Goal: Task Accomplishment & Management: Complete application form

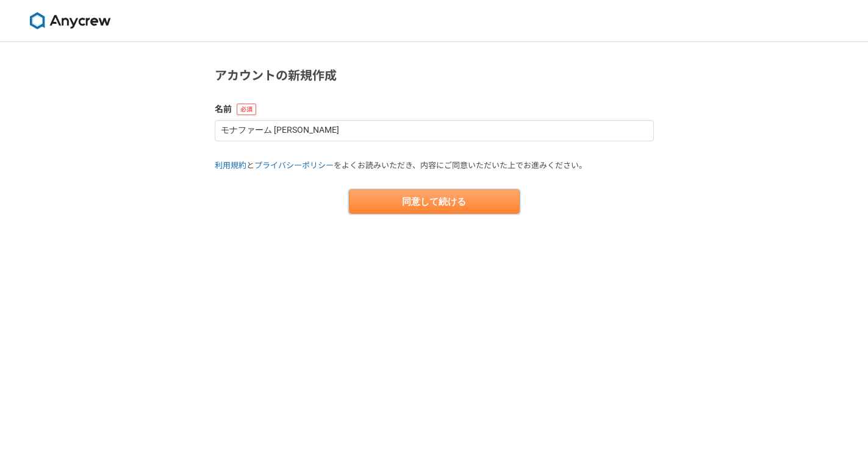
click at [447, 202] on button "同意して続ける" at bounding box center [434, 202] width 171 height 24
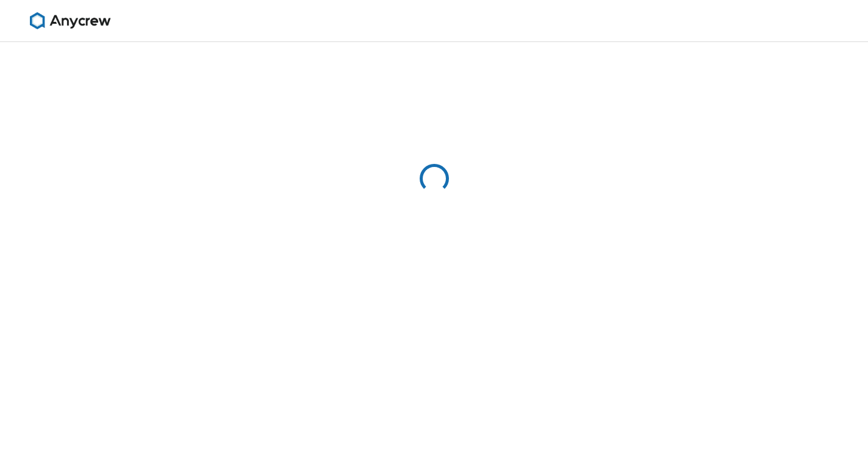
select select "13"
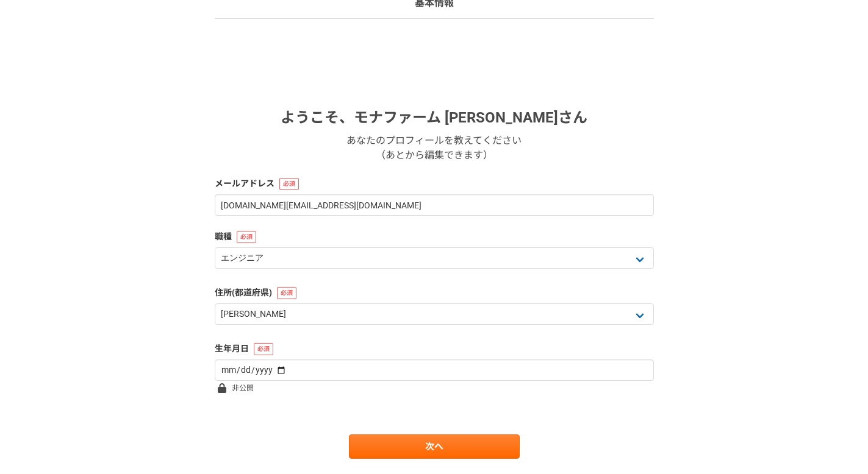
scroll to position [134, 0]
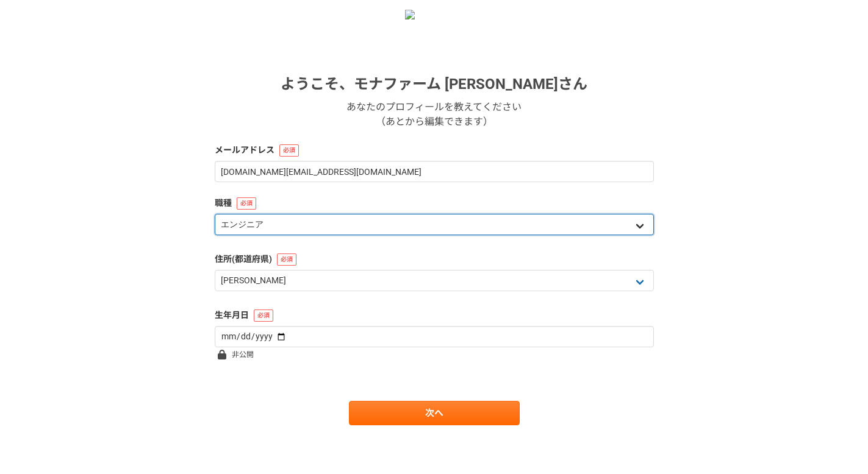
click at [390, 219] on select "エンジニア デザイナー ライター 営業 マーケティング 企画・事業開発 バックオフィス その他" at bounding box center [434, 224] width 439 height 21
select select "4"
click at [215, 214] on select "エンジニア デザイナー ライター 営業 マーケティング 企画・事業開発 バックオフィス その他" at bounding box center [434, 224] width 439 height 21
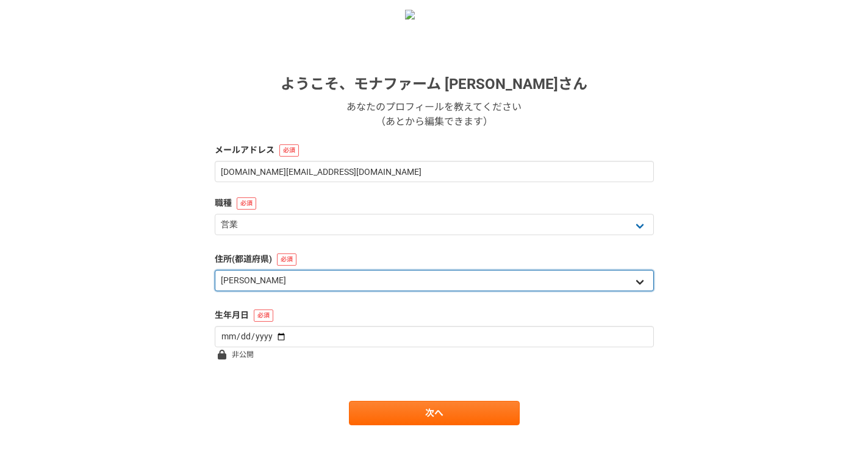
click at [371, 290] on select "北海道 青森県 岩手県 宮城県 秋田県 山形県 福島県 茨城県 栃木県 群馬県 埼玉県 千葉県 東京都 神奈川県 新潟県 富山県 石川県 福井県 山梨県 長野…" at bounding box center [434, 280] width 439 height 21
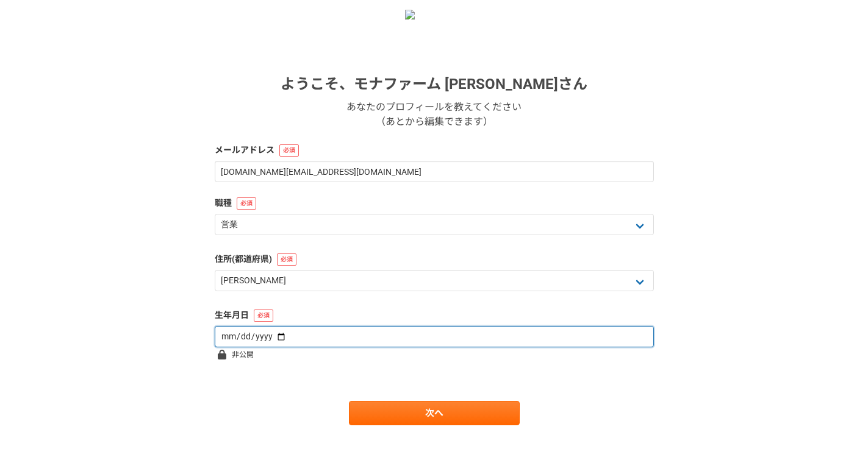
click at [285, 339] on input "date" at bounding box center [434, 336] width 439 height 21
click at [269, 339] on input "date" at bounding box center [434, 336] width 439 height 21
type input "1989-07-30"
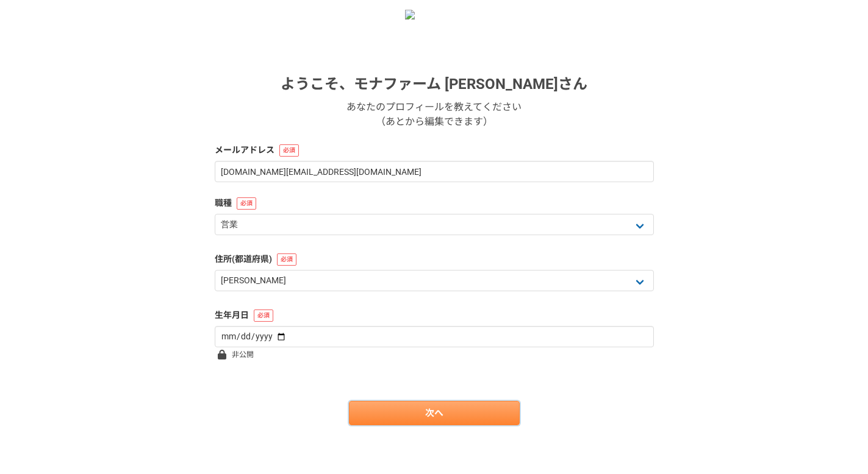
click at [375, 413] on link "次へ" at bounding box center [434, 413] width 171 height 24
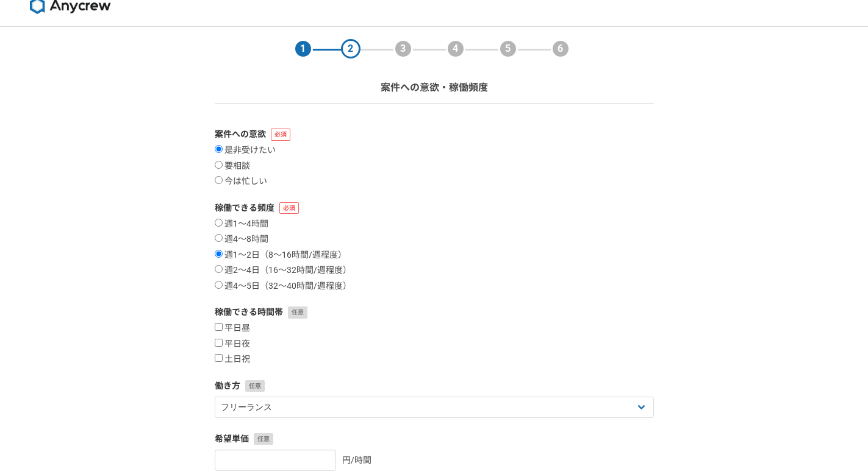
scroll to position [20, 0]
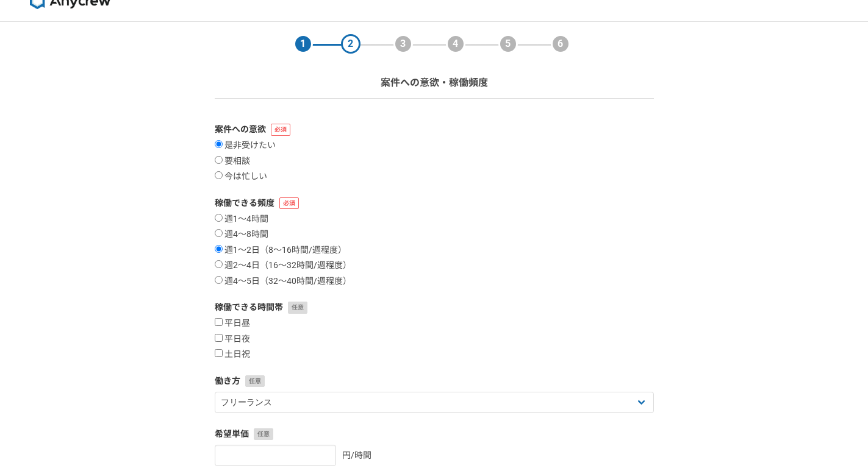
click at [213, 217] on section "1 2 3 4 5 6 案件への意欲・稼働頻度 案件への意欲 是非受けたい 要相談 今は忙しい 稼働できる頻度 週1〜4時間 週4〜8時間 週1〜2日（8〜1…" at bounding box center [433, 319] width 463 height 595
click at [217, 233] on input "週4〜8時間" at bounding box center [219, 233] width 8 height 8
radio input "true"
click at [215, 248] on input "週1〜2日（8〜16時間/週程度）" at bounding box center [219, 249] width 8 height 8
radio input "true"
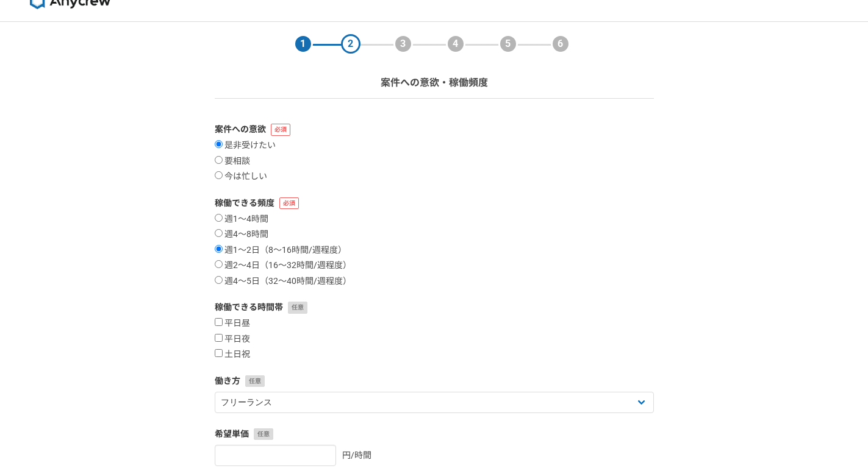
click at [449, 287] on form "案件への意欲 是非受けたい 要相談 今は忙しい 稼働できる頻度 週1〜4時間 週4〜8時間 週1〜2日（8〜16時間/週程度） 週2〜4日（16〜32時間/週…" at bounding box center [434, 370] width 439 height 494
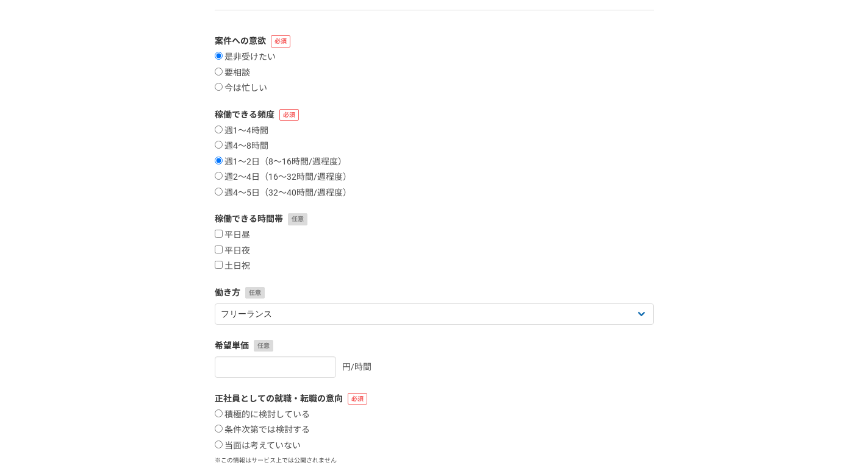
scroll to position [110, 0]
click at [213, 248] on section "1 2 3 4 5 6 案件への意欲・稼働頻度 案件への意欲 是非受けたい 要相談 今は忙しい 稼働できる頻度 週1〜4時間 週4〜8時間 週1〜2日（8〜1…" at bounding box center [433, 229] width 463 height 595
click at [218, 249] on input "平日夜" at bounding box center [219, 248] width 8 height 8
checkbox input "true"
click at [218, 260] on input "土日祝" at bounding box center [219, 263] width 8 height 8
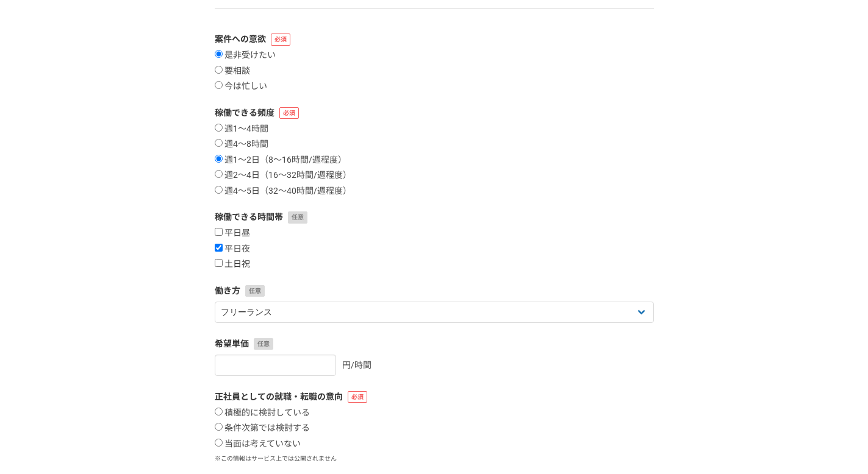
checkbox input "true"
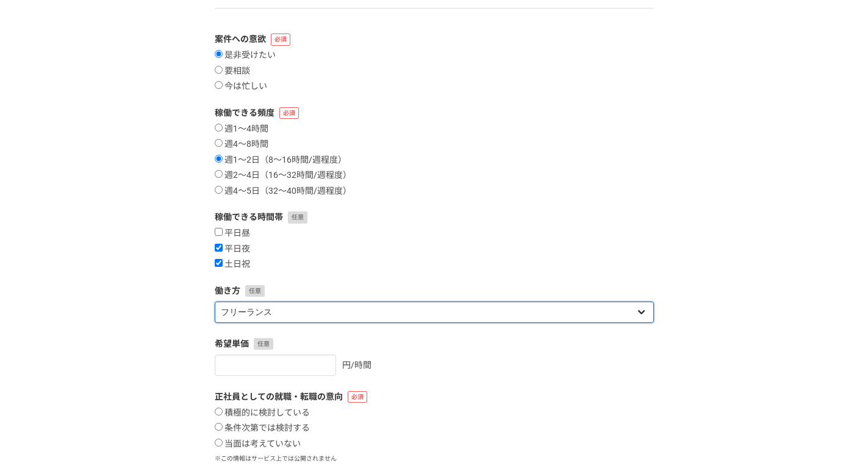
click at [277, 311] on select "フリーランス 副業 その他" at bounding box center [434, 312] width 439 height 21
select select "sidejob"
click at [215, 302] on select "フリーランス 副業 その他" at bounding box center [434, 312] width 439 height 21
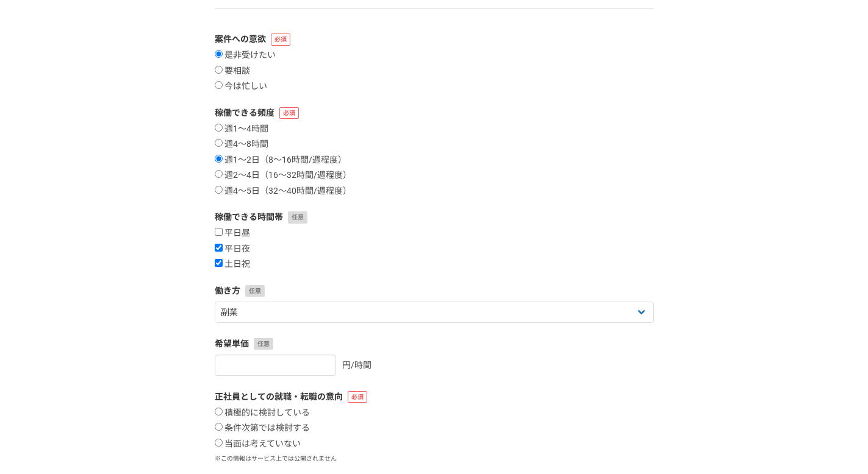
click at [155, 308] on div "1 2 3 4 5 6 案件への意欲・稼働頻度 案件への意欲 是非受けたい 要相談 今は忙しい 稼働できる頻度 週1〜4時間 週4〜8時間 週1〜2日（8〜1…" at bounding box center [434, 254] width 868 height 644
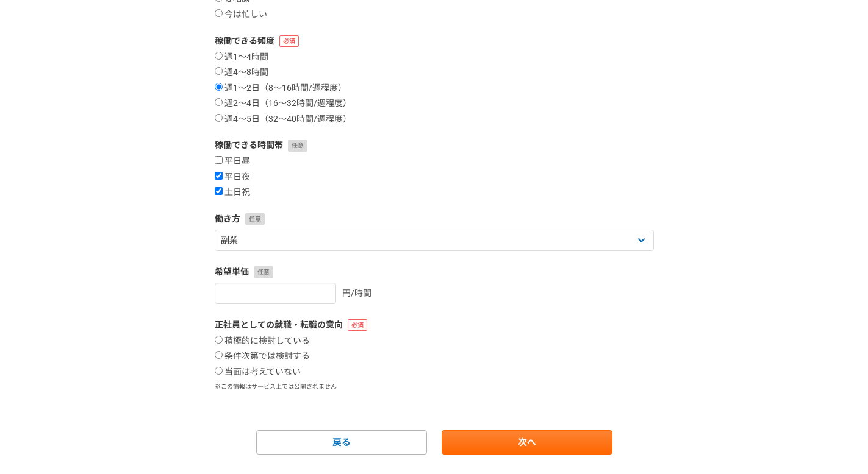
scroll to position [212, 0]
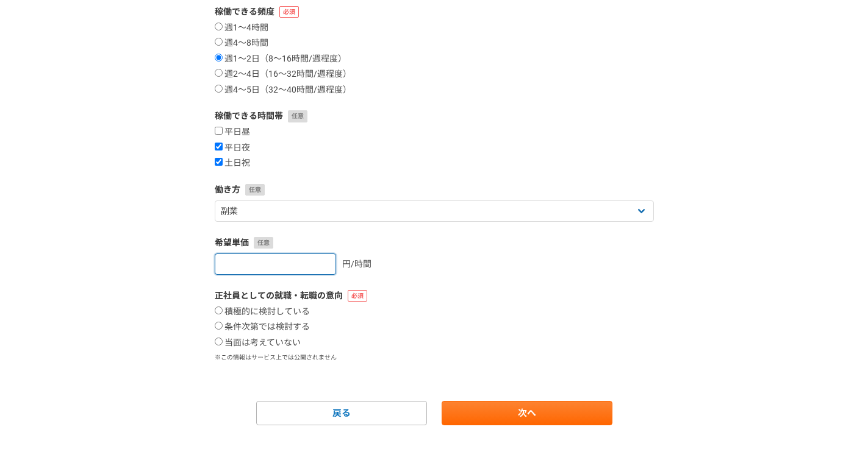
click at [288, 269] on input "number" at bounding box center [275, 264] width 121 height 21
type input "5000"
click at [448, 323] on div "積極的に検討している 条件次第では検討する 当面は考えていない" at bounding box center [434, 328] width 439 height 42
click at [218, 342] on input "当面は考えていない" at bounding box center [219, 342] width 8 height 8
radio input "true"
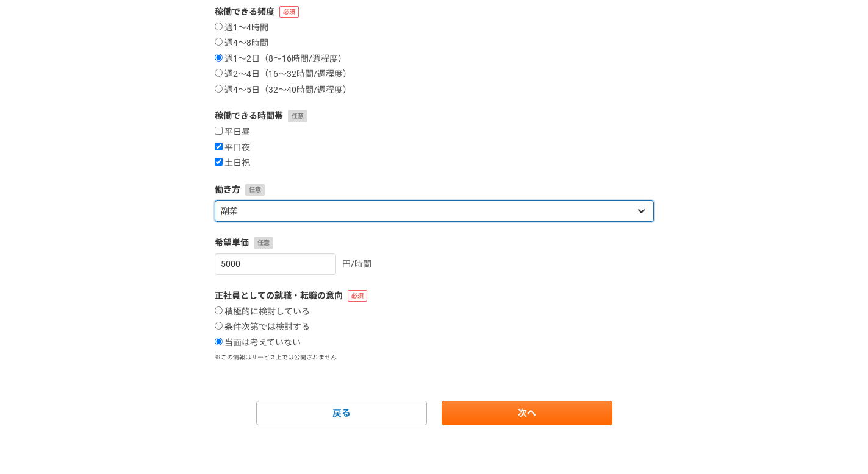
click at [280, 206] on select "フリーランス 副業 その他" at bounding box center [434, 211] width 439 height 21
click at [215, 201] on select "フリーランス 副業 その他" at bounding box center [434, 211] width 439 height 21
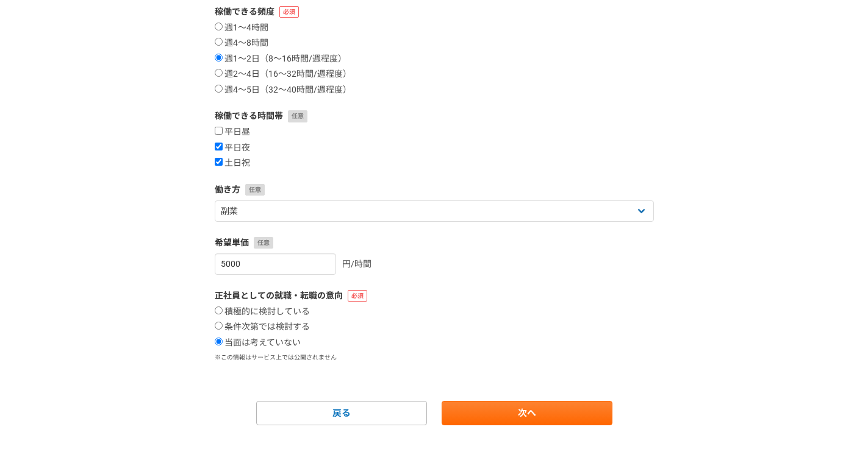
click at [153, 224] on div "1 2 3 4 5 6 案件への意欲・稼働頻度 案件への意欲 是非受けたい 要相談 今は忙しい 稼働できる頻度 週1〜4時間 週4〜8時間 週1〜2日（8〜1…" at bounding box center [434, 153] width 868 height 644
click at [540, 409] on link "次へ" at bounding box center [526, 413] width 171 height 24
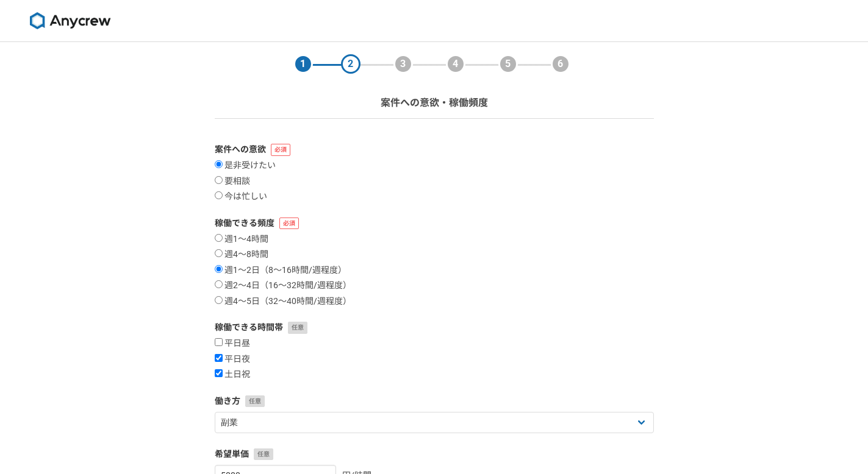
select select
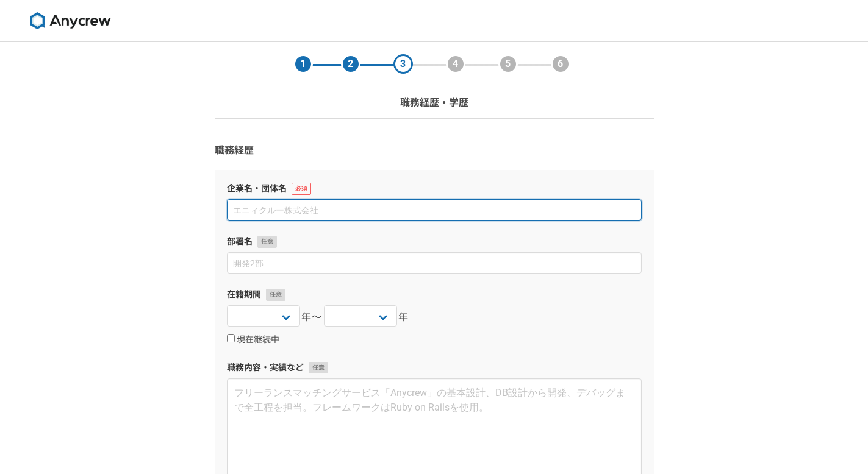
click at [410, 216] on input at bounding box center [434, 209] width 415 height 21
type input "モナファーム"
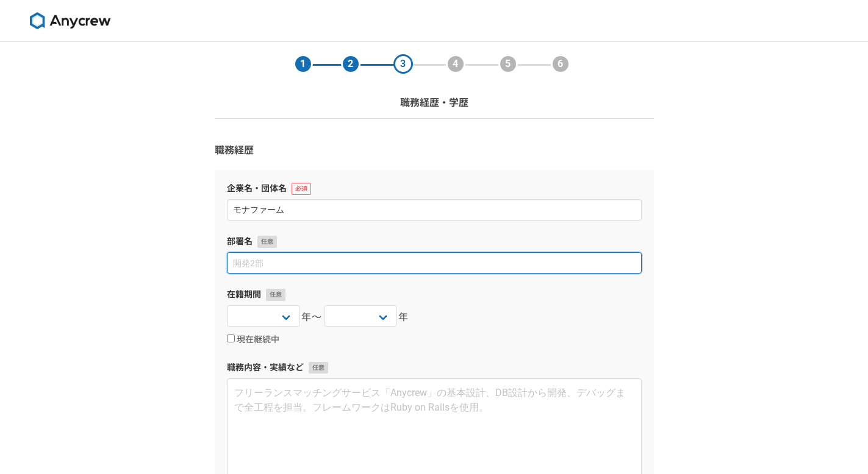
click at [394, 266] on input at bounding box center [434, 262] width 415 height 21
type input "代表"
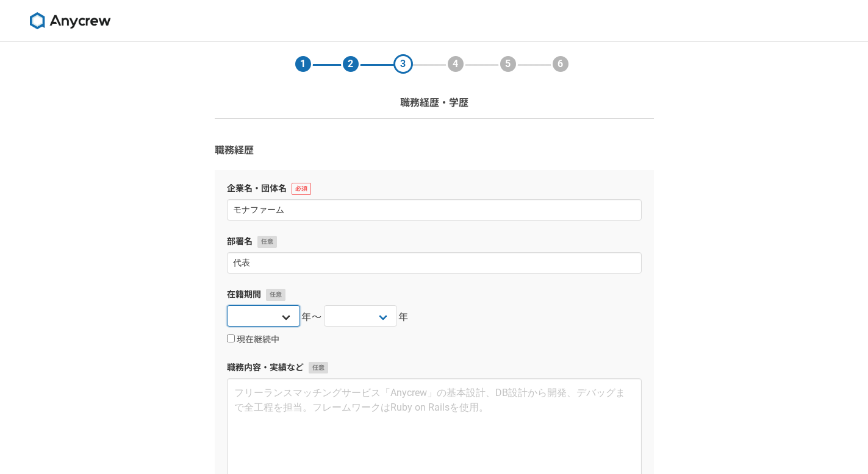
click at [290, 316] on select "2025 2024 2023 2022 2021 2020 2019 2018 2017 2016 2015 2014 2013 2012 2011 2010…" at bounding box center [263, 315] width 73 height 21
click at [268, 314] on select "2025 2024 2023 2022 2021 2020 2019 2018 2017 2016 2015 2014 2013 2012 2011 2010…" at bounding box center [263, 315] width 73 height 21
select select "2025"
click at [227, 305] on select "2025 2024 2023 2022 2021 2020 2019 2018 2017 2016 2015 2014 2013 2012 2011 2010…" at bounding box center [263, 315] width 73 height 21
click at [361, 313] on select "2025 2024 2023 2022 2021 2020 2019 2018 2017 2016 2015 2014 2013 2012 2011 2010…" at bounding box center [360, 315] width 73 height 21
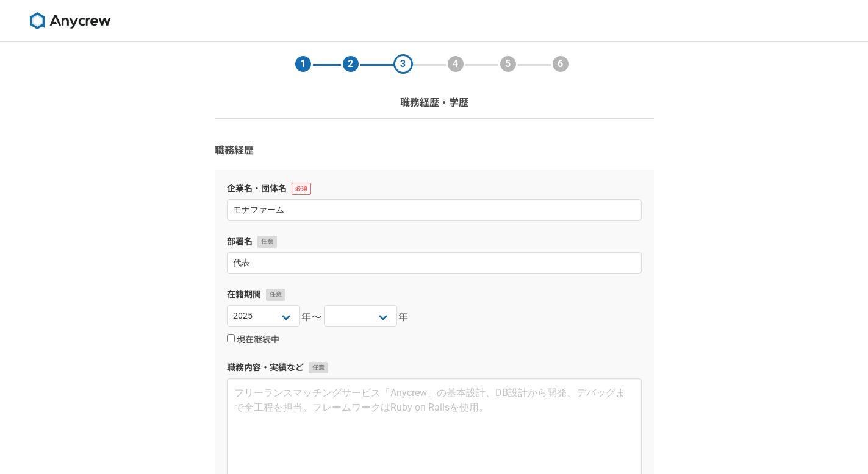
click at [260, 342] on label "現在継続中" at bounding box center [253, 340] width 52 height 11
click at [235, 342] on input "現在継続中" at bounding box center [231, 339] width 8 height 8
checkbox input "true"
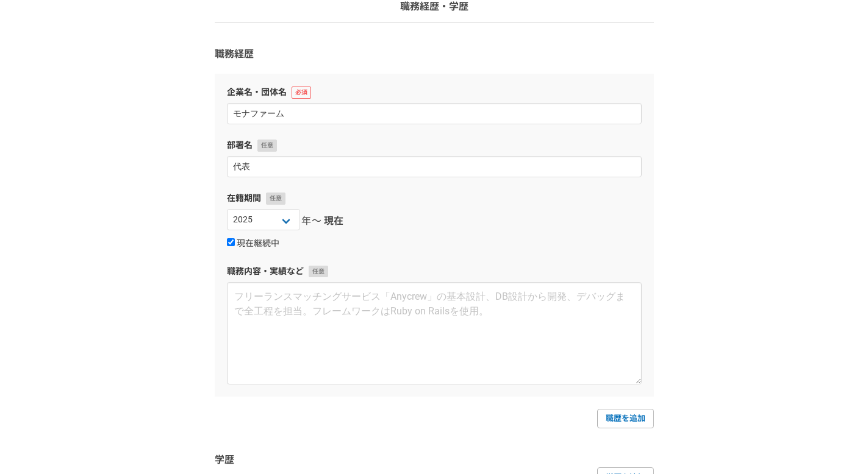
scroll to position [99, 0]
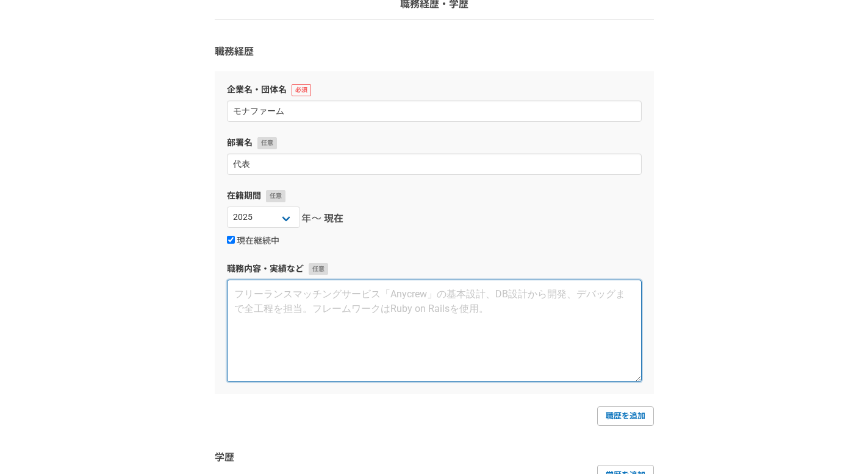
click at [260, 342] on textarea at bounding box center [434, 331] width 415 height 102
paste textarea "【事業内容】「人は誰しも活躍できるフィールドがある」という理念の元、”ヒトのコンサルタント／コーチ”として、個人と組織の成長を支援。 【ポジション】代表（20…"
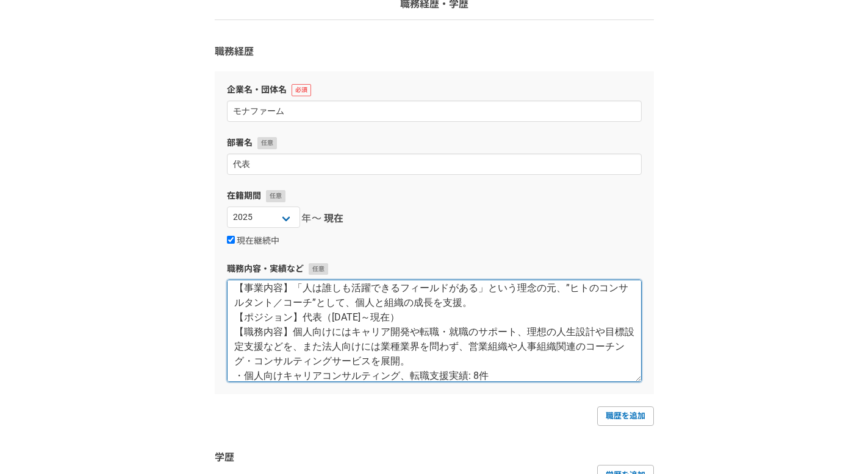
scroll to position [0, 0]
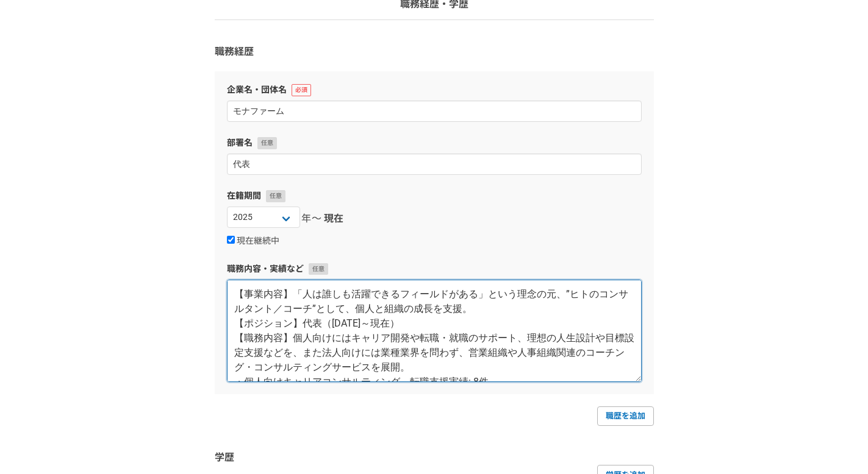
click at [285, 298] on textarea "【事業内容】「人は誰しも活躍できるフィールドがある」という理念の元、”ヒトのコンサルタント／コーチ”として、個人と組織の成長を支援。 【ポジション】代表（20…" at bounding box center [434, 331] width 415 height 102
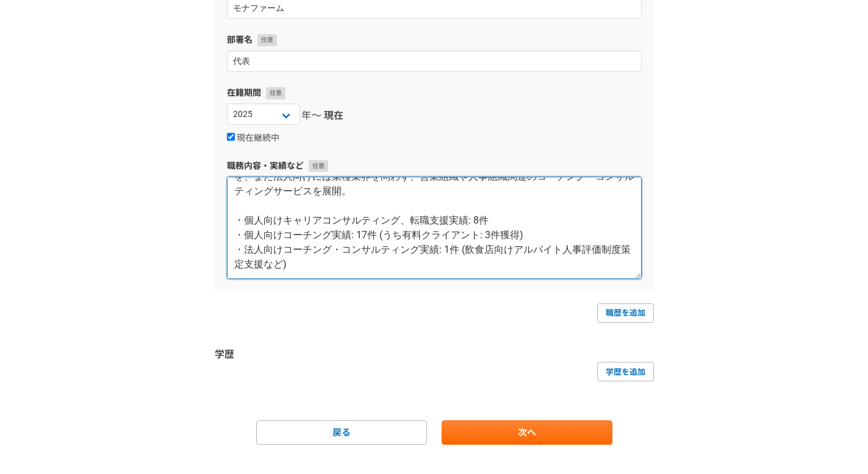
scroll to position [221, 0]
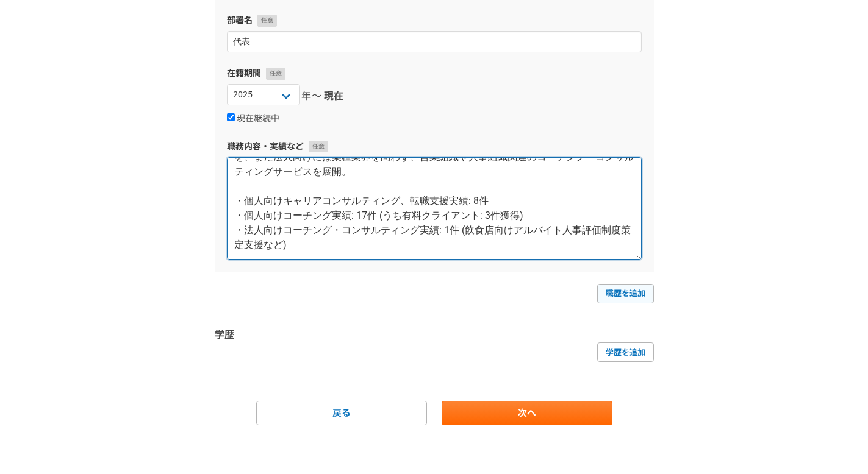
type textarea "「人は誰しも活躍できるフィールドがある」という理念の元、”ヒトのコンサルタント／コーチ”として、個人と組織の成長を支援。 個人向けにはキャリア開発や転職・就職…"
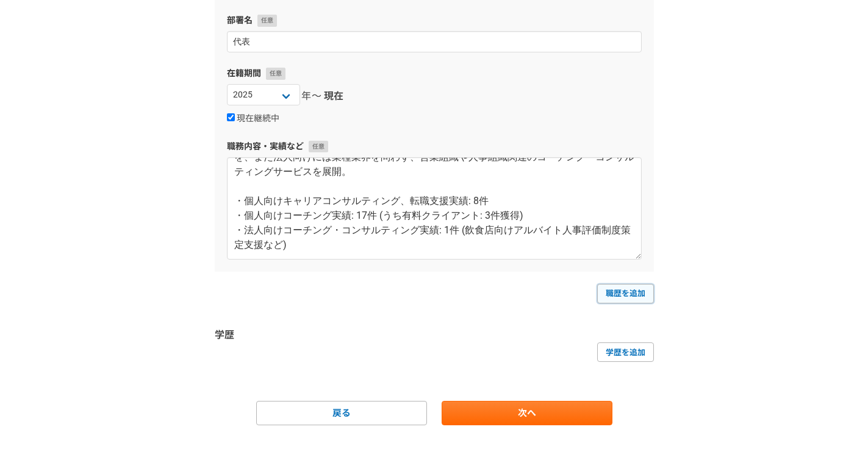
click at [626, 288] on link "職歴を追加" at bounding box center [625, 294] width 57 height 20
select select
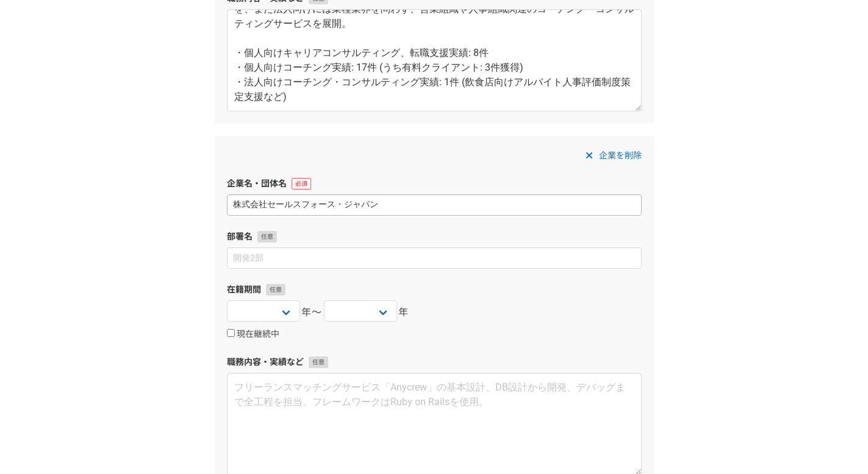
scroll to position [387, 0]
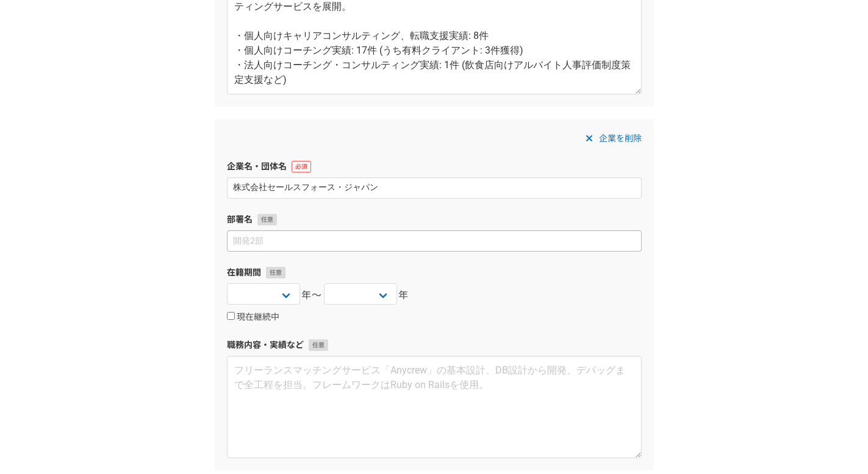
type input "株式会社セールスフォース・ジャパン"
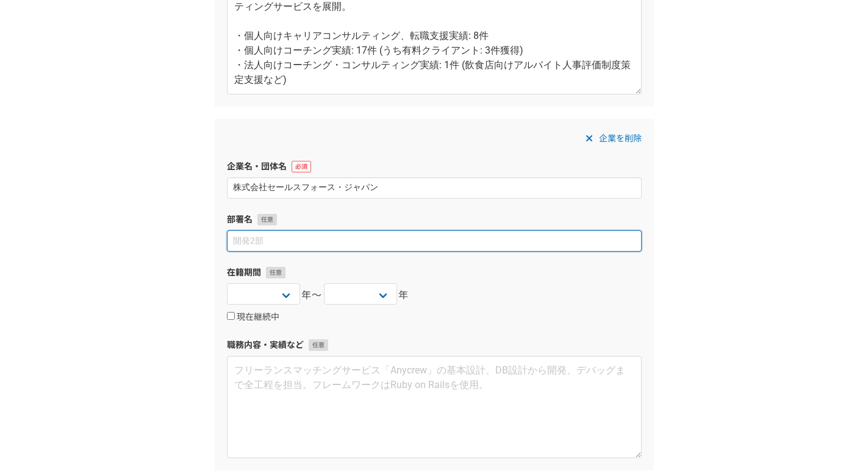
click at [430, 246] on input at bounding box center [434, 240] width 415 height 21
type input "Slack本部　Account Executive, Slack"
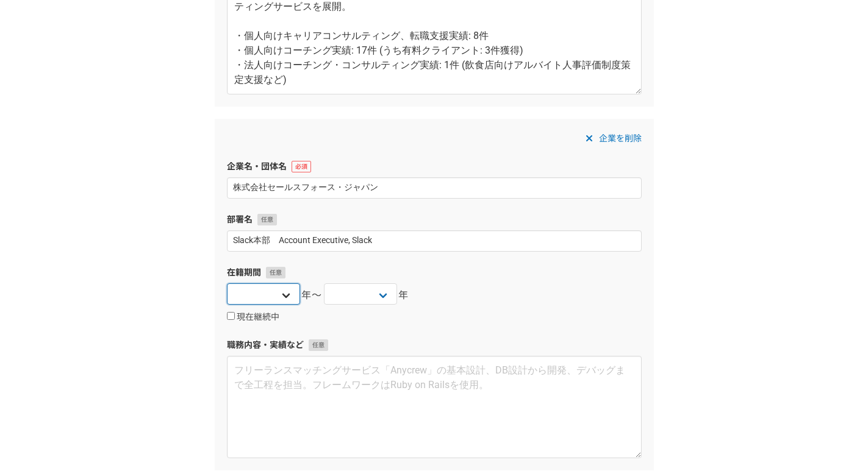
click at [280, 294] on select "2025 2024 2023 2022 2021 2020 2019 2018 2017 2016 2015 2014 2013 2012 2011 2010…" at bounding box center [263, 293] width 73 height 21
select select "2025"
click at [227, 283] on select "2025 2024 2023 2022 2021 2020 2019 2018 2017 2016 2015 2014 2013 2012 2011 2010…" at bounding box center [263, 293] width 73 height 21
click at [262, 318] on label "現在継続中" at bounding box center [253, 317] width 52 height 11
click at [235, 318] on input "現在継続中" at bounding box center [231, 316] width 8 height 8
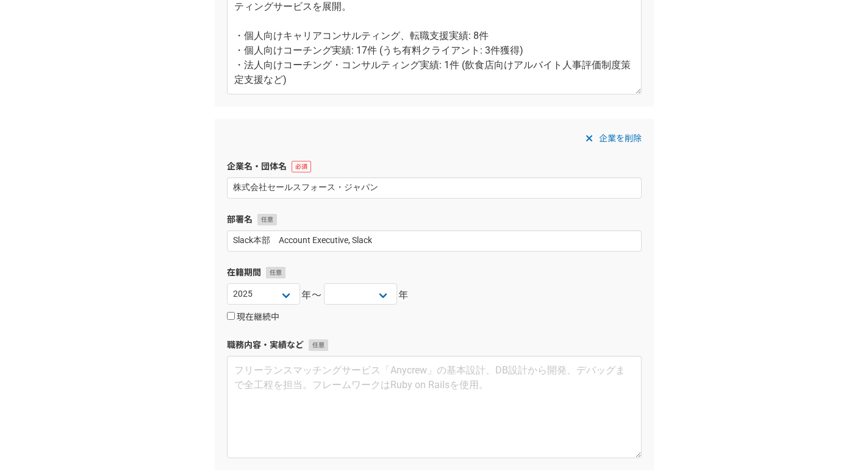
checkbox input "true"
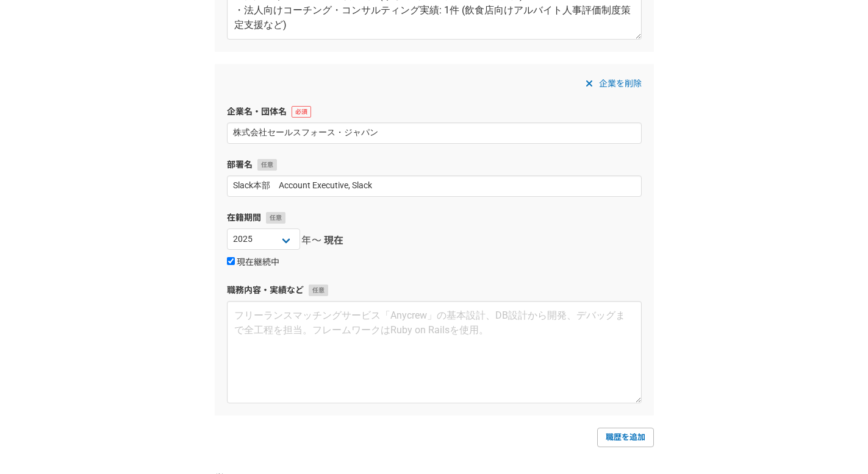
scroll to position [446, 0]
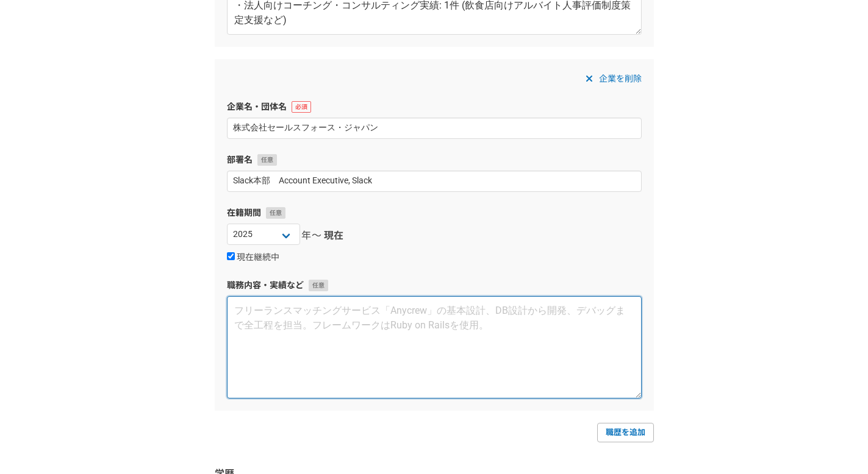
click at [269, 333] on textarea at bounding box center [434, 347] width 415 height 102
paste textarea "・Slack製品スペシャリスト営業という立場にて、従業員数2,000名以上の国内大手製造業の顧客や、従業員数200名以上の東日本の地域企業(East Regi…"
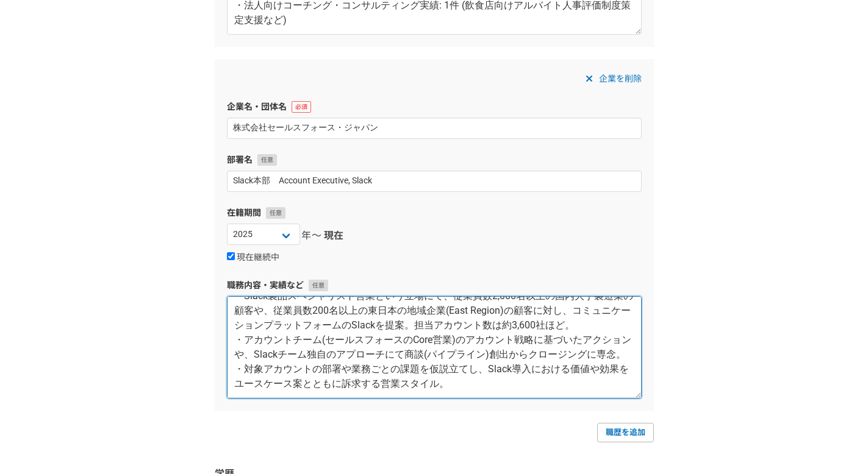
scroll to position [0, 0]
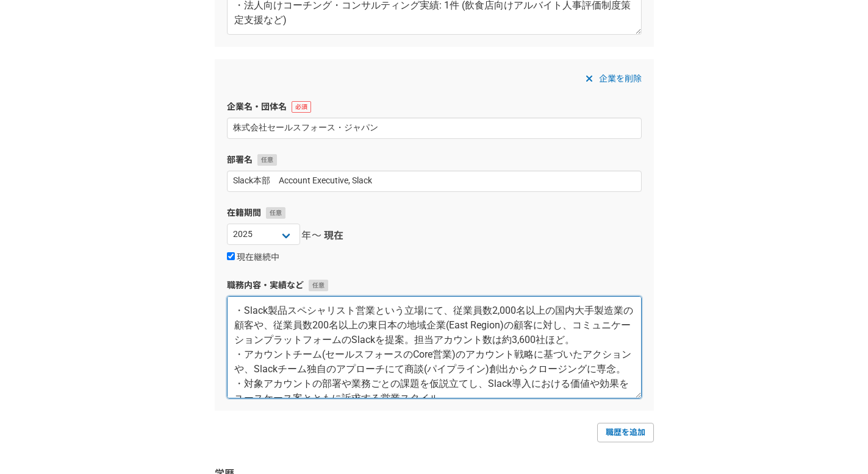
type textarea "・Slack製品スペシャリスト営業という立場にて、従業員数2,000名以上の国内大手製造業の顧客や、従業員数200名以上の東日本の地域企業(East Regi…"
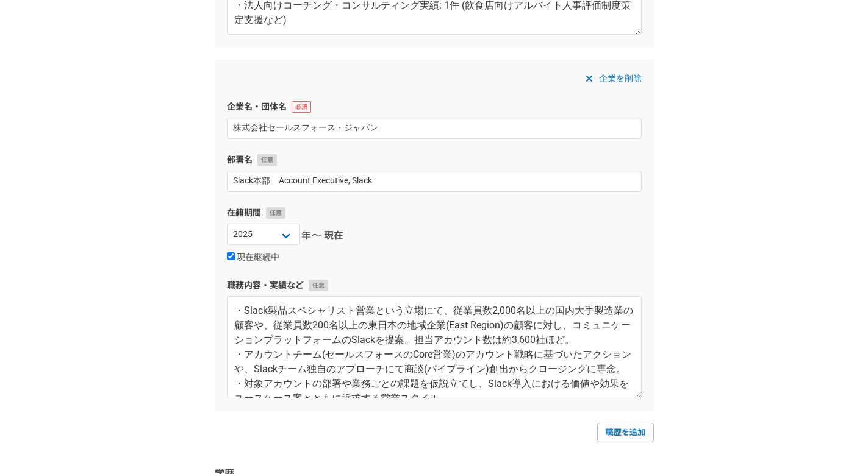
click at [397, 240] on div "2025 2024 2023 2022 2021 2020 2019 2018 2017 2016 2015 2014 2013 2012 2011 2010…" at bounding box center [434, 236] width 415 height 24
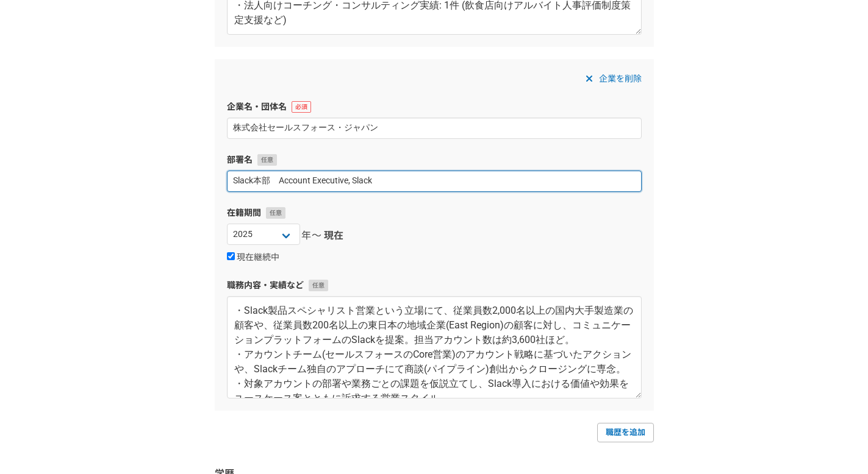
click at [271, 182] on input "Slack本部　Account Executive, Slack" at bounding box center [434, 181] width 415 height 21
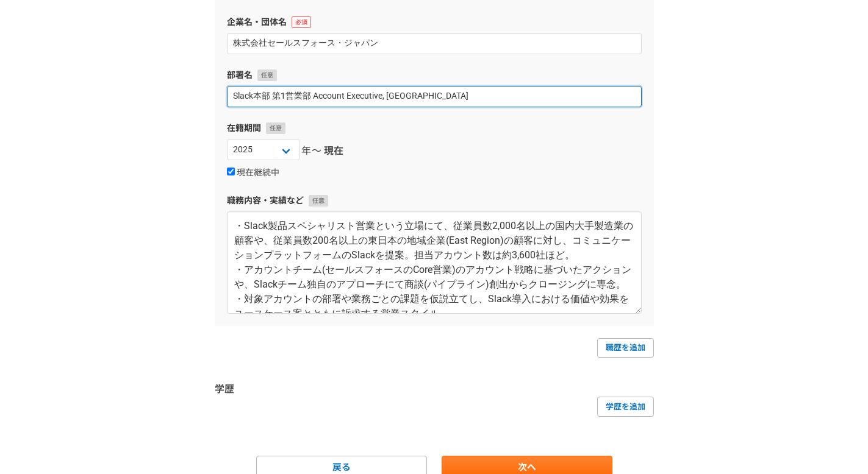
type input "Slack本部 第1営業部 Account Executive, Slack"
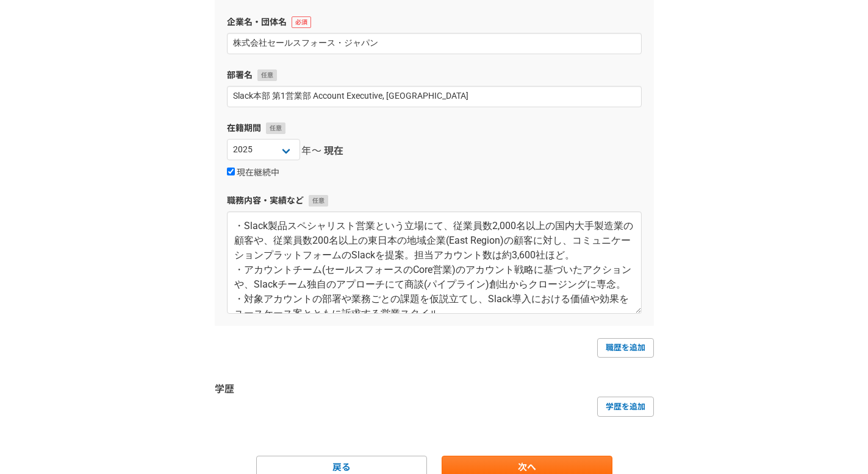
click at [418, 191] on div "企業を削除 企業名・団体名 株式会社セールスフォース・ジャパン 部署名 Slack本部 第1営業部 Account Executive, Slack 在籍期間…" at bounding box center [434, 150] width 439 height 352
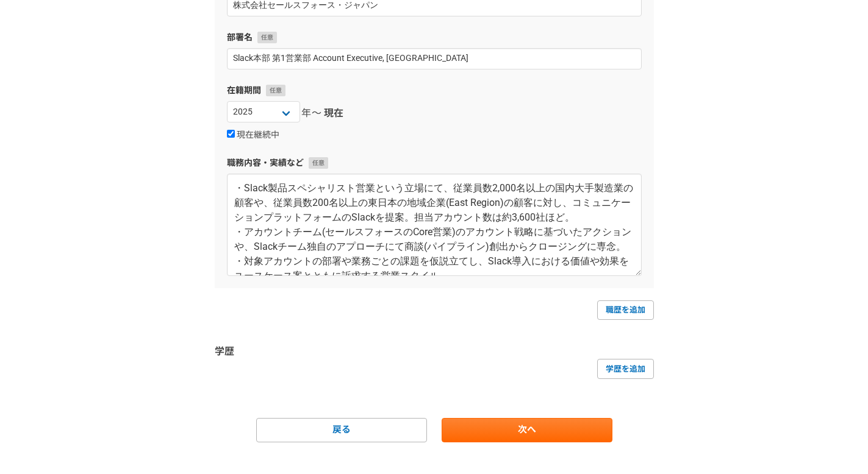
scroll to position [585, 0]
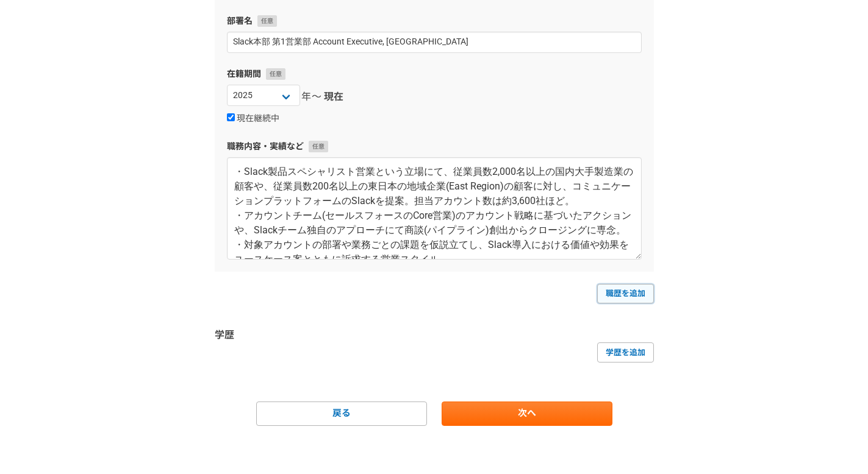
click at [602, 292] on link "職歴を追加" at bounding box center [625, 294] width 57 height 20
select select
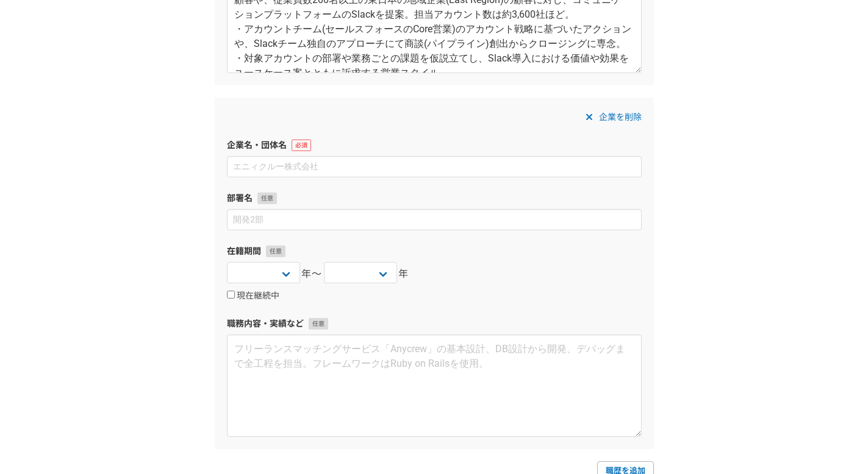
scroll to position [774, 0]
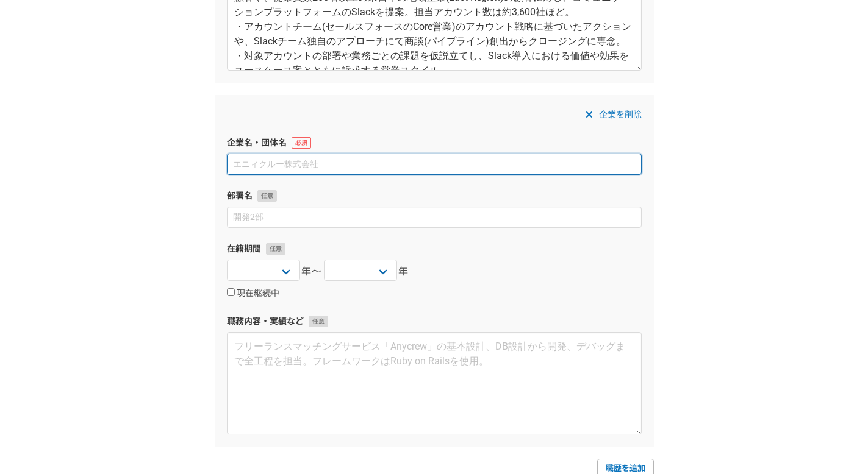
paste input "CyberArk Software株式会社"
type input "CyberArk Software株式会社"
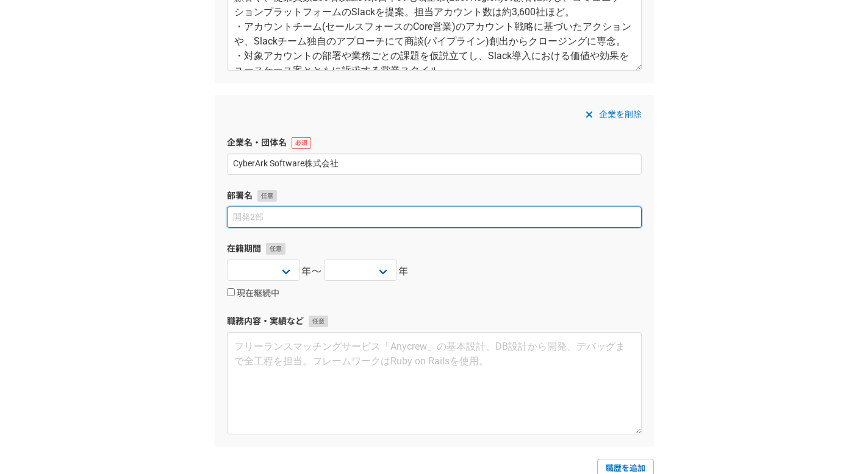
click at [325, 221] on input at bounding box center [434, 217] width 415 height 21
paste input "エンタープライズ営業本部,　Account Executive"
type input "エンタープライズ営業本部,　Account Executive"
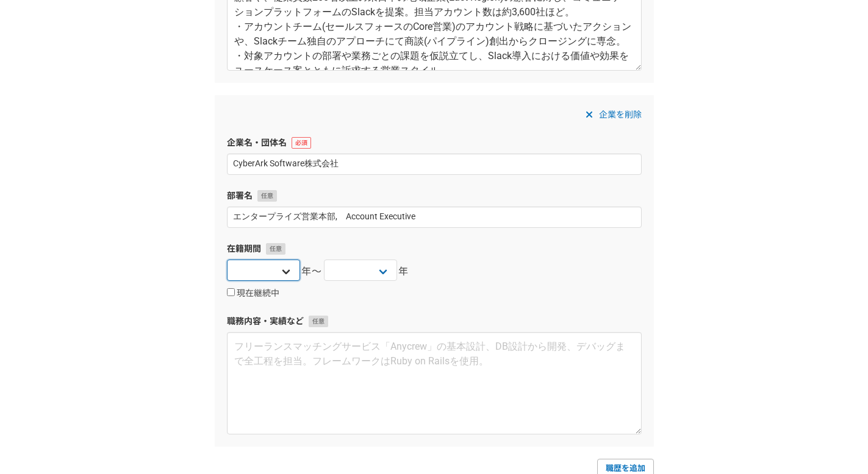
click at [250, 277] on select "2025 2024 2023 2022 2021 2020 2019 2018 2017 2016 2015 2014 2013 2012 2011 2010…" at bounding box center [263, 270] width 73 height 21
select select "2024"
click at [227, 260] on select "2025 2024 2023 2022 2021 2020 2019 2018 2017 2016 2015 2014 2013 2012 2011 2010…" at bounding box center [263, 270] width 73 height 21
click at [348, 277] on select "2025 2024 2023 2022 2021 2020 2019 2018 2017 2016 2015 2014 2013 2012 2011 2010…" at bounding box center [360, 270] width 73 height 21
select select "2024"
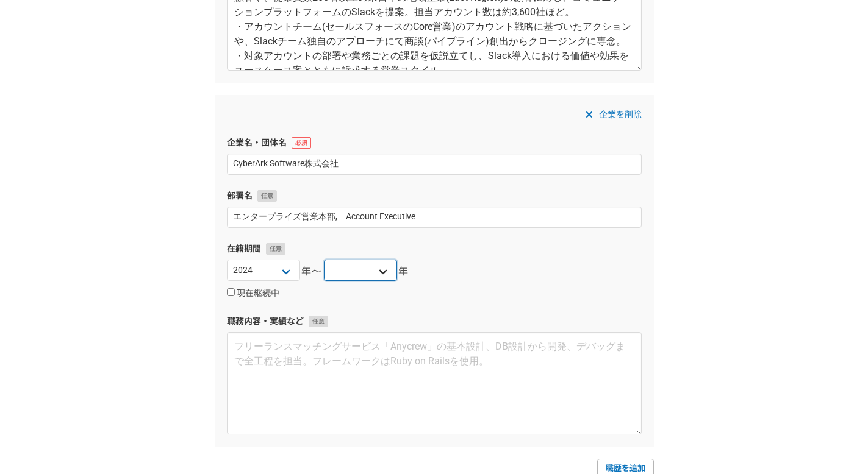
click at [324, 260] on select "2025 2024 2023 2022 2021 2020 2019 2018 2017 2016 2015 2014 2013 2012 2011 2010…" at bounding box center [360, 270] width 73 height 21
click at [374, 305] on div "企業を削除 企業名・団体名 CyberArk Software株式会社 部署名 エンタープライズ営業本部,　Account Executive 在籍期間 20…" at bounding box center [434, 271] width 439 height 352
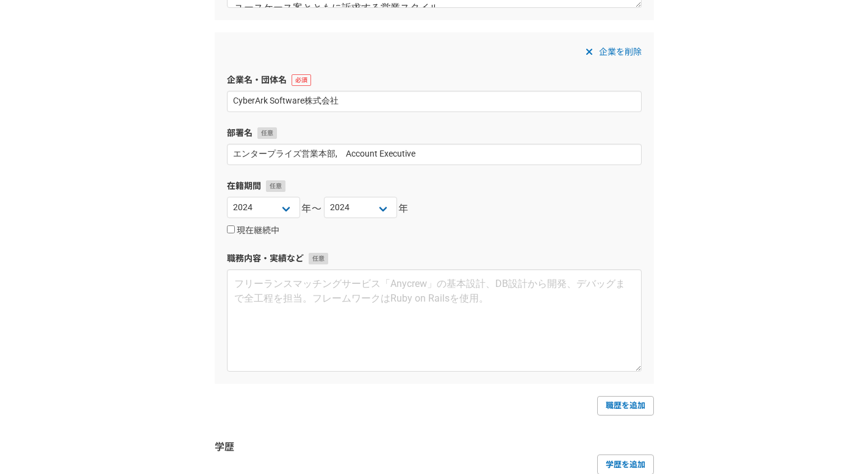
scroll to position [839, 0]
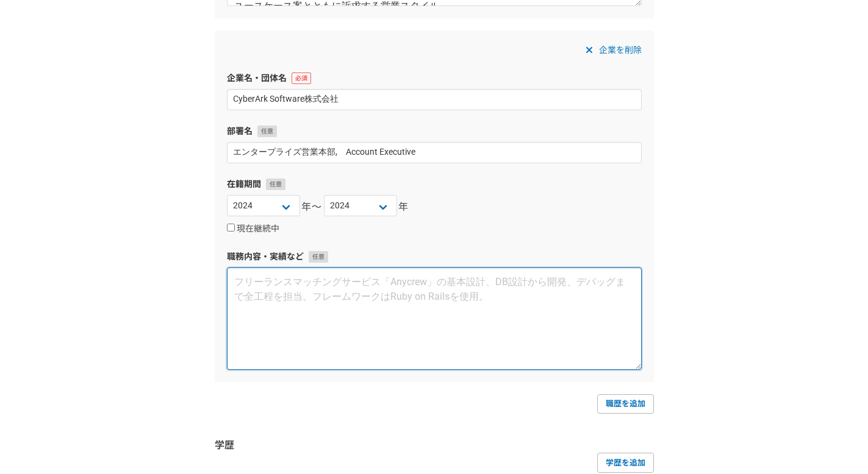
click at [371, 307] on textarea at bounding box center [434, 319] width 415 height 102
paste textarea "・国内大手生損保の顧客（Prospect）に対し、SSO、MFA、特権アクセス管理製品を含むアイデンティティセキュリティプラットフォームを提案。前職（日本シノ…"
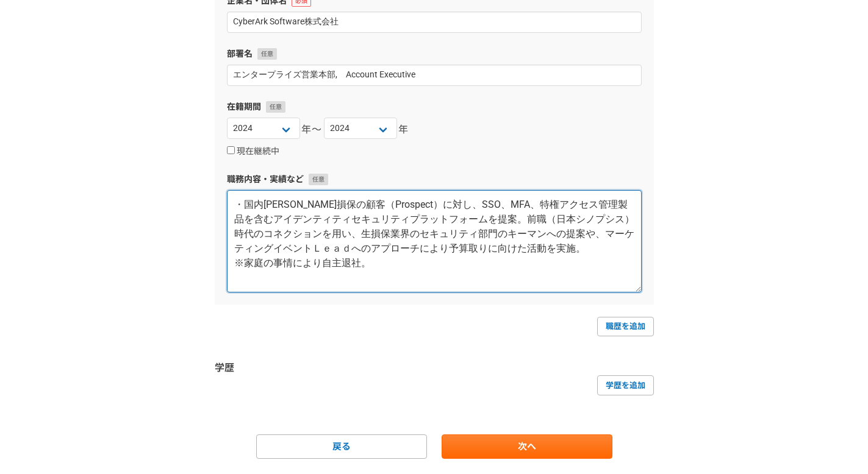
scroll to position [941, 0]
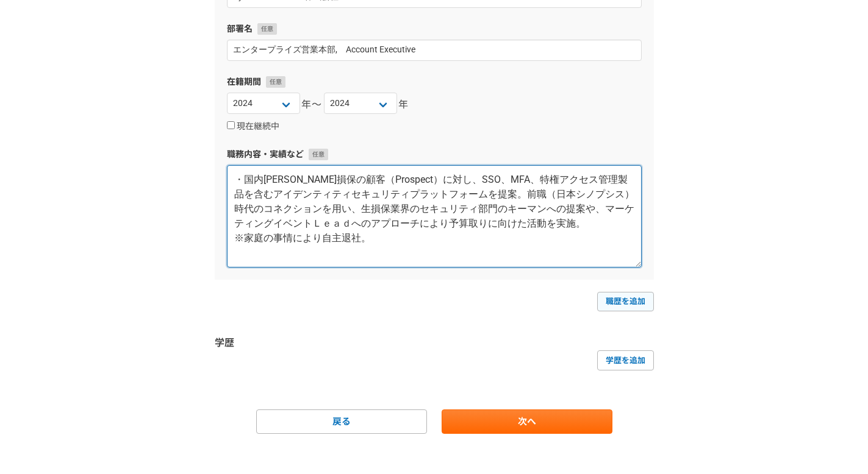
type textarea "・国内大手生損保の顧客（Prospect）に対し、SSO、MFA、特権アクセス管理製品を含むアイデンティティセキュリティプラットフォームを提案。前職（日本シノ…"
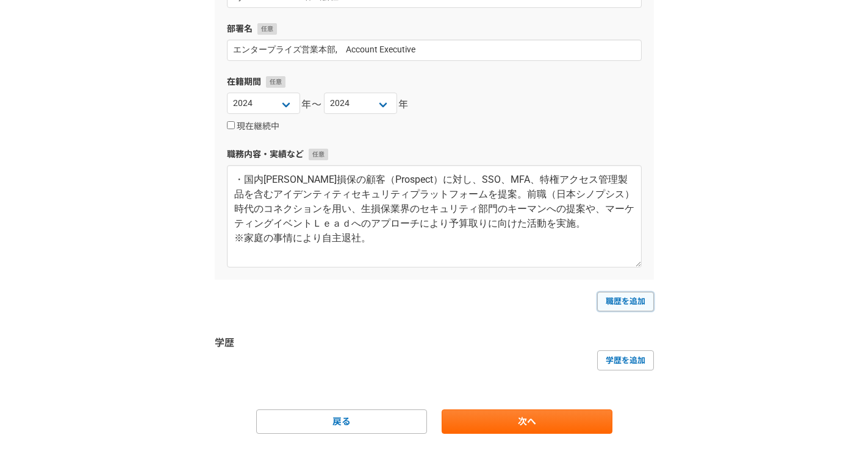
click at [621, 296] on link "職歴を追加" at bounding box center [625, 302] width 57 height 20
select select
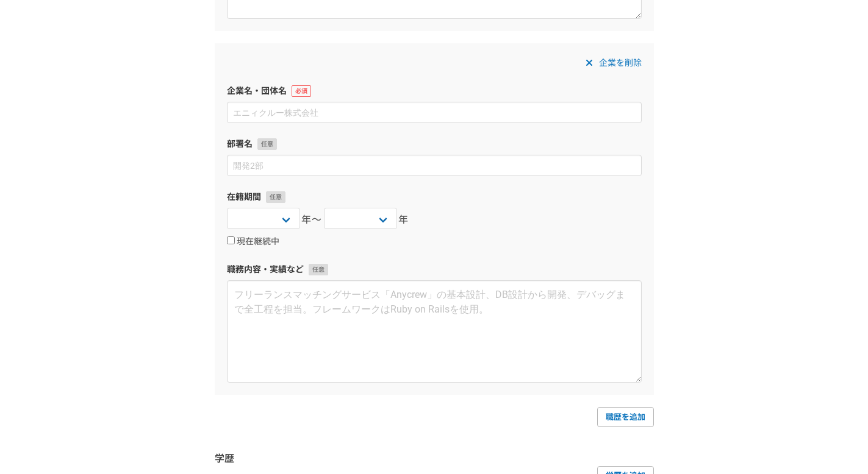
scroll to position [1193, 0]
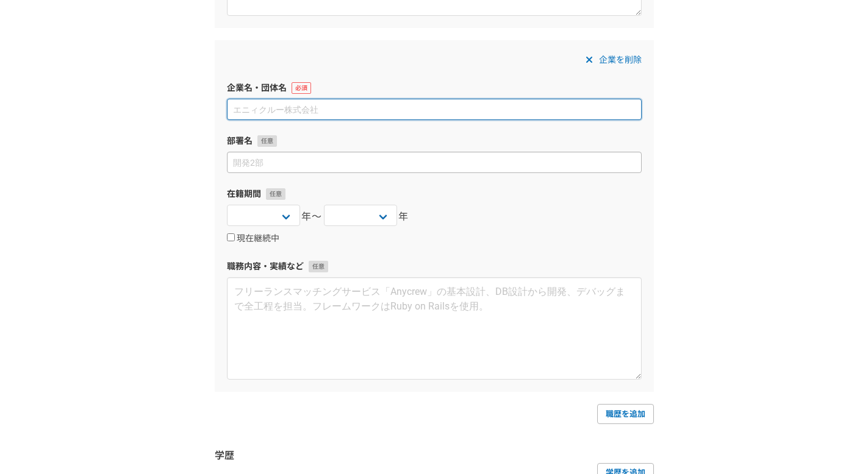
paste input "日本シノプシス合同会社　ソフトウェア インテグリティ グループ"
type input "日本シノプシス合同会社　ソフトウェア インテグリティ グループ"
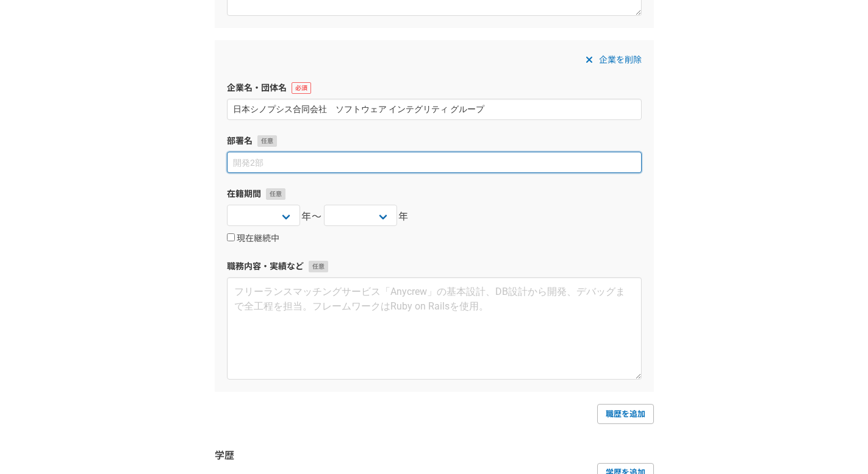
click at [344, 157] on input at bounding box center [434, 162] width 415 height 21
paste input "Enterprise Sales,"
type input "Enterprise Sales, Commercial Sales, Partner Development"
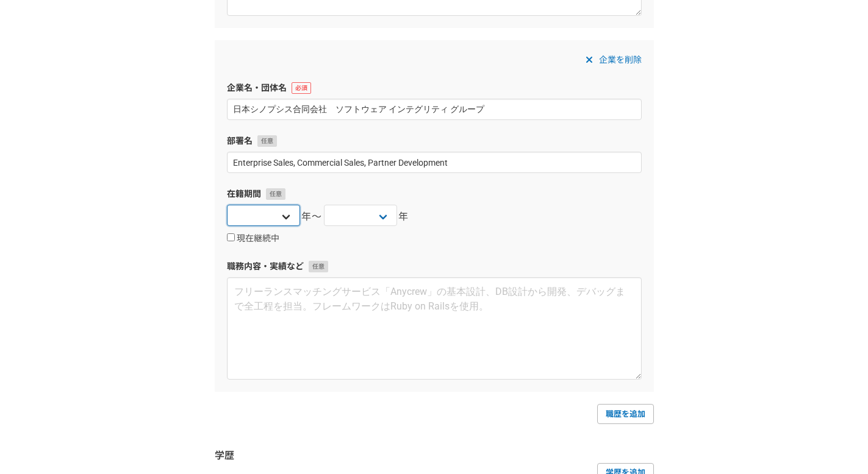
click at [290, 221] on select "2025 2024 2023 2022 2021 2020 2019 2018 2017 2016 2015 2014 2013 2012 2011 2010…" at bounding box center [263, 215] width 73 height 21
click at [227, 205] on select "2025 2024 2023 2022 2021 2020 2019 2018 2017 2016 2015 2014 2013 2012 2011 2010…" at bounding box center [263, 215] width 73 height 21
click at [280, 217] on select "2025 2024 2023 2022 2021 2020 2019 2018 2017 2016 2015 2014 2013 2012 2011 2010…" at bounding box center [263, 215] width 73 height 21
select select "2021"
click at [227, 205] on select "2025 2024 2023 2022 2021 2020 2019 2018 2017 2016 2015 2014 2013 2012 2011 2010…" at bounding box center [263, 215] width 73 height 21
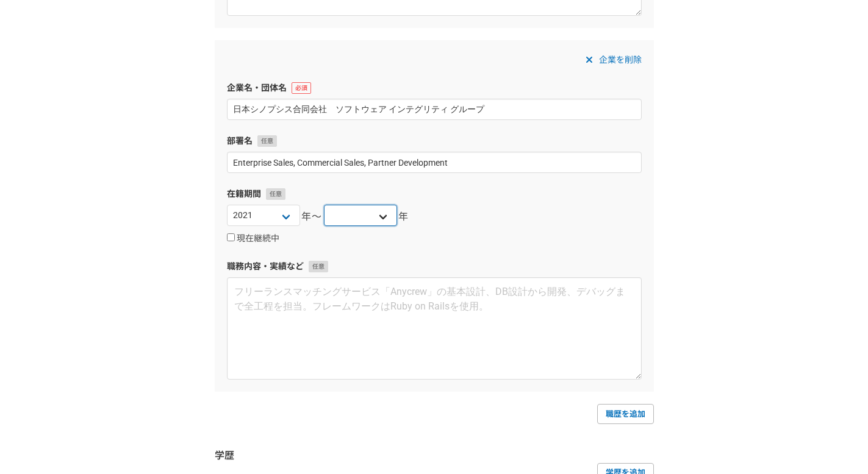
click at [368, 216] on select "2025 2024 2023 2022 2021 2020 2019 2018 2017 2016 2015 2014 2013 2012 2011 2010…" at bounding box center [360, 215] width 73 height 21
select select "2024"
click at [324, 205] on select "2025 2024 2023 2022 2021 2020 2019 2018 2017 2016 2015 2014 2013 2012 2011 2010…" at bounding box center [360, 215] width 73 height 21
click at [458, 252] on div "企業を削除 企業名・団体名 日本シノプシス合同会社　ソフトウェア インテグリティ グループ 部署名 Enterprise Sales, Commercial …" at bounding box center [434, 216] width 439 height 352
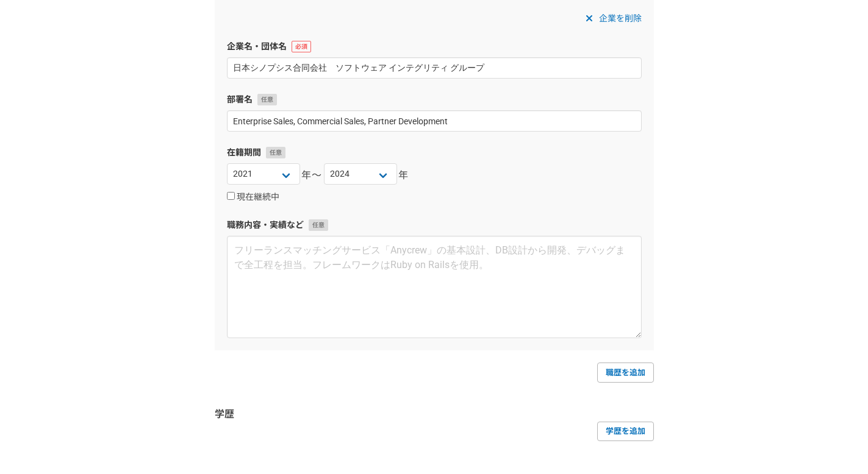
scroll to position [1247, 0]
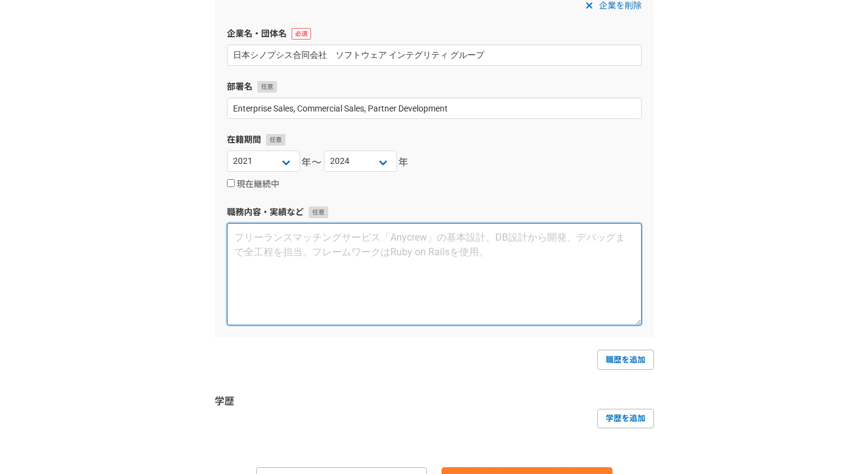
click at [351, 231] on textarea at bounding box center [434, 274] width 415 height 102
paste textarea "【事業内容】アプリケーションセキュリティに関するオンプレ/SaaSツール、コンサルティングサービスを提供 【ポジション】Commercial Sales & …"
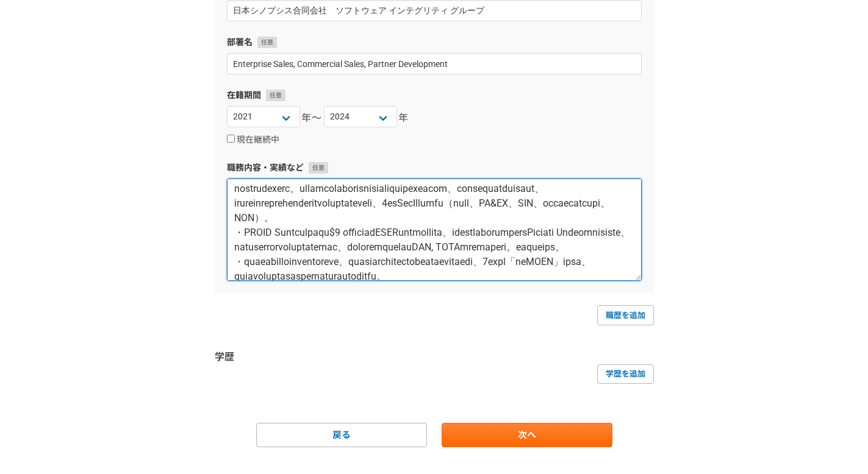
scroll to position [1314, 0]
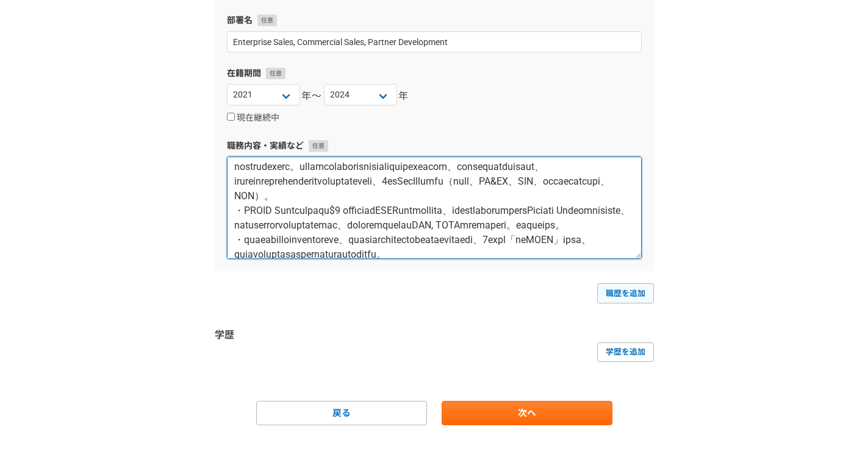
type textarea "【事業内容】アプリケーションセキュリティに関するオンプレ/SaaSツール、コンサルティングサービスを提供 【ポジション】Commercial Sales & …"
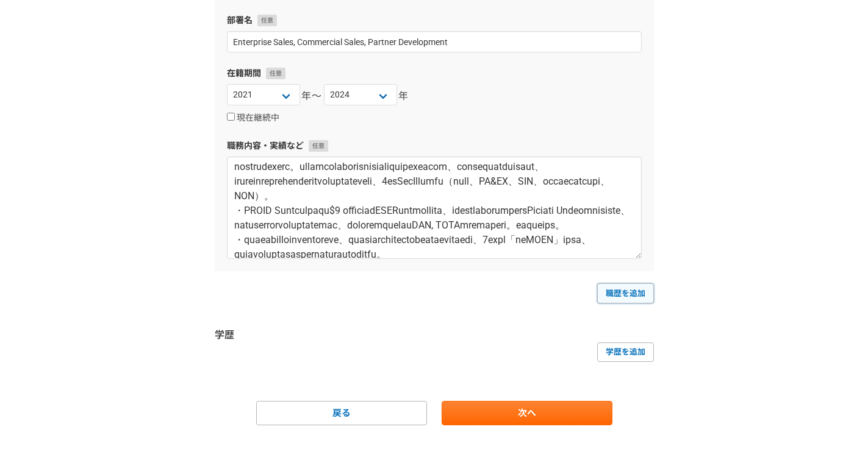
click at [629, 291] on link "職歴を追加" at bounding box center [625, 293] width 57 height 20
select select
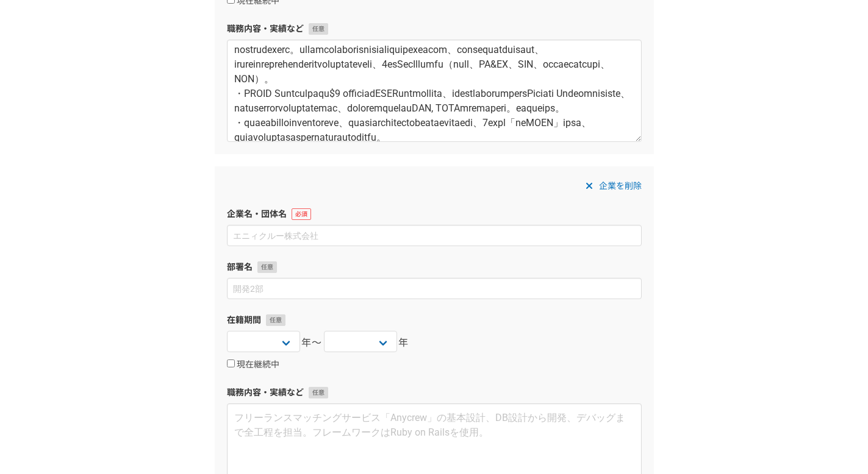
scroll to position [1432, 0]
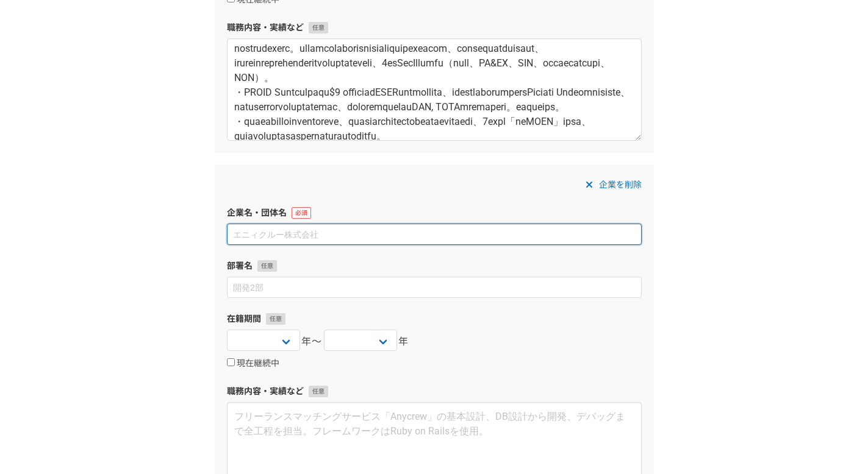
paste input "チーターデジタル株式会社"
type input "チーターデジタル株式会社"
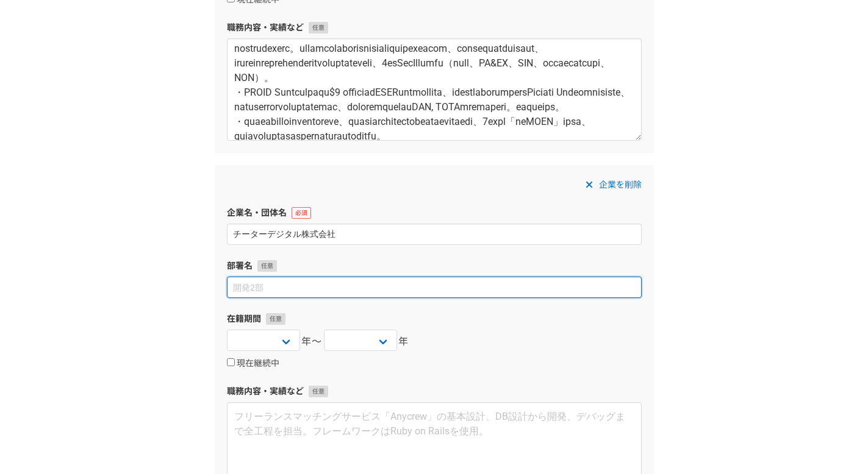
click at [369, 291] on input at bounding box center [434, 287] width 415 height 21
paste input "New Business Sales Division (新規営業部)　Account Executive"
type input "New Business Sales Division (新規営業部)　Account Executive"
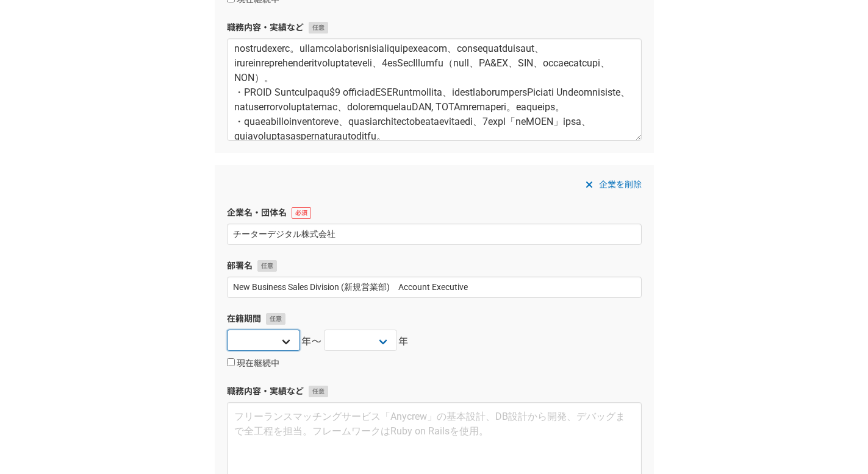
click at [286, 339] on select "2025 2024 2023 2022 2021 2020 2019 2018 2017 2016 2015 2014 2013 2012 2011 2010…" at bounding box center [263, 340] width 73 height 21
select select "2021"
click at [227, 330] on select "2025 2024 2023 2022 2021 2020 2019 2018 2017 2016 2015 2014 2013 2012 2011 2010…" at bounding box center [263, 340] width 73 height 21
click at [380, 333] on select "2025 2024 2023 2022 2021 2020 2019 2018 2017 2016 2015 2014 2013 2012 2011 2010…" at bounding box center [360, 340] width 73 height 21
select select "2021"
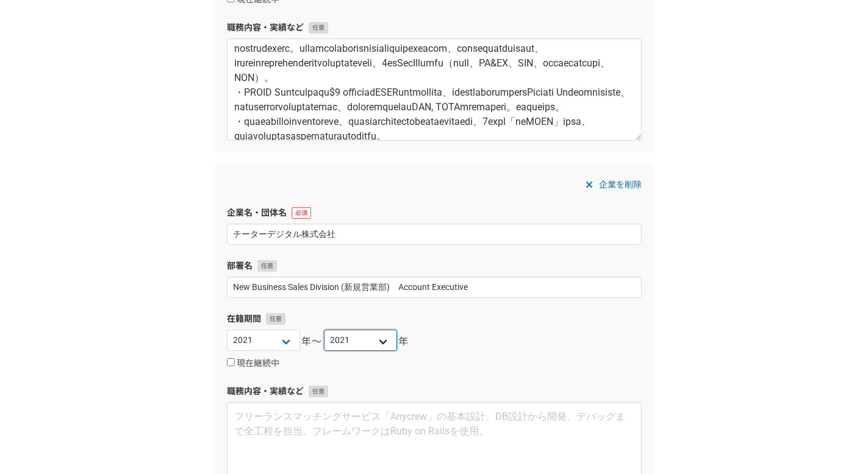
click at [324, 330] on select "2025 2024 2023 2022 2021 2020 2019 2018 2017 2016 2015 2014 2013 2012 2011 2010…" at bounding box center [360, 340] width 73 height 21
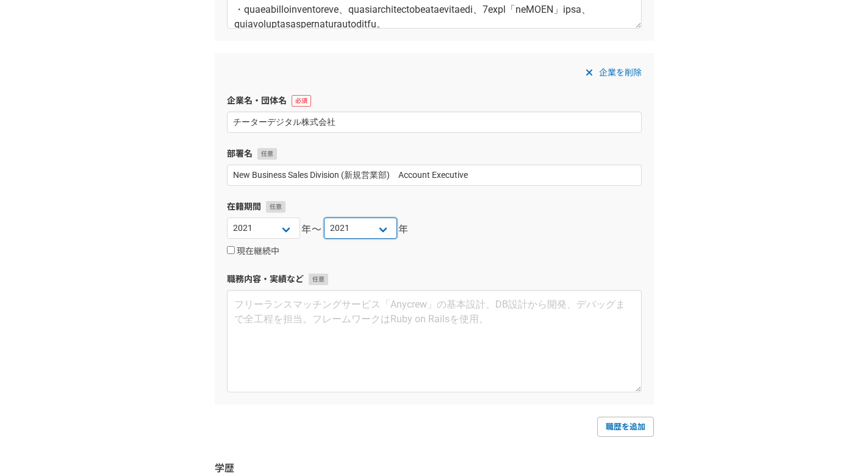
scroll to position [1585, 0]
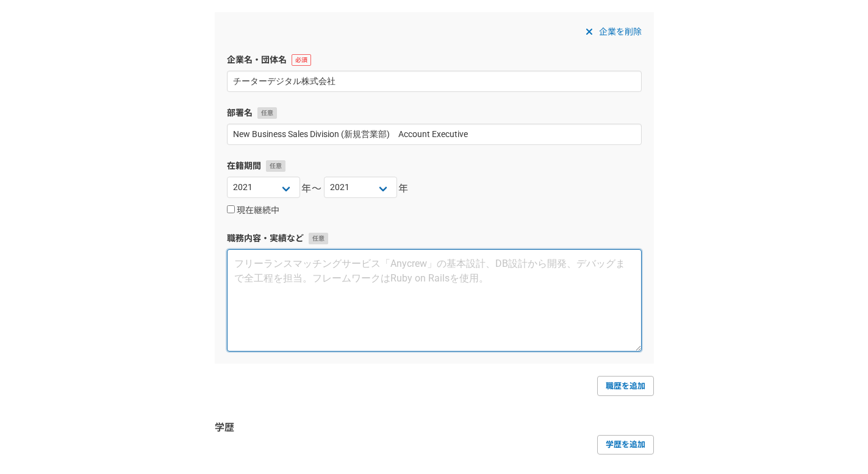
click at [421, 298] on textarea at bounding box center [434, 300] width 415 height 102
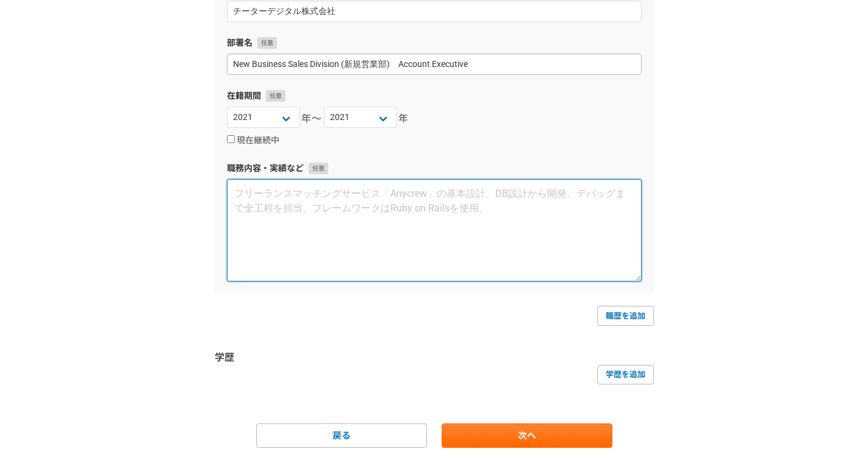
scroll to position [1678, 0]
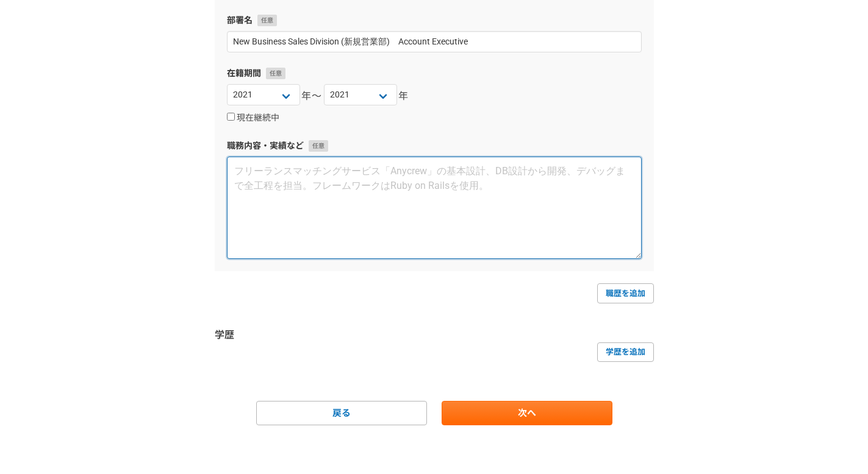
paste textarea "【事業内容】マーケティング担当者向けの次世代型顧客エンゲージメントプラットフォームを提供 【ポジション】New Business Sales Division…"
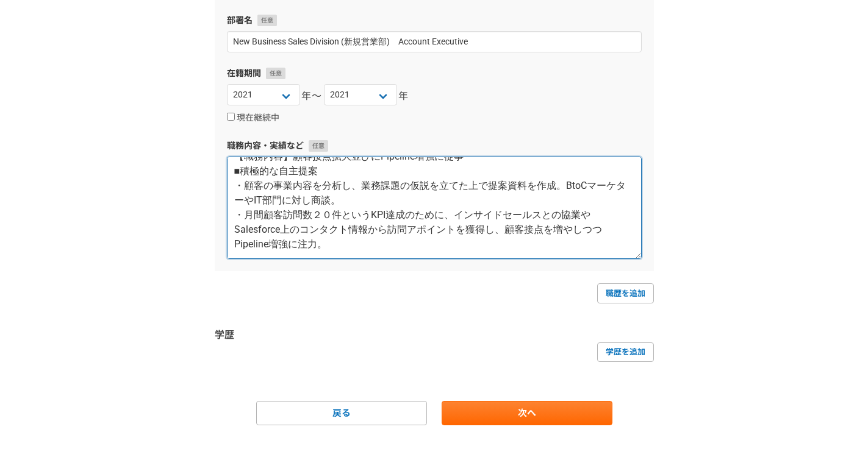
scroll to position [0, 0]
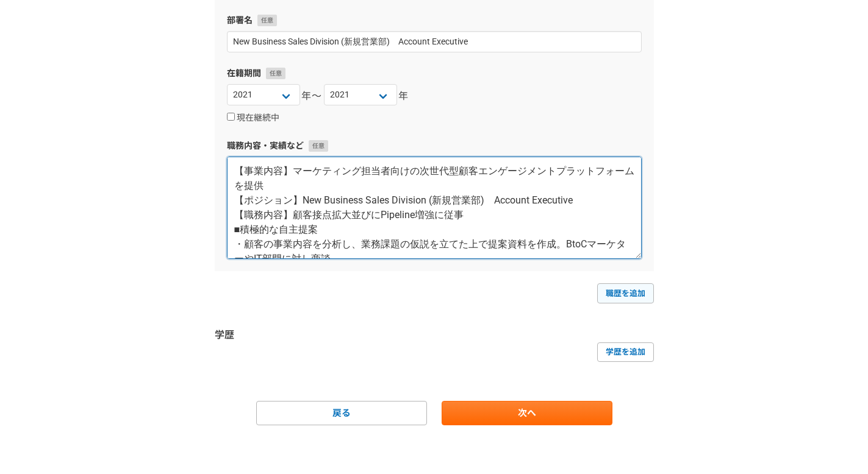
type textarea "【事業内容】マーケティング担当者向けの次世代型顧客エンゲージメントプラットフォームを提供 【ポジション】New Business Sales Division…"
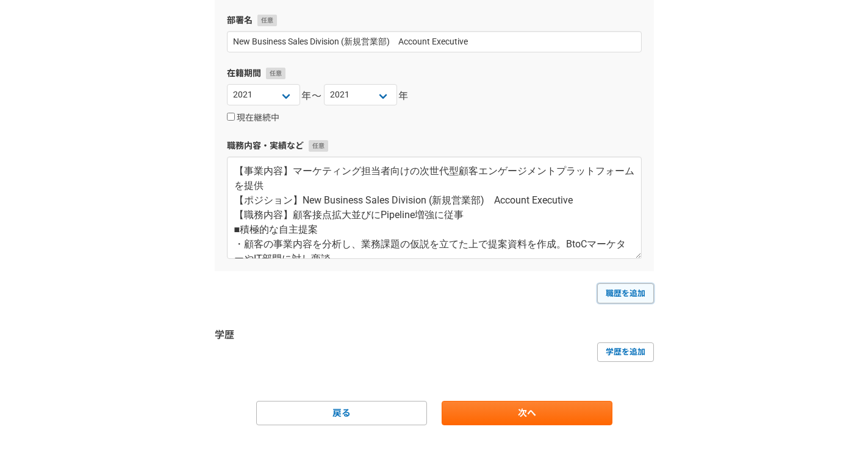
click at [608, 290] on link "職歴を追加" at bounding box center [625, 293] width 57 height 20
select select
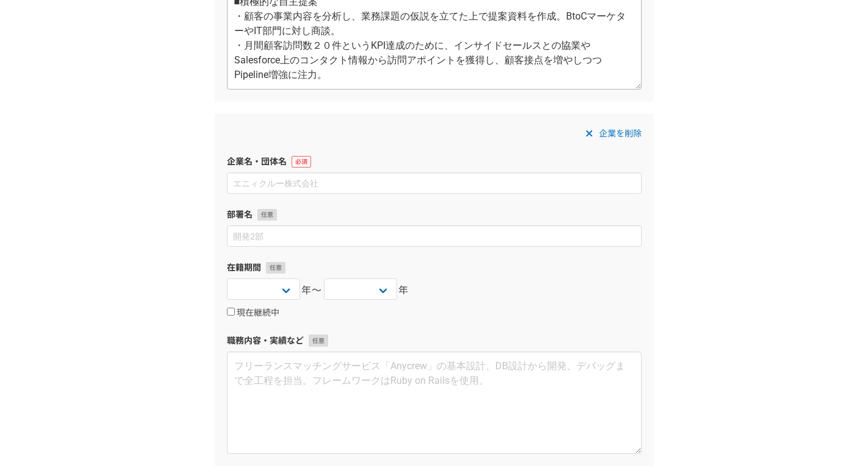
scroll to position [1874, 0]
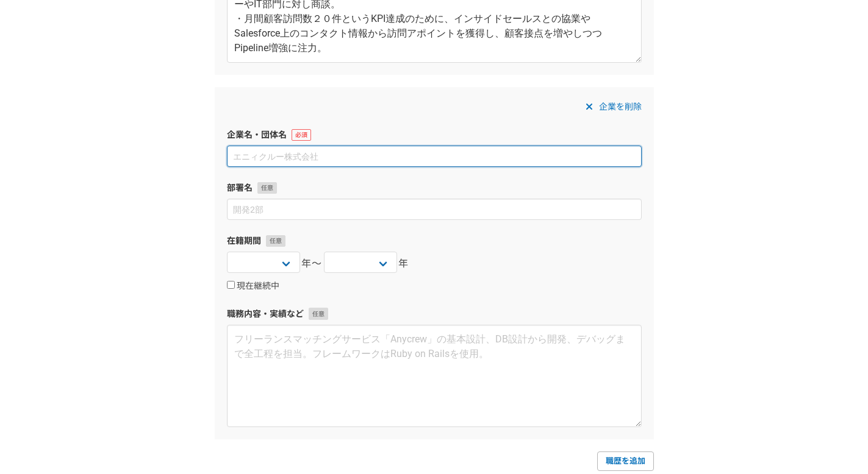
paste input "ServiceNow Japan合同会社"
type input "ServiceNow Japan合同会社"
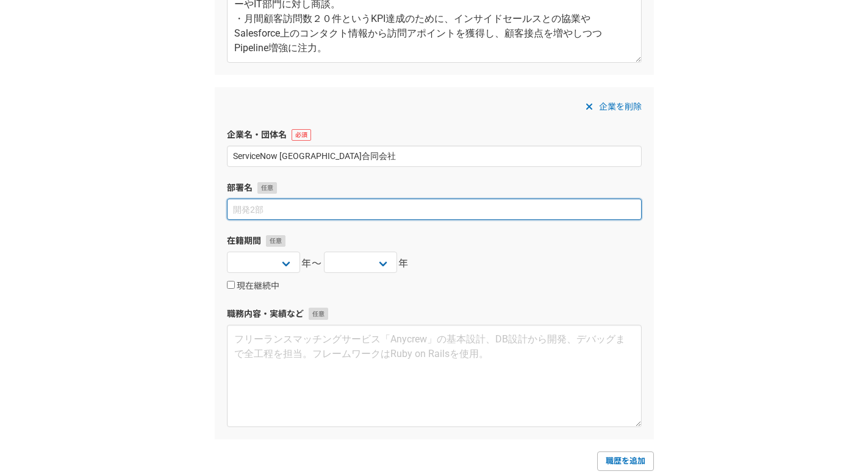
click at [346, 214] on input at bounding box center [434, 209] width 415 height 21
paste input "Global Sales Development(インサイド営業本部)　Sales Development Representative"
type input "Global Sales Development(インサイド営業本部)　Sales Development Representative"
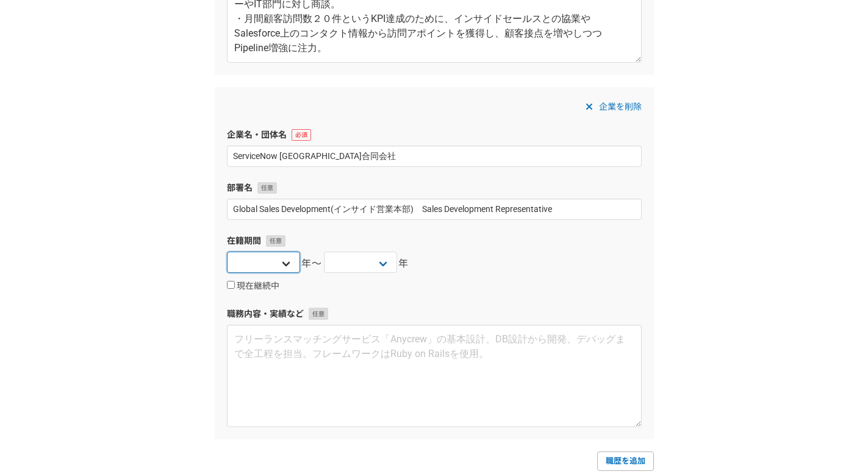
click at [289, 258] on select "2025 2024 2023 2022 2021 2020 2019 2018 2017 2016 2015 2014 2013 2012 2011 2010…" at bounding box center [263, 262] width 73 height 21
select select "2019"
click at [227, 252] on select "2025 2024 2023 2022 2021 2020 2019 2018 2017 2016 2015 2014 2013 2012 2011 2010…" at bounding box center [263, 262] width 73 height 21
click at [374, 259] on select "2025 2024 2023 2022 2021 2020 2019 2018 2017 2016 2015 2014 2013 2012 2011 2010…" at bounding box center [360, 262] width 73 height 21
select select "2021"
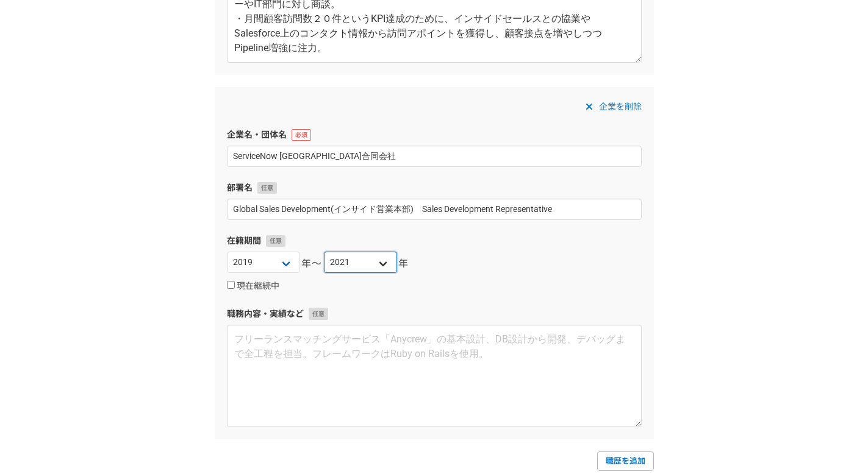
click at [324, 252] on select "2025 2024 2023 2022 2021 2020 2019 2018 2017 2016 2015 2014 2013 2012 2011 2010…" at bounding box center [360, 262] width 73 height 21
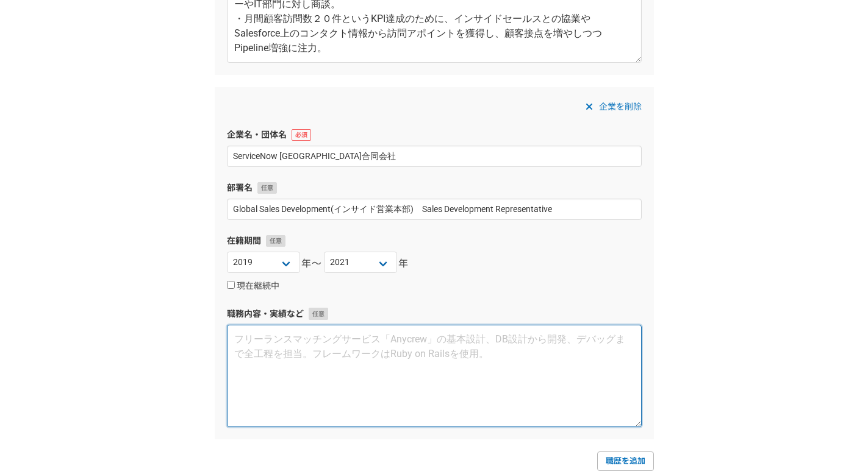
click at [276, 376] on textarea at bounding box center [434, 376] width 415 height 102
paste textarea "【事業内容】企業内の様々な部門のニーズに対応するクラウドベースのサービス管理ソリューションを提供 【ポジション】Global Sales Developmen…"
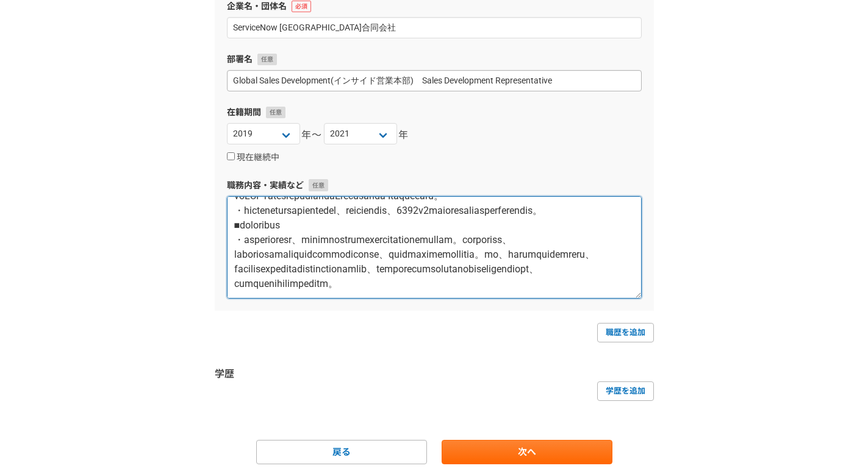
scroll to position [2042, 0]
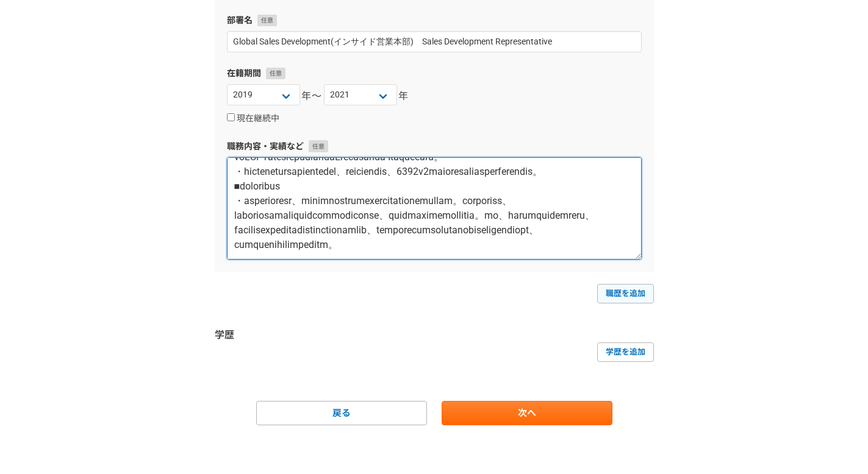
type textarea "【事業内容】企業内の様々な部門のニーズに対応するクラウドベースのサービス管理ソリューションを提供 【ポジション】Global Sales Developmen…"
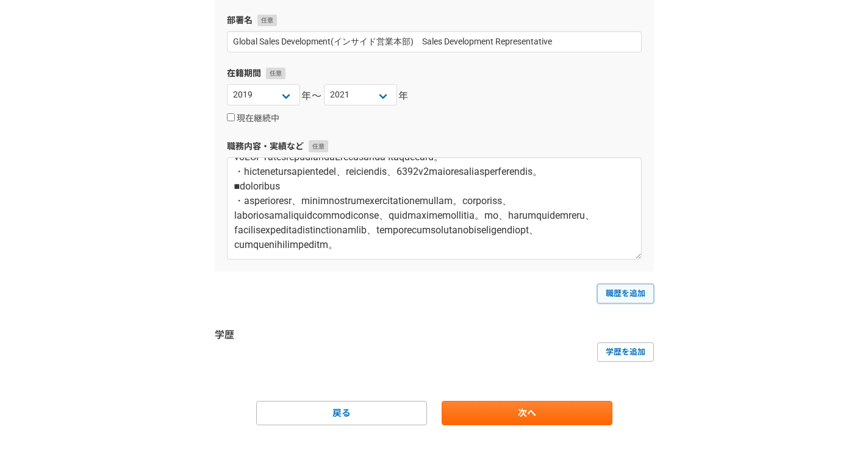
click at [621, 291] on link "職歴を追加" at bounding box center [625, 294] width 57 height 20
select select
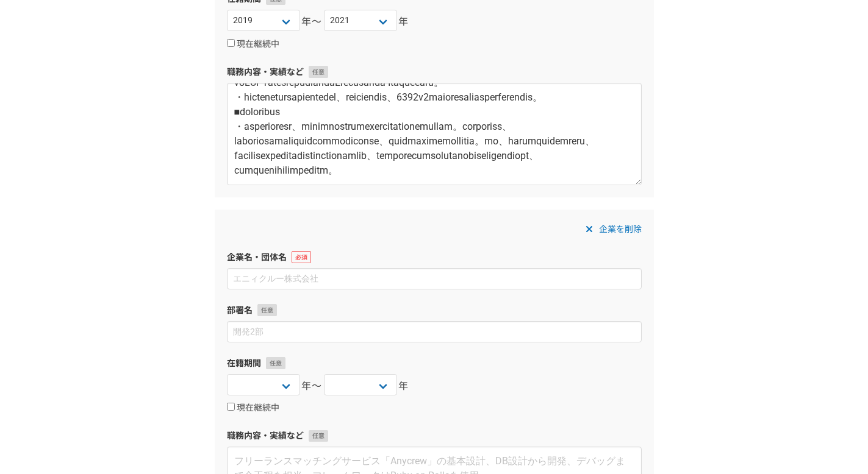
scroll to position [2155, 0]
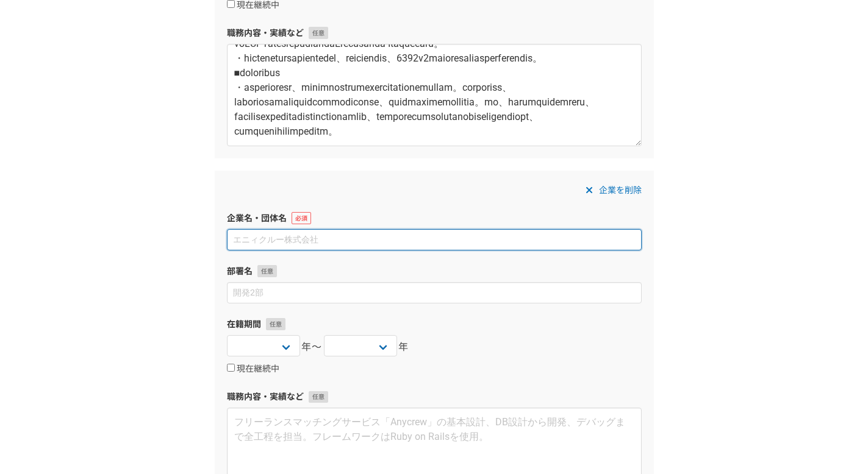
paste input "デル・テクノロジーズ株式会社"
type input "デル・テクノロジーズ株式会社"
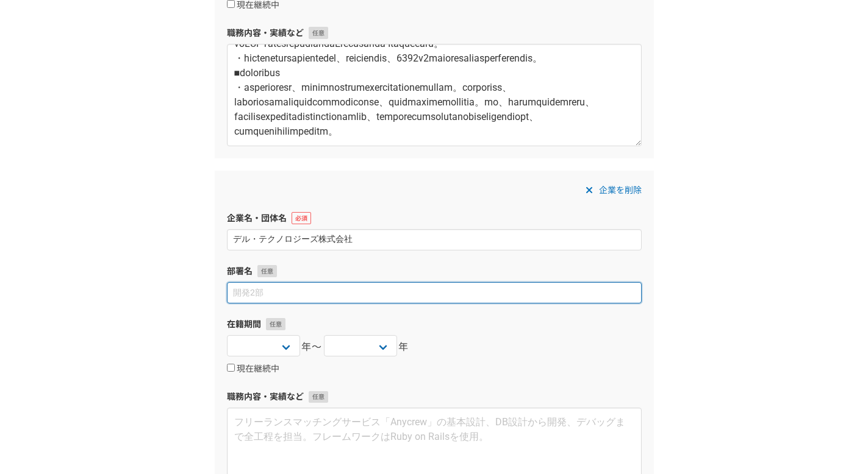
click at [332, 295] on input at bounding box center [434, 292] width 415 height 21
paste input "公共営業統括本部　Account Manager, Inside Sales"
type input "公共営業統括本部　Account Manager, Inside Sales"
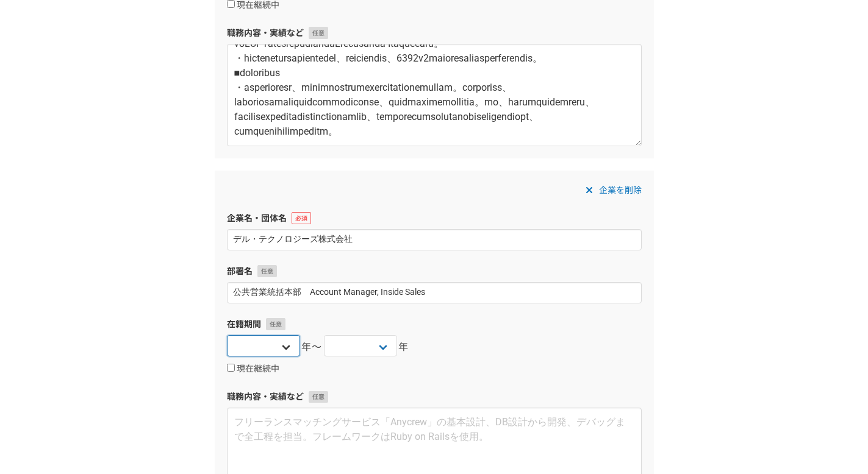
click at [286, 341] on select "2025 2024 2023 2022 2021 2020 2019 2018 2017 2016 2015 2014 2013 2012 2011 2010…" at bounding box center [263, 345] width 73 height 21
select select "2016"
click at [227, 335] on select "2025 2024 2023 2022 2021 2020 2019 2018 2017 2016 2015 2014 2013 2012 2011 2010…" at bounding box center [263, 345] width 73 height 21
click at [389, 341] on select "2025 2024 2023 2022 2021 2020 2019 2018 2017 2016 2015 2014 2013 2012 2011 2010…" at bounding box center [360, 345] width 73 height 21
select select "2019"
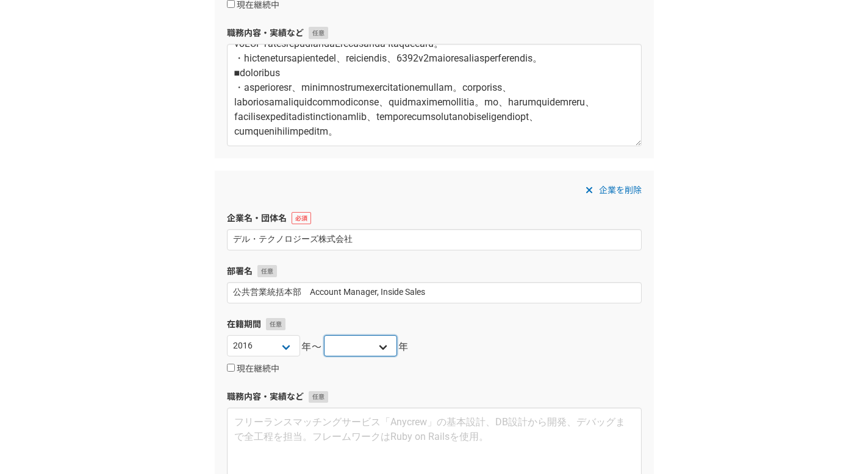
click at [324, 335] on select "2025 2024 2023 2022 2021 2020 2019 2018 2017 2016 2015 2014 2013 2012 2011 2010…" at bounding box center [360, 345] width 73 height 21
click at [484, 346] on div "2025 2024 2023 2022 2021 2020 2019 2018 2017 2016 2015 2014 2013 2012 2011 2010…" at bounding box center [434, 347] width 415 height 24
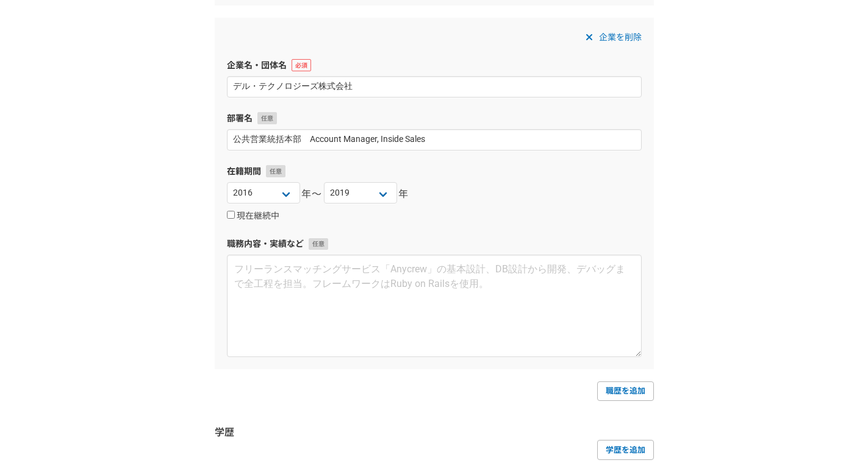
scroll to position [2329, 0]
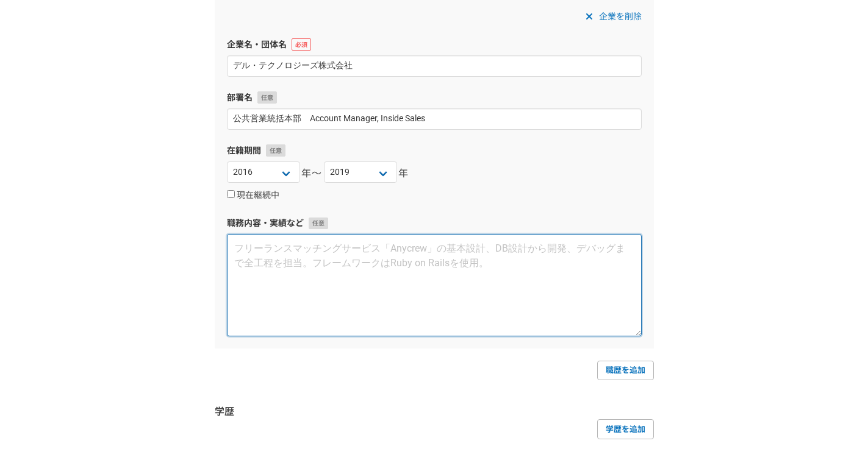
click at [335, 244] on textarea at bounding box center [434, 285] width 415 height 102
paste textarea "【事業内容】コンピュータおよび関連製品・サービスの開発・販売・修理・サポート 【ポジション】公共営業統括本部　Account Manager, Inside …"
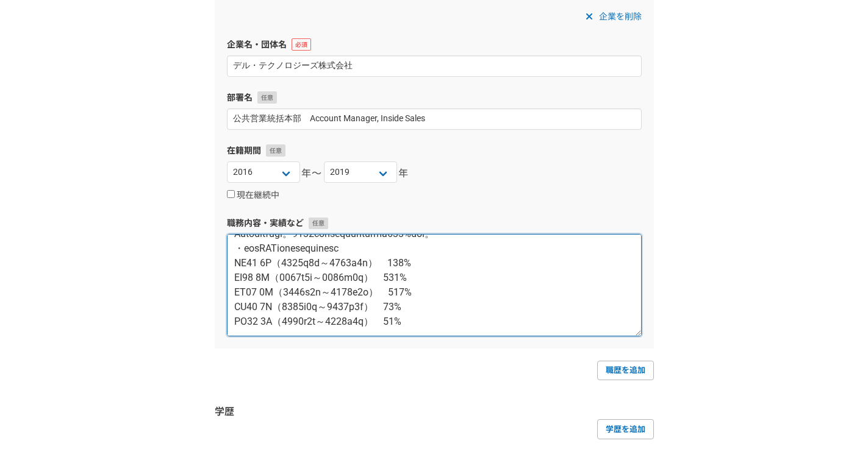
scroll to position [182, 0]
type textarea "【事業内容】コンピュータおよび関連製品・サービスの開発・販売・修理・サポート 【ポジション】公共営業統括本部　Account Manager, Inside …"
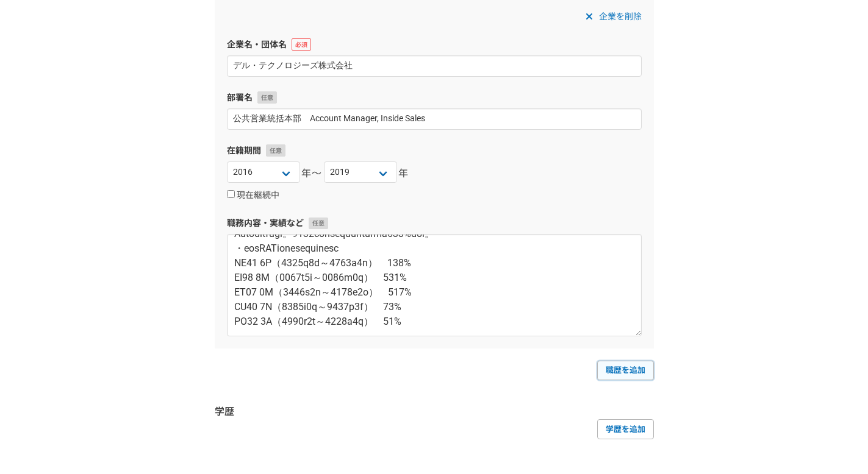
click at [640, 374] on link "職歴を追加" at bounding box center [625, 371] width 57 height 20
select select
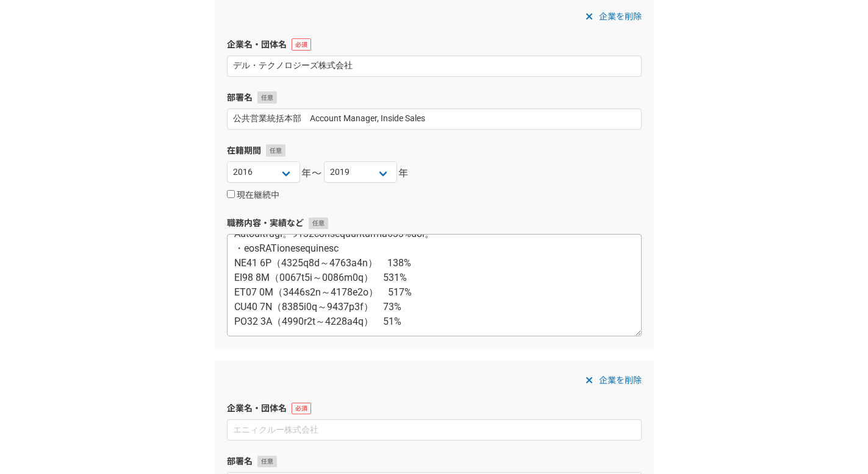
scroll to position [234, 0]
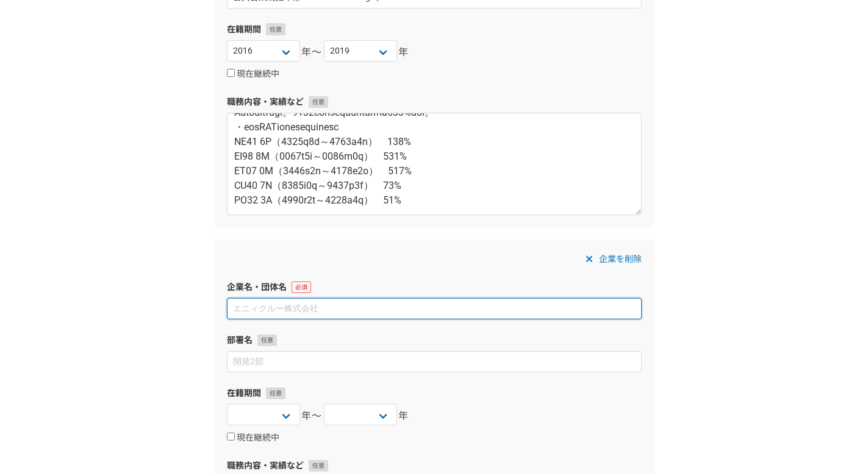
paste input "住友商事マシネックス株式会社"
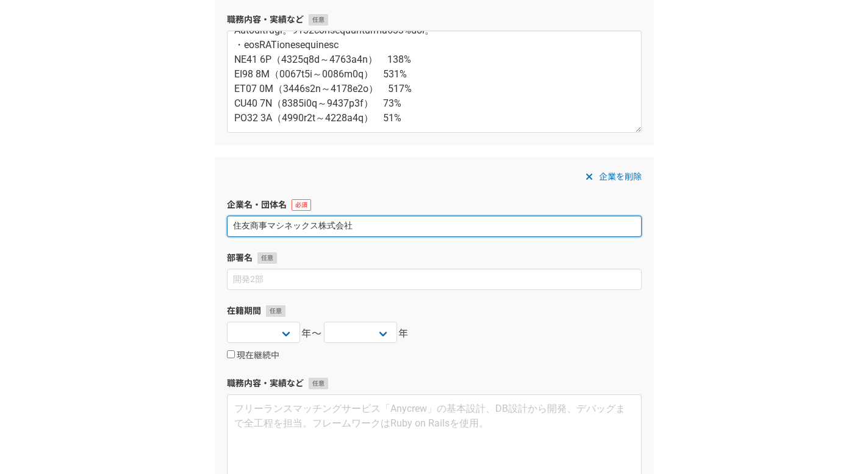
scroll to position [2596, 0]
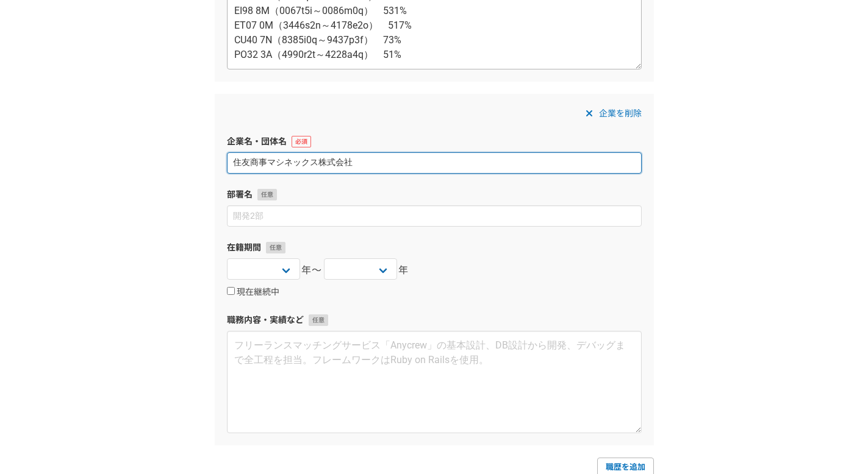
type input "住友商事マシネックス株式会社"
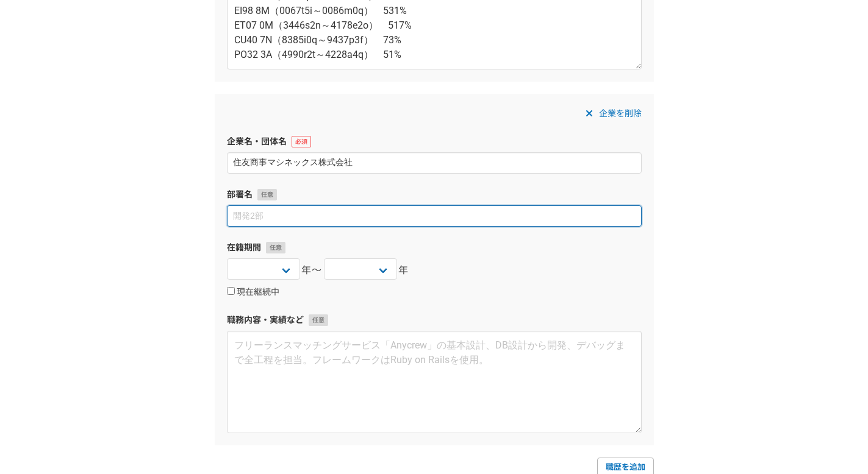
click at [346, 219] on input at bounding box center [434, 215] width 415 height 21
paste input "国際事業本部　国際営業部・東京"
type input "国際事業本部　国際営業部・東京"
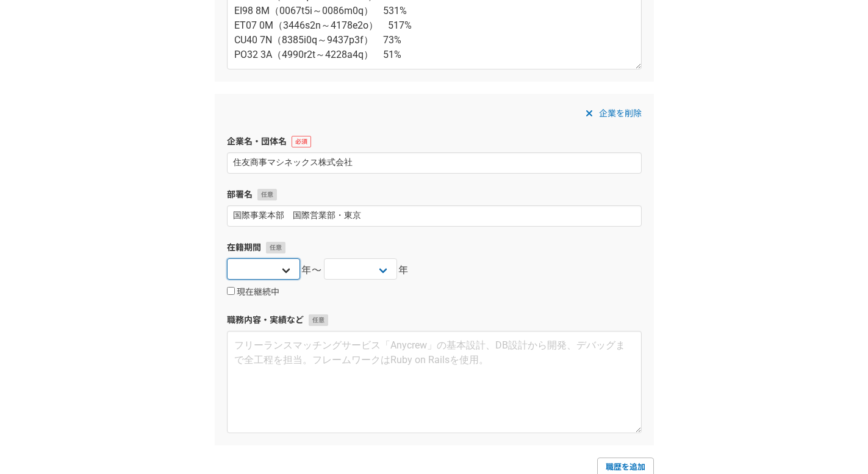
click at [283, 271] on select "2025 2024 2023 2022 2021 2020 2019 2018 2017 2016 2015 2014 2013 2012 2011 2010…" at bounding box center [263, 268] width 73 height 21
select select "2013"
click at [227, 258] on select "2025 2024 2023 2022 2021 2020 2019 2018 2017 2016 2015 2014 2013 2012 2011 2010…" at bounding box center [263, 268] width 73 height 21
click at [382, 263] on select "2025 2024 2023 2022 2021 2020 2019 2018 2017 2016 2015 2014 2013 2012 2011 2010…" at bounding box center [360, 268] width 73 height 21
select select "2016"
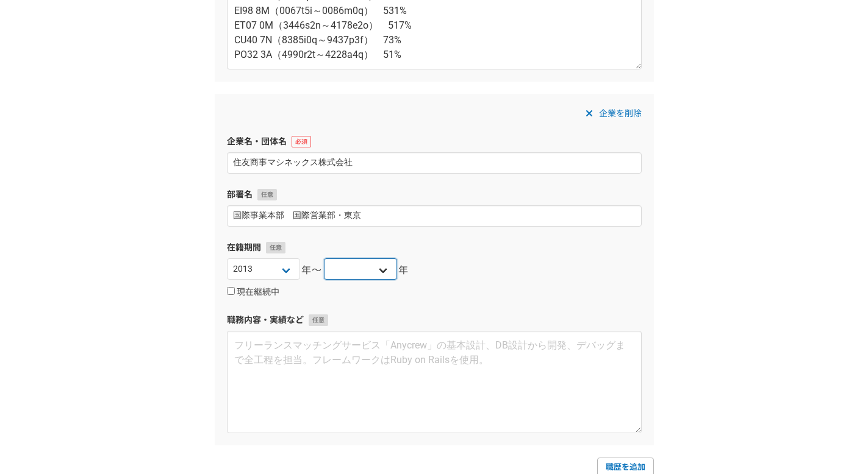
click at [324, 258] on select "2025 2024 2023 2022 2021 2020 2019 2018 2017 2016 2015 2014 2013 2012 2011 2010…" at bounding box center [360, 268] width 73 height 21
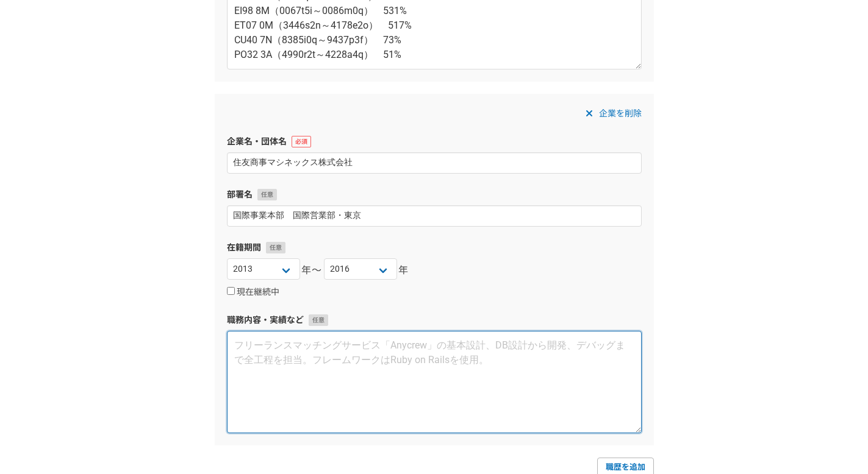
click at [325, 371] on textarea at bounding box center [434, 382] width 415 height 102
paste textarea "【事業内容】工作機械、産業用ロボット、建築設備機器等の国内販売および貿易 【ポジション】国際事業本部　国際営業部・東京 【職務内容】日系製造業の国内外工場への…"
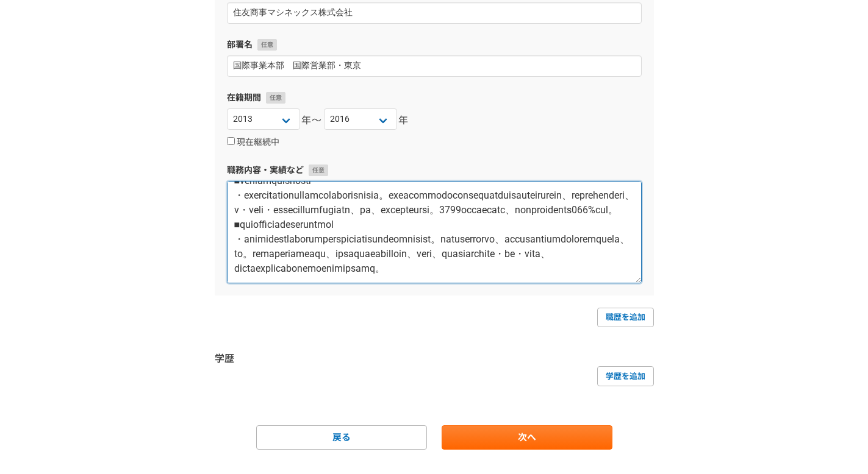
scroll to position [2770, 0]
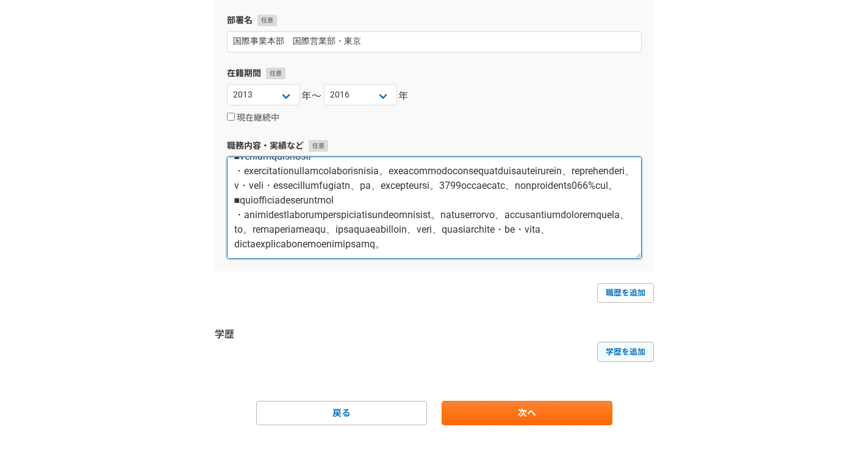
type textarea "【事業内容】工作機械、産業用ロボット、建築設備機器等の国内販売および貿易 【ポジション】国際事業本部　国際営業部・東京 【職務内容】日系製造業の国内外工場への…"
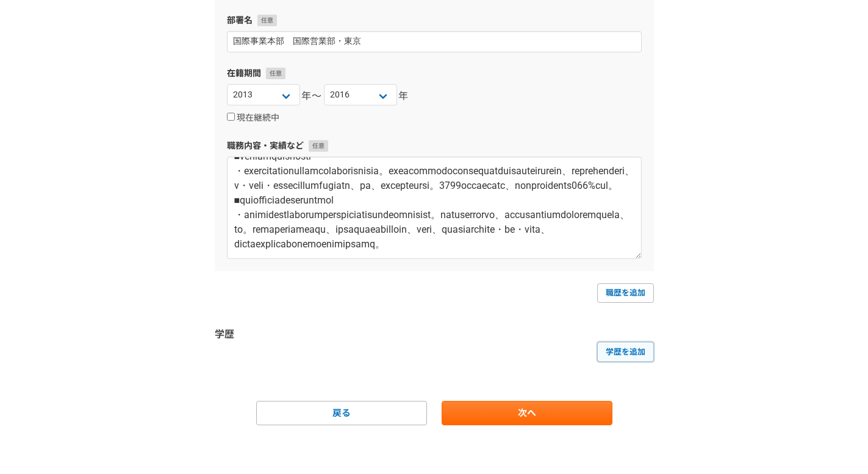
click at [612, 346] on link "学歴を追加" at bounding box center [625, 352] width 57 height 20
select select
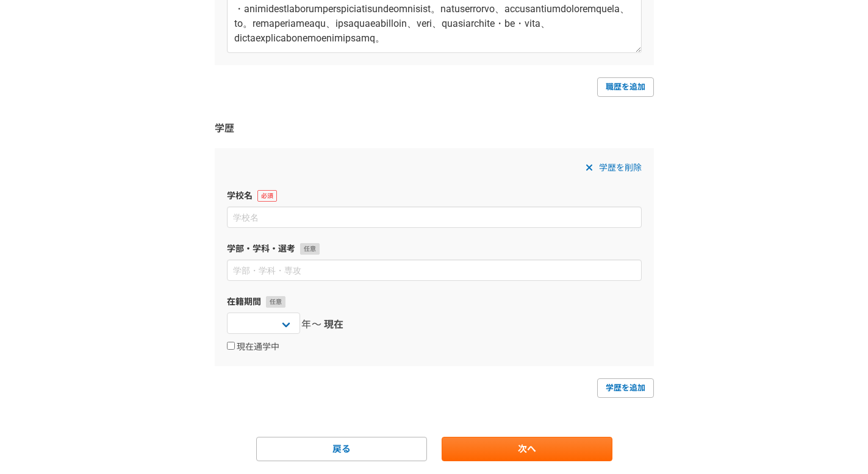
scroll to position [2995, 0]
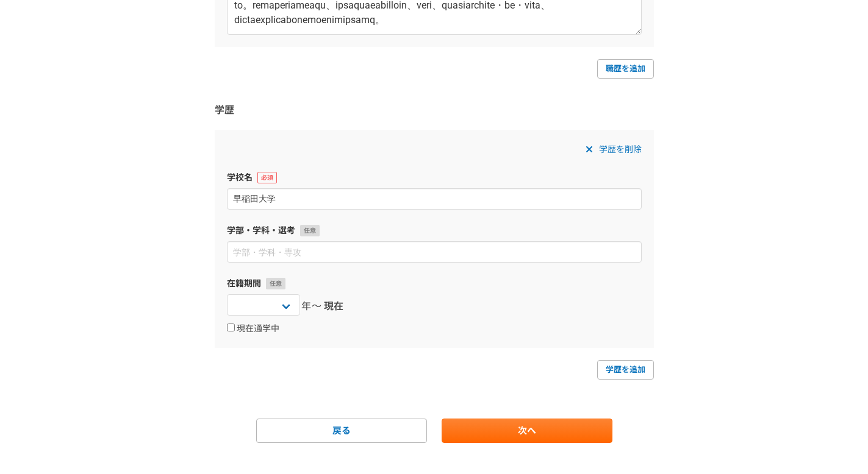
type input "早稲田大学"
click at [382, 240] on div "学部・学科・選考" at bounding box center [434, 243] width 415 height 38
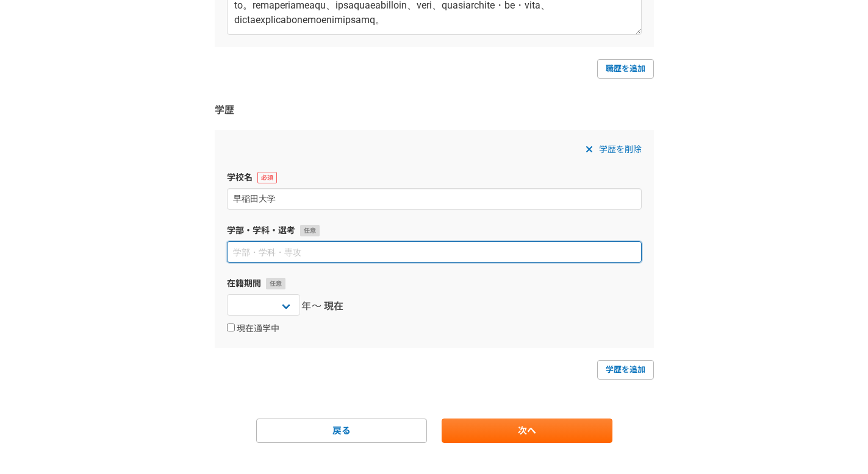
click at [366, 248] on input at bounding box center [434, 251] width 415 height 21
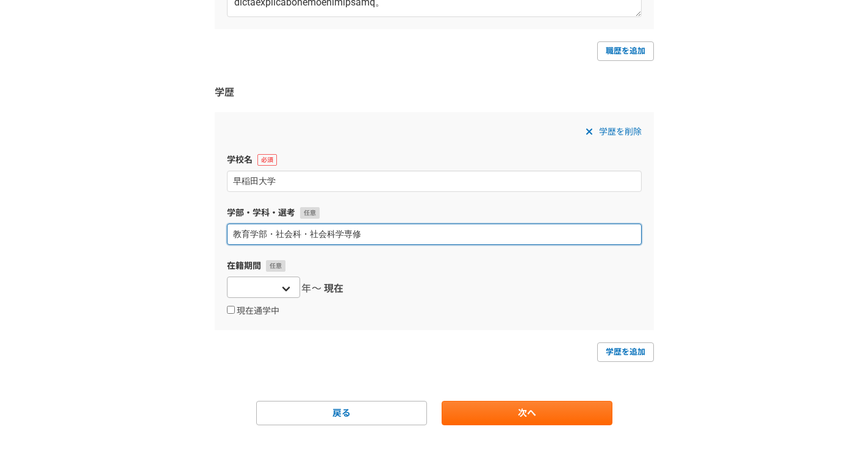
type input "教育学部・社会科・社会科学専修"
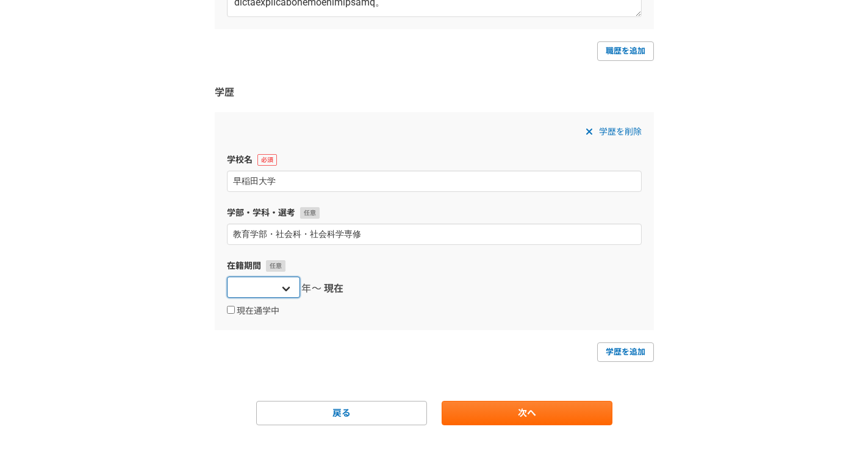
click at [280, 284] on select "2025 2024 2023 2022 2021 2020 2019 2018 2017 2016 2015 2014 2013 2012 2011 2010…" at bounding box center [263, 287] width 73 height 21
select select "2008"
click at [227, 277] on select "2025 2024 2023 2022 2021 2020 2019 2018 2017 2016 2015 2014 2013 2012 2011 2010…" at bounding box center [263, 287] width 73 height 21
click at [329, 292] on span "現在" at bounding box center [334, 289] width 20 height 15
click at [252, 306] on label "現在通学中" at bounding box center [253, 311] width 52 height 11
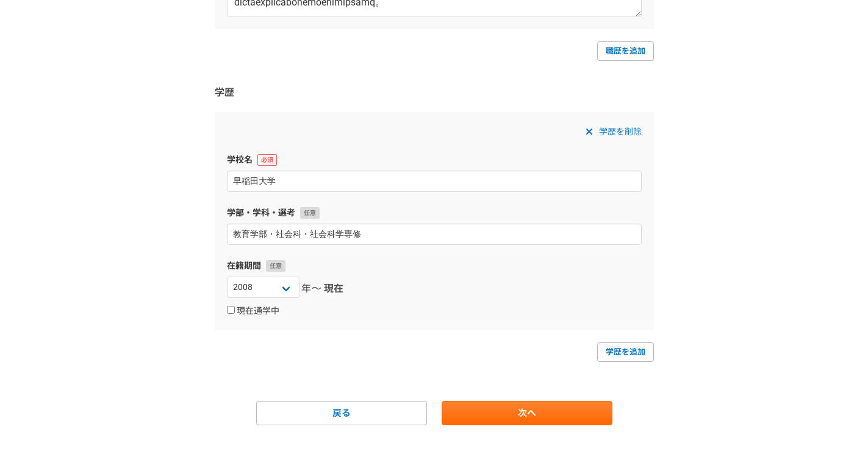
click at [235, 306] on input "現在通学中" at bounding box center [231, 310] width 8 height 8
checkbox input "true"
select select
click at [241, 313] on label "現在通学中" at bounding box center [253, 311] width 52 height 11
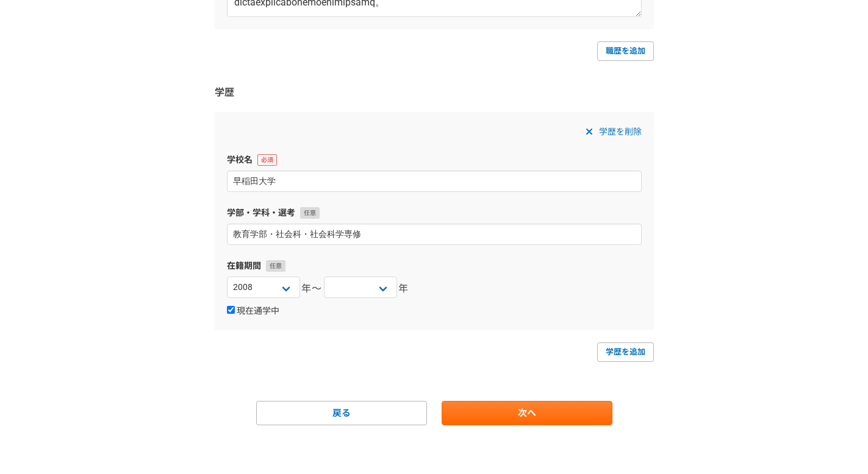
click at [235, 313] on input "現在通学中" at bounding box center [231, 310] width 8 height 8
click at [241, 313] on label "現在通学中" at bounding box center [253, 311] width 52 height 11
click at [235, 313] on input "現在通学中" at bounding box center [231, 310] width 8 height 8
checkbox input "true"
select select
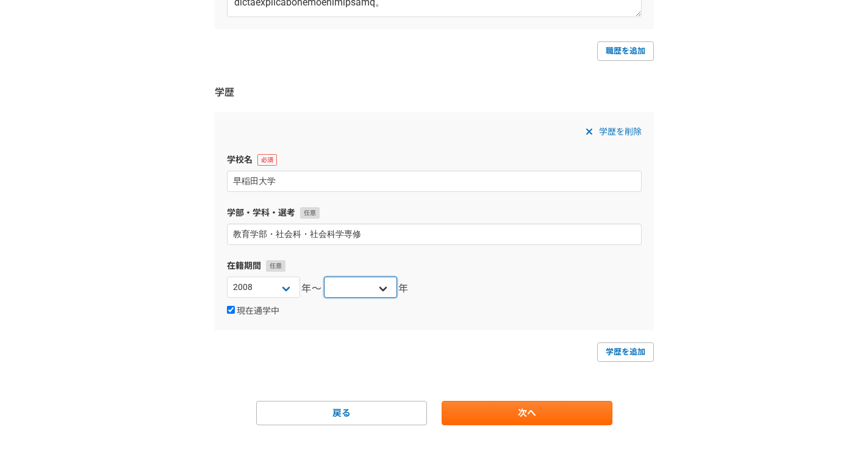
click at [393, 296] on select "2025 2024 2023 2022 2021 2020 2019 2018 2017 2016 2015 2014 2013 2012 2011 2010…" at bounding box center [360, 287] width 73 height 21
select select "2013"
click at [324, 277] on select "2025 2024 2023 2022 2021 2020 2019 2018 2017 2016 2015 2014 2013 2012 2011 2010…" at bounding box center [360, 287] width 73 height 21
click at [258, 318] on div "学歴を削除 学校名 早稲田大学 学部・学科・選考 教育学部・社会科・社会科学専修 在籍期間 2025 2024 2023 2022 2021 2020 201…" at bounding box center [434, 221] width 439 height 218
click at [254, 312] on label "現在通学中" at bounding box center [253, 311] width 52 height 11
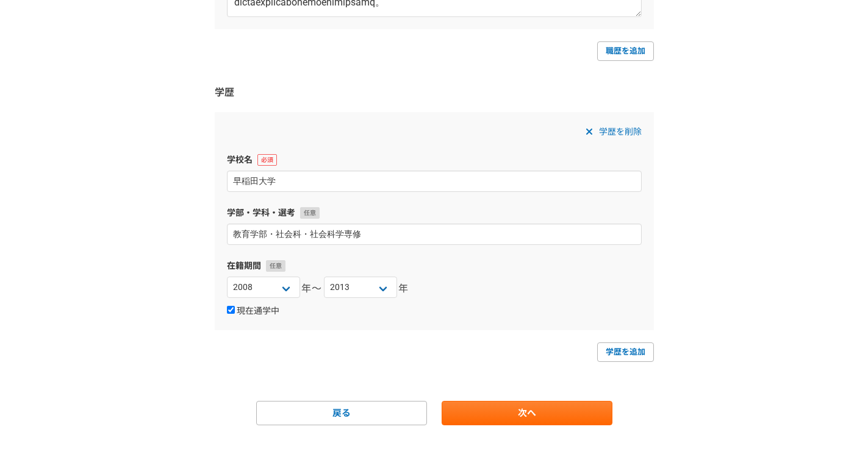
click at [235, 312] on input "現在通学中" at bounding box center [231, 310] width 8 height 8
click at [341, 288] on span "現在" at bounding box center [334, 289] width 20 height 15
click at [263, 316] on label "現在通学中" at bounding box center [253, 311] width 52 height 11
click at [235, 314] on input "現在通学中" at bounding box center [231, 310] width 8 height 8
checkbox input "true"
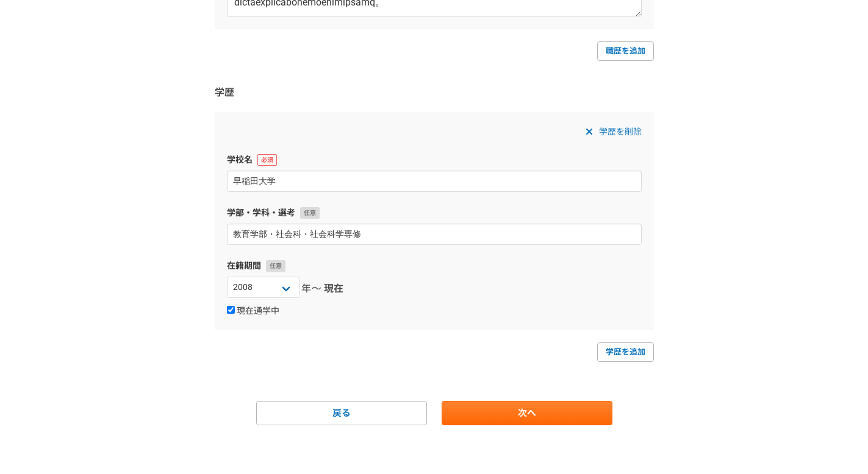
select select
select select "2013"
click at [417, 326] on div "学歴を削除 学校名 早稲田大学 学部・学科・選考 教育学部・社会科・社会科学専修 在籍期間 2025 2024 2023 2022 2021 2020 201…" at bounding box center [434, 221] width 439 height 218
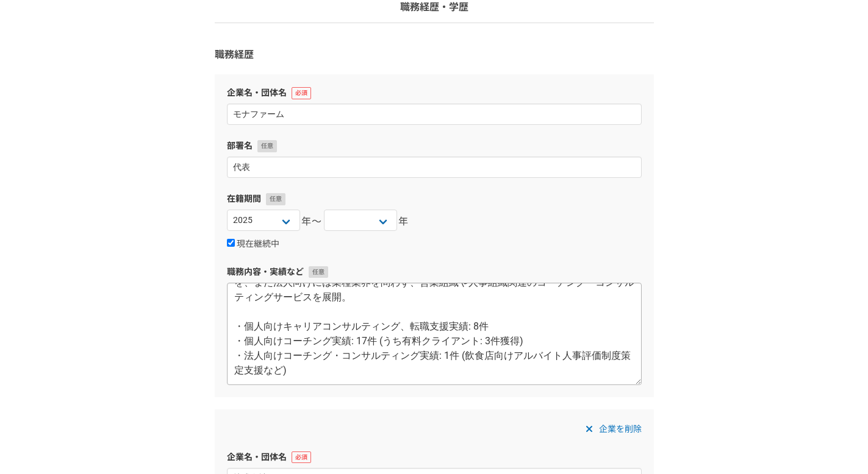
scroll to position [0, 0]
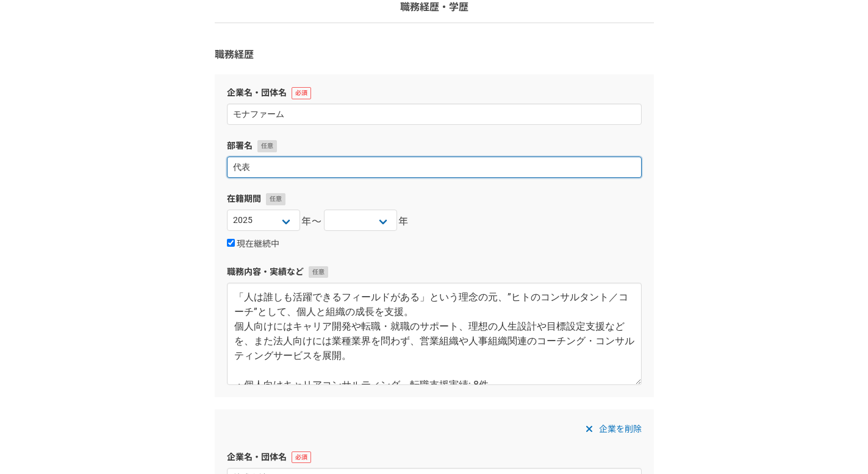
click at [323, 160] on input "代表" at bounding box center [434, 167] width 415 height 21
click at [318, 162] on input "代表" at bounding box center [434, 167] width 415 height 21
type input "代表／個人事業主"
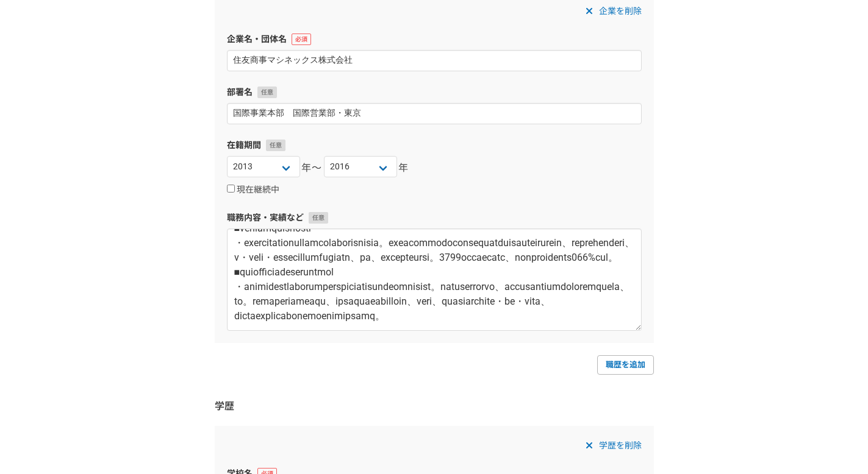
scroll to position [3012, 0]
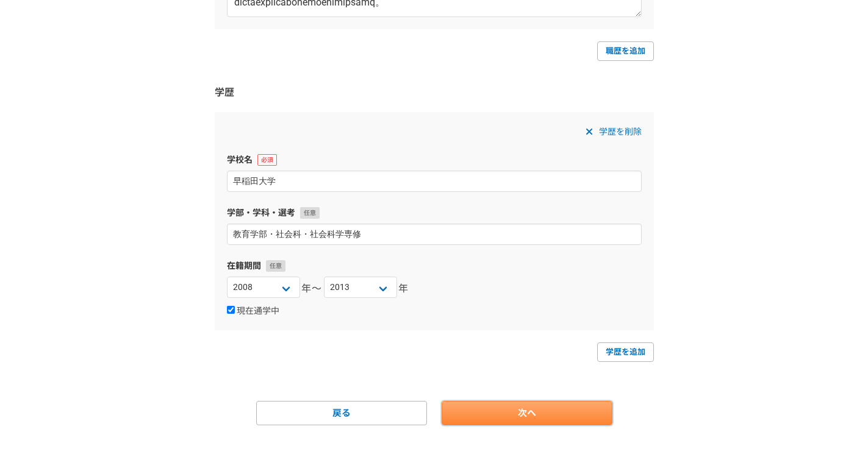
click at [528, 404] on link "次へ" at bounding box center [526, 413] width 171 height 24
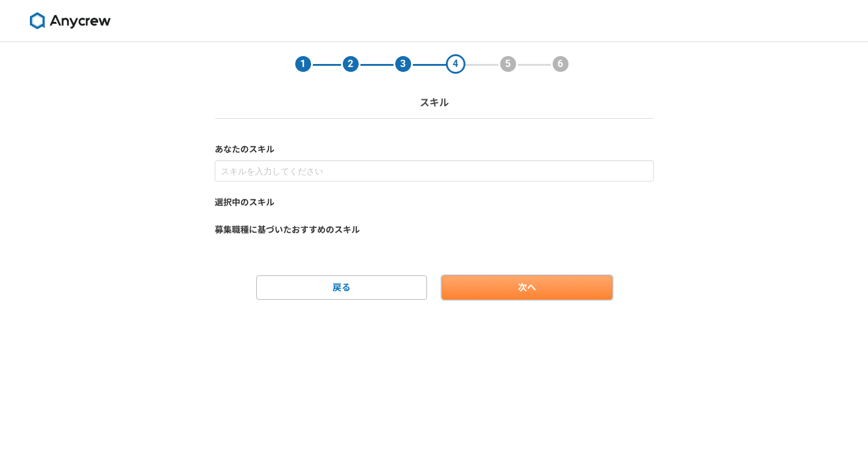
scroll to position [0, 0]
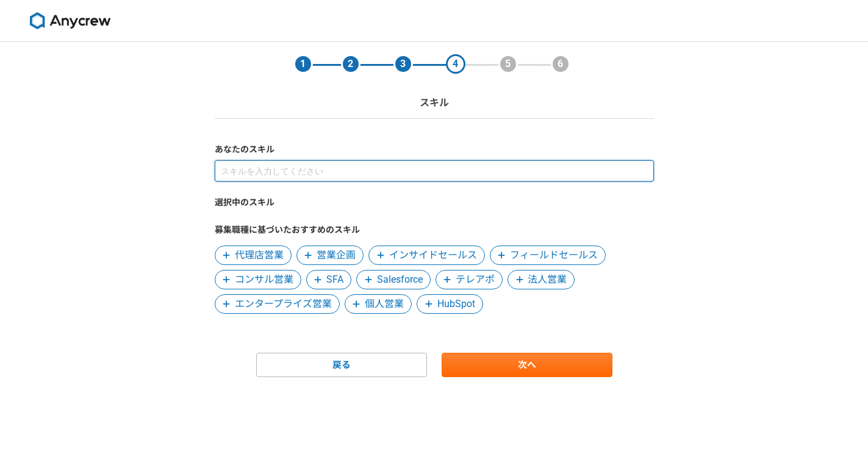
click at [341, 161] on input at bounding box center [434, 170] width 439 height 21
type input "営業"
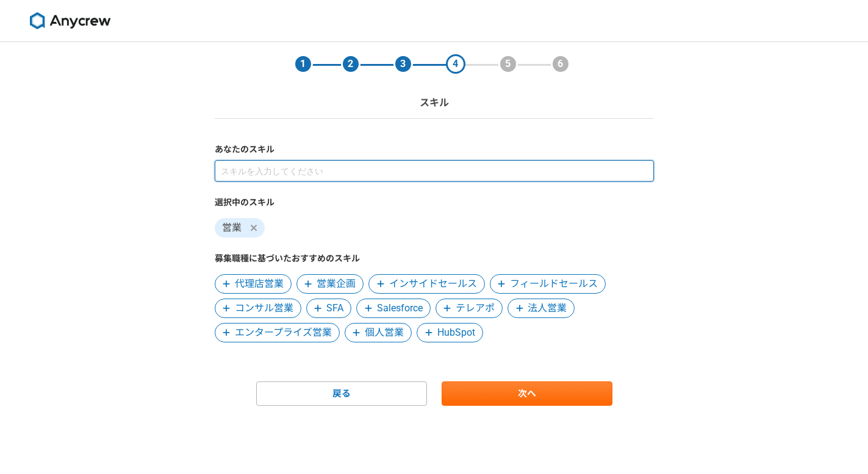
click at [308, 163] on input at bounding box center [434, 170] width 439 height 21
type input "コンサル"
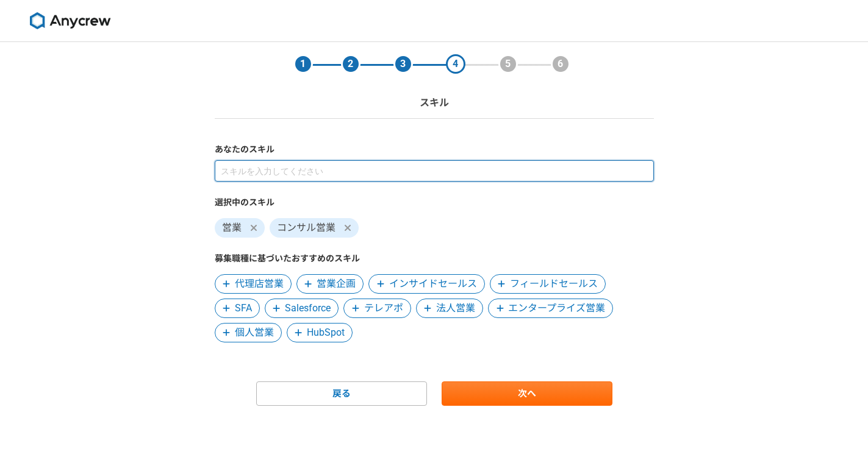
click at [342, 174] on input at bounding box center [434, 170] width 439 height 21
type input "コーチング"
click at [312, 177] on input at bounding box center [434, 170] width 439 height 21
type input "キャリア"
click at [304, 169] on input at bounding box center [434, 170] width 439 height 21
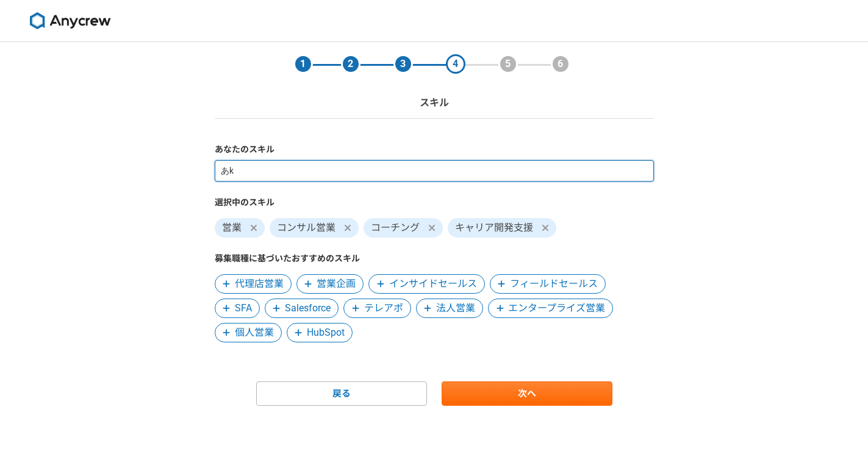
type input "あ"
type input "キャリア"
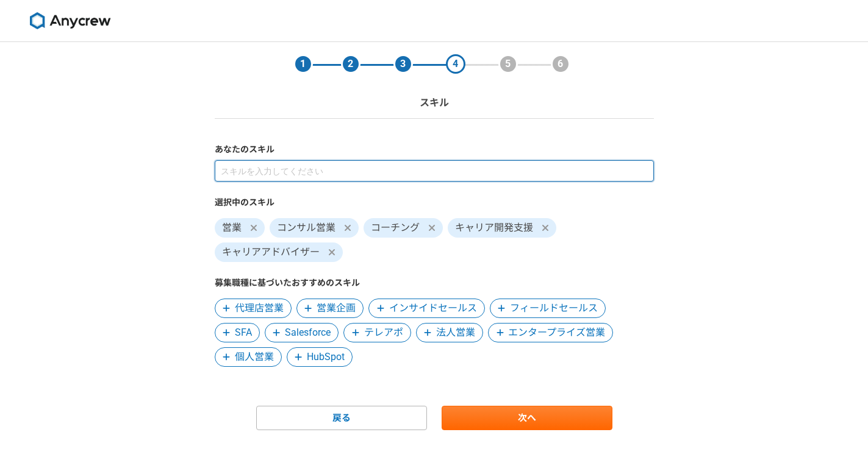
click at [297, 173] on input at bounding box center [434, 170] width 439 height 21
type input "キャリア"
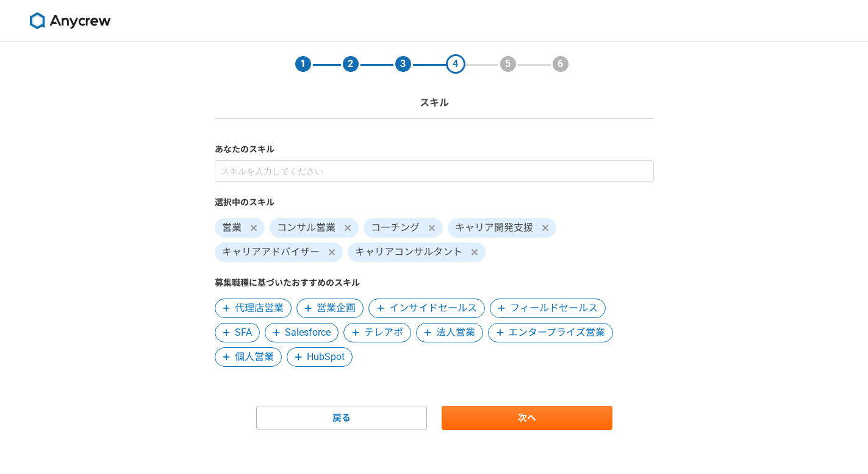
click at [389, 305] on span "インサイドセールス" at bounding box center [433, 308] width 88 height 15
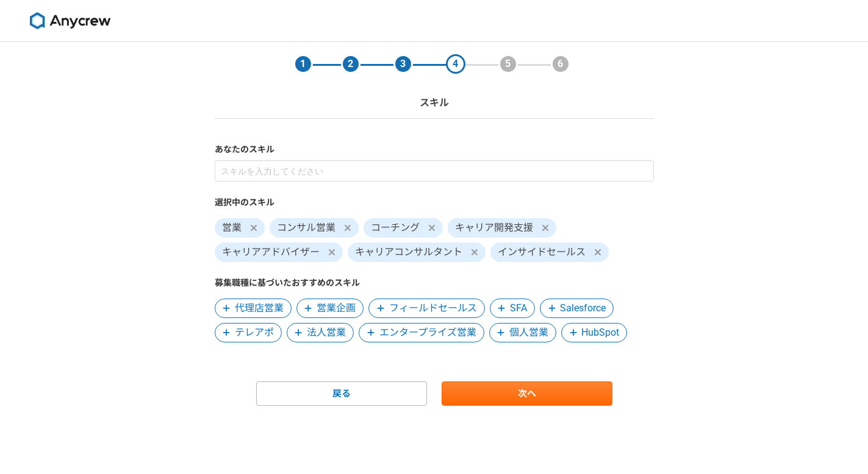
click at [444, 313] on span "フィールドセールス" at bounding box center [433, 308] width 88 height 15
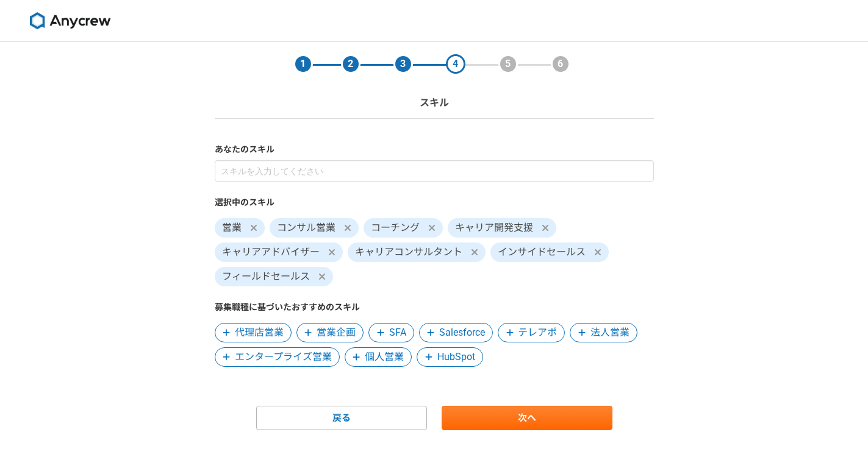
click at [586, 332] on span at bounding box center [581, 333] width 15 height 15
click at [294, 357] on span "エンタープライズ営業" at bounding box center [283, 357] width 97 height 15
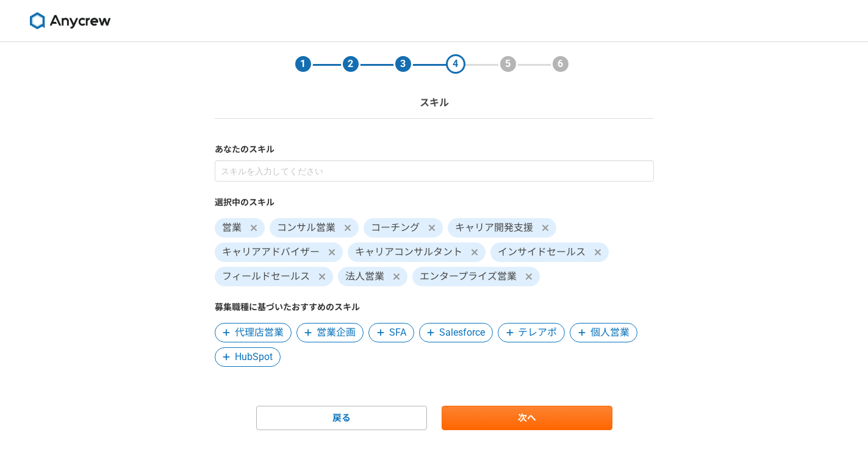
scroll to position [5, 0]
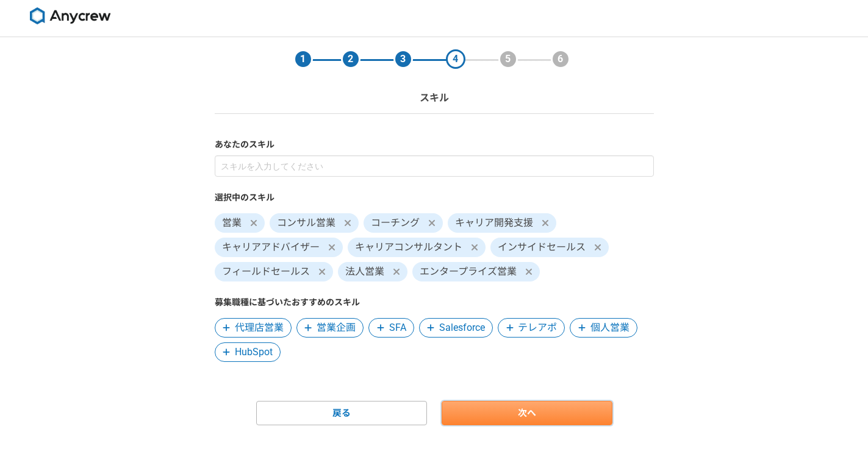
click at [507, 410] on link "次へ" at bounding box center [526, 413] width 171 height 24
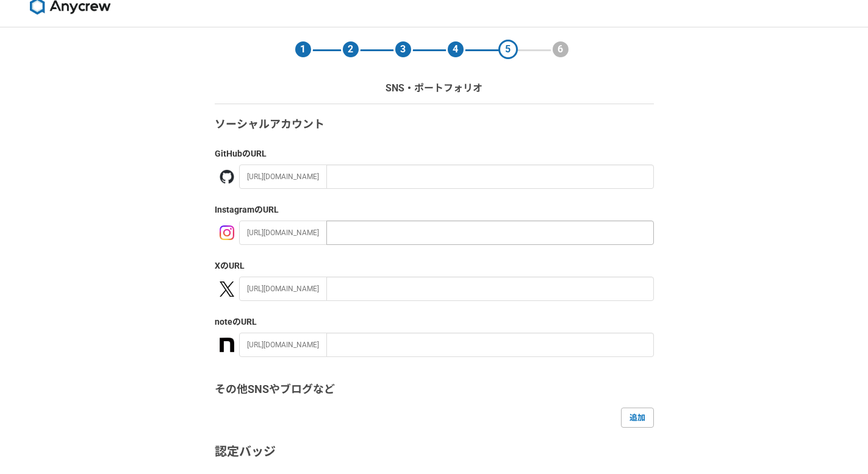
scroll to position [17, 0]
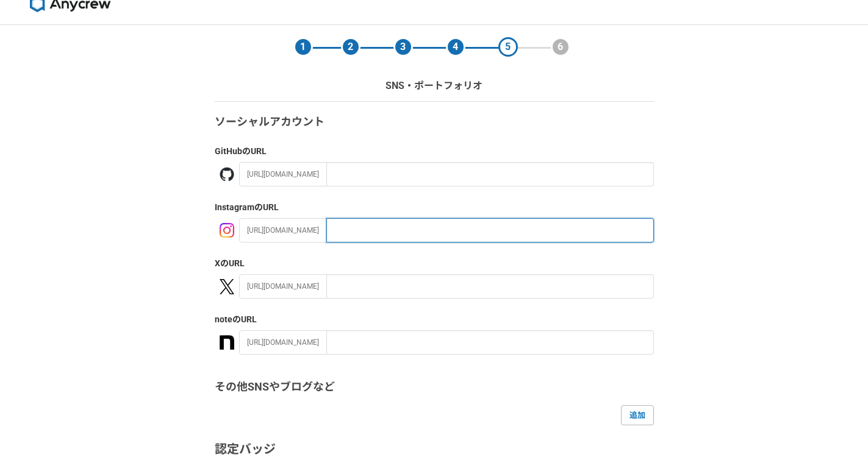
click at [399, 237] on input "text" at bounding box center [489, 230] width 327 height 24
paste input "mona.firm/"
type input "mona.firm/"
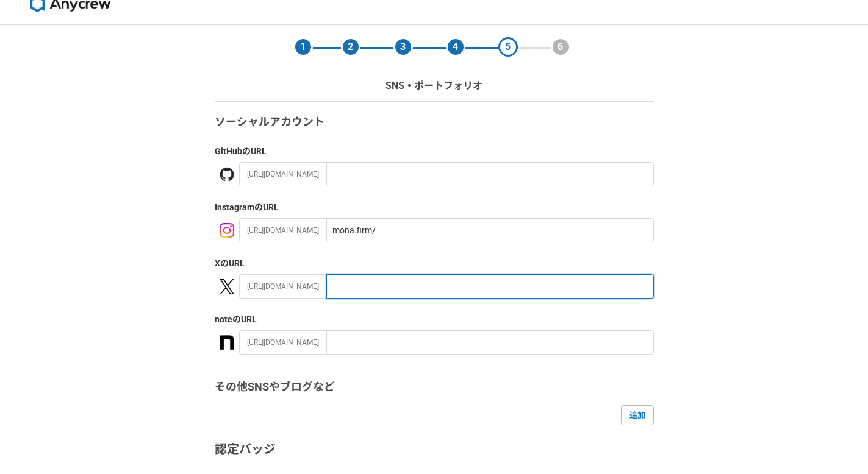
click at [424, 278] on input "text" at bounding box center [489, 286] width 327 height 24
paste input "ysuwa_monafirm"
type input "ysuwa_monafirm"
drag, startPoint x: 393, startPoint y: 287, endPoint x: 273, endPoint y: 287, distance: 120.1
click at [273, 287] on div "https://x.com/ ysuwa_monafirm" at bounding box center [446, 286] width 415 height 24
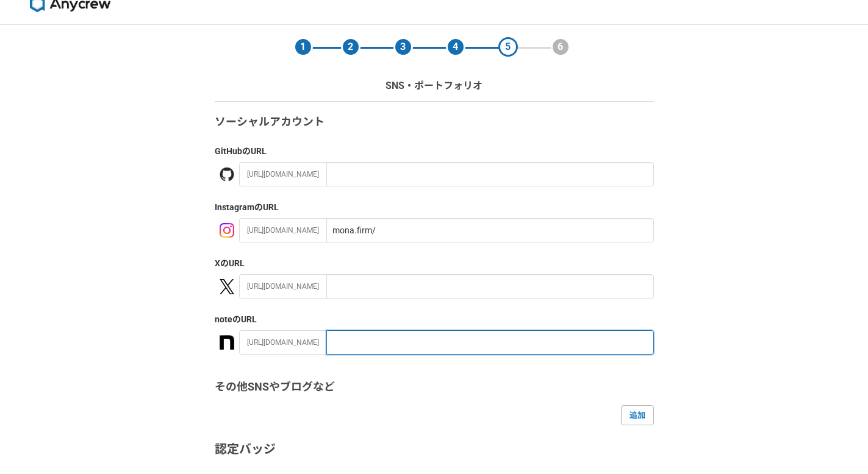
click at [345, 340] on input "text" at bounding box center [489, 342] width 327 height 24
paste input "ysuwa_monafirm"
type input "ysuwa_monafirm"
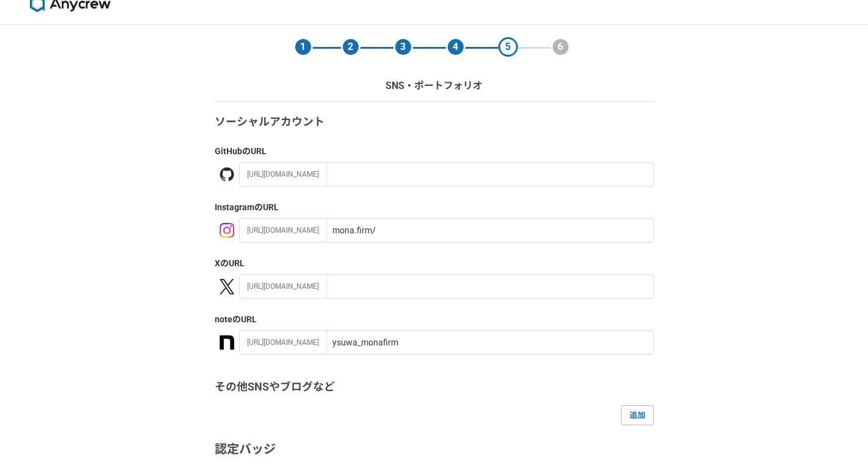
click at [134, 287] on div "1 2 3 4 5 6 SNS・ポートフォリオ ソーシャルアカウント GitHub のURL https://github.com/ Instagram のU…" at bounding box center [434, 339] width 868 height 629
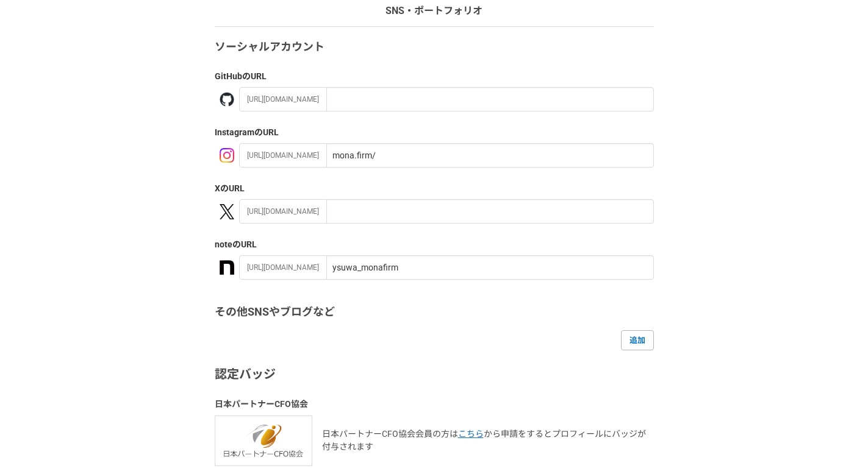
scroll to position [158, 0]
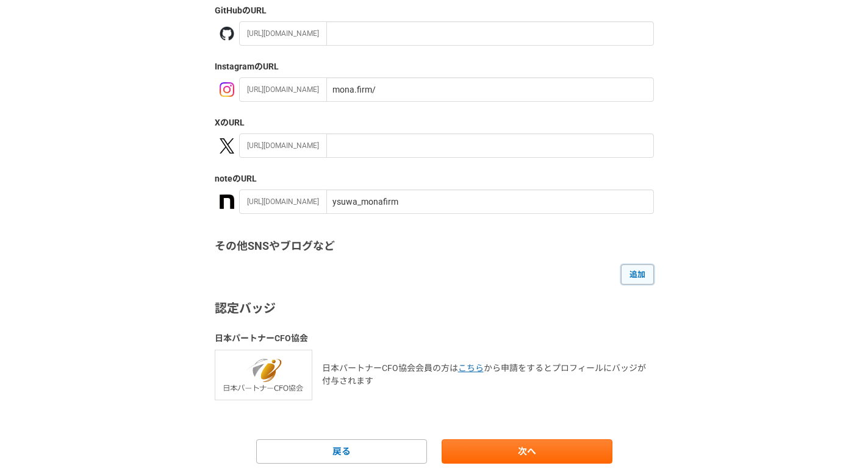
click at [633, 271] on link "追加" at bounding box center [637, 275] width 33 height 20
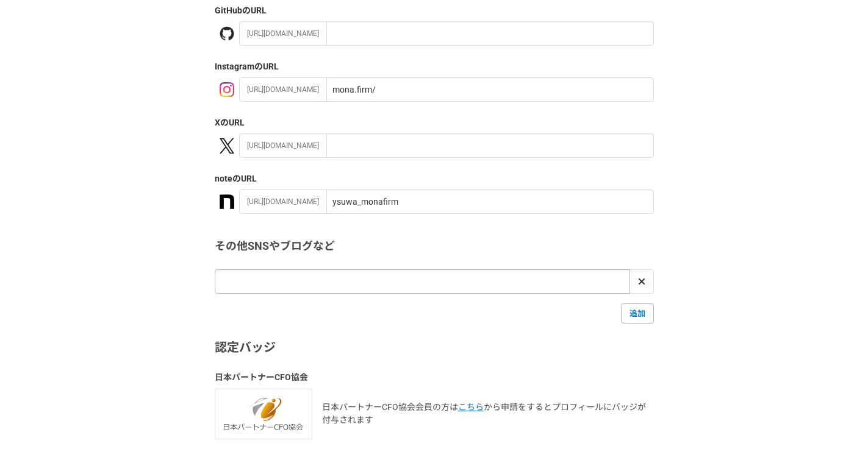
click at [566, 280] on input "url" at bounding box center [422, 281] width 415 height 24
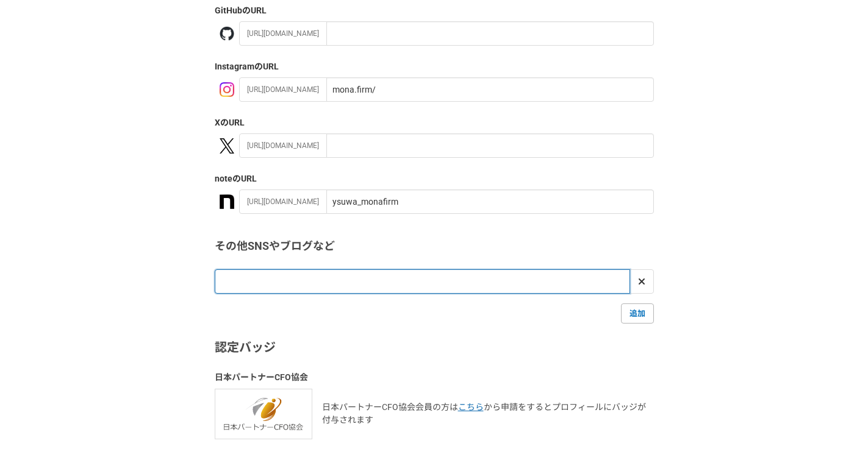
paste input "https://www.linkedin.com/in/yusuke-suwa/"
type input "https://www.linkedin.com/in/yusuke-suwa/"
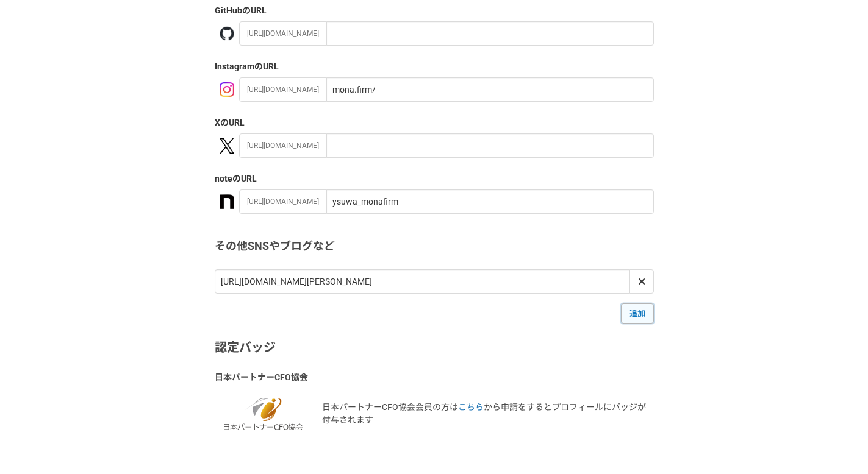
click at [642, 315] on link "追加" at bounding box center [637, 314] width 33 height 20
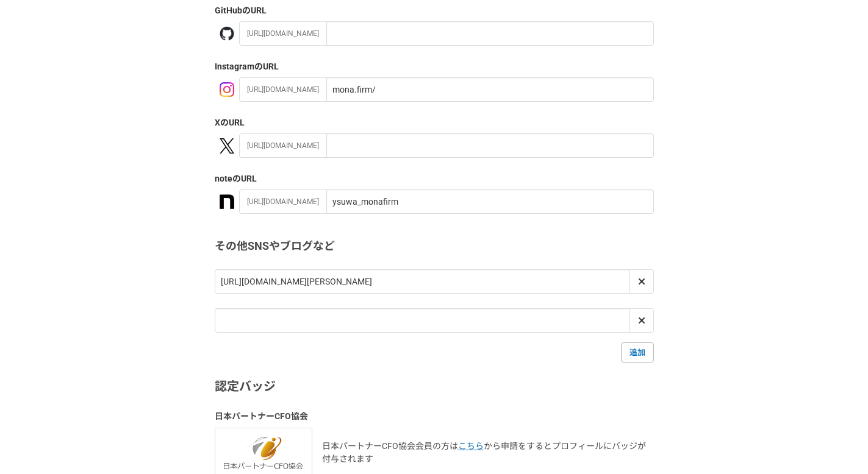
click at [666, 255] on div "1 2 3 4 5 6 SNS・ポートフォリオ ソーシャルアカウント GitHub のURL https://github.com/ Instagram のU…" at bounding box center [434, 237] width 868 height 707
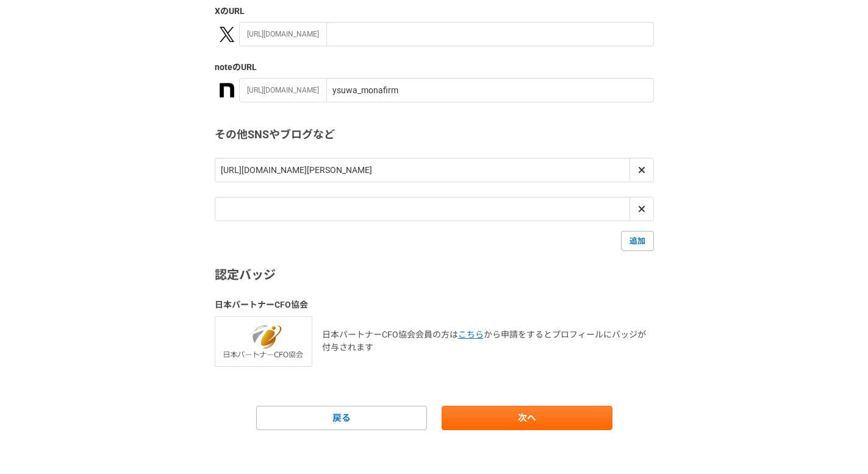
scroll to position [274, 0]
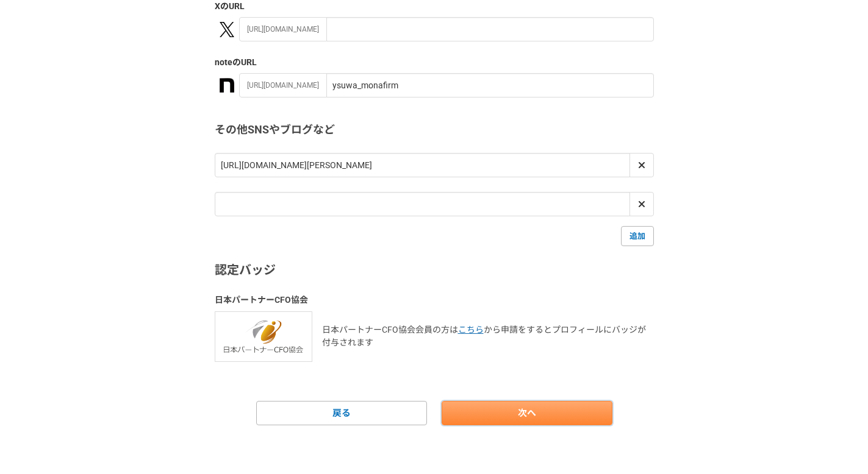
click at [516, 405] on link "次へ" at bounding box center [526, 413] width 171 height 24
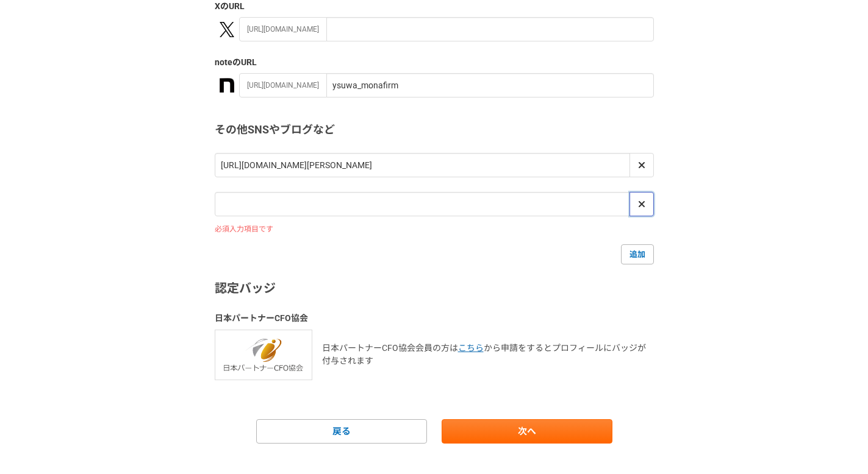
click at [641, 211] on span at bounding box center [641, 204] width 15 height 15
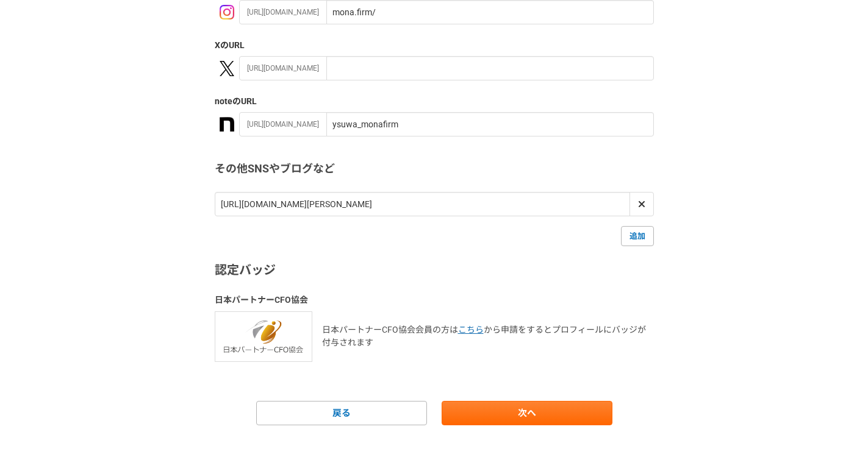
scroll to position [235, 0]
click at [563, 415] on link "次へ" at bounding box center [526, 413] width 171 height 24
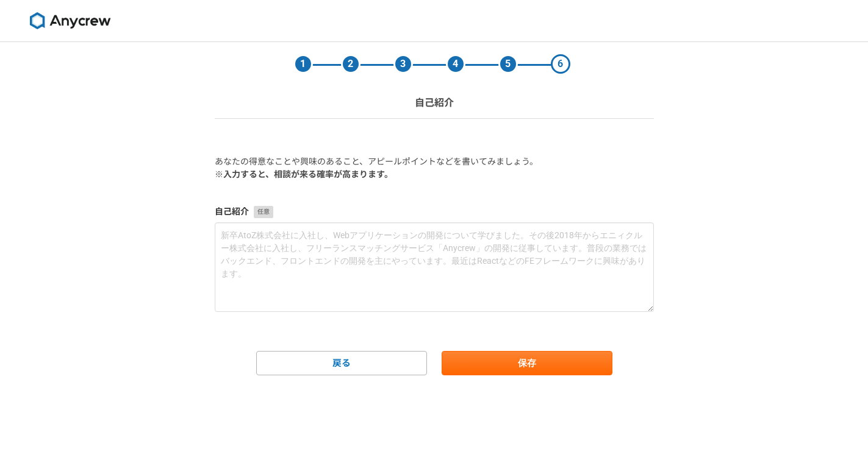
scroll to position [0, 0]
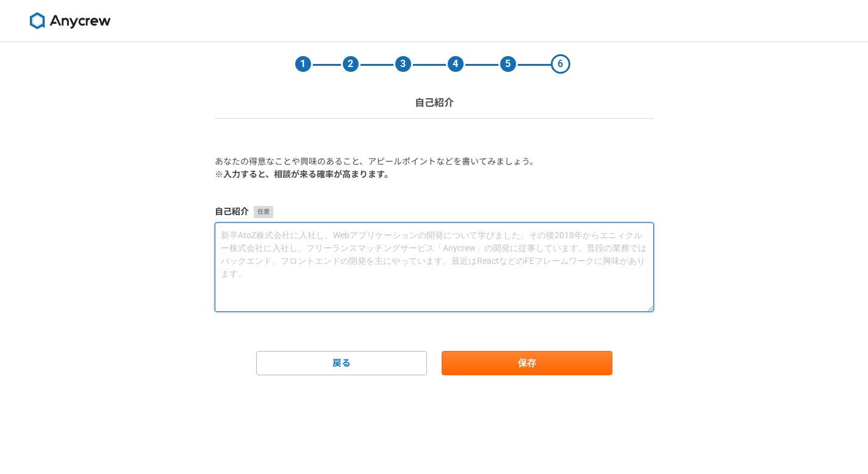
click at [452, 270] on textarea at bounding box center [434, 268] width 439 height 90
paste textarea "プロフィールをご覧いただき、ありがとうございます。 モナファームは 2025年7月に開業した個人事業です。 『人は誰しも 活躍できるフィールドがある』という理…"
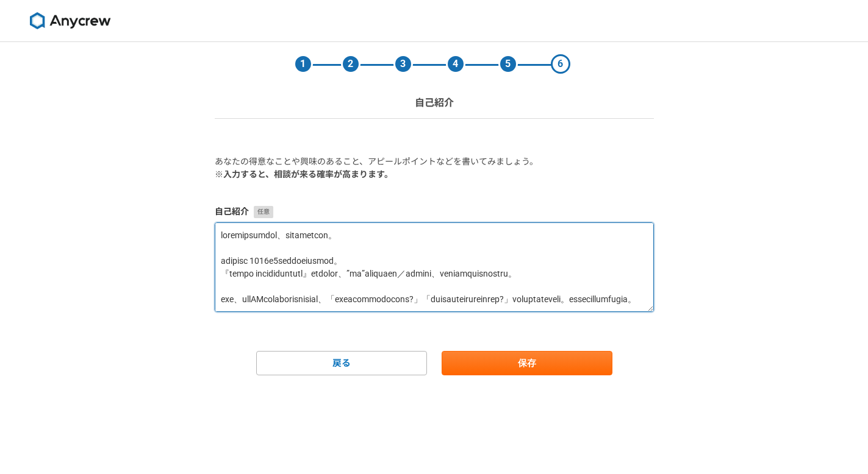
click at [302, 248] on textarea at bounding box center [434, 268] width 439 height 90
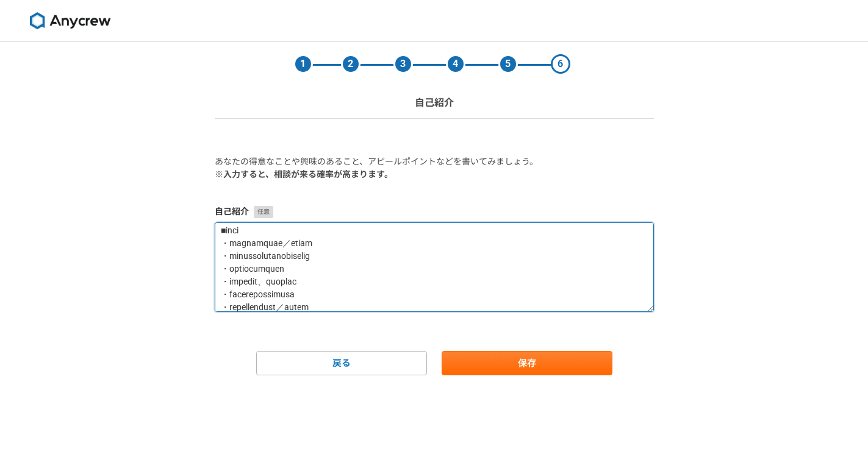
scroll to position [291, 0]
click at [321, 274] on textarea at bounding box center [434, 268] width 439 height 90
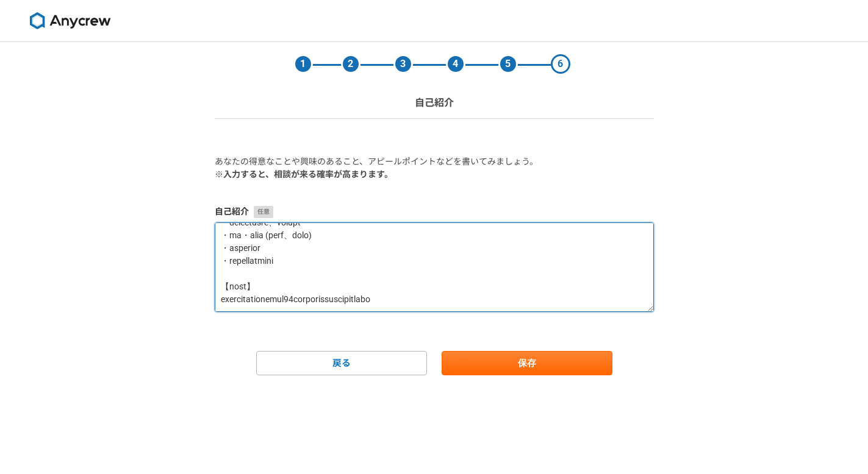
scroll to position [525, 0]
click at [309, 283] on textarea at bounding box center [434, 268] width 439 height 90
click at [221, 299] on textarea at bounding box center [434, 268] width 439 height 90
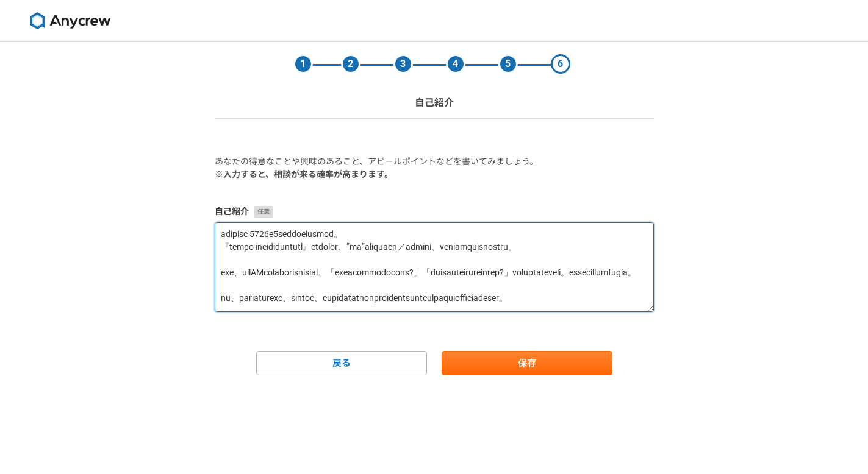
scroll to position [0, 0]
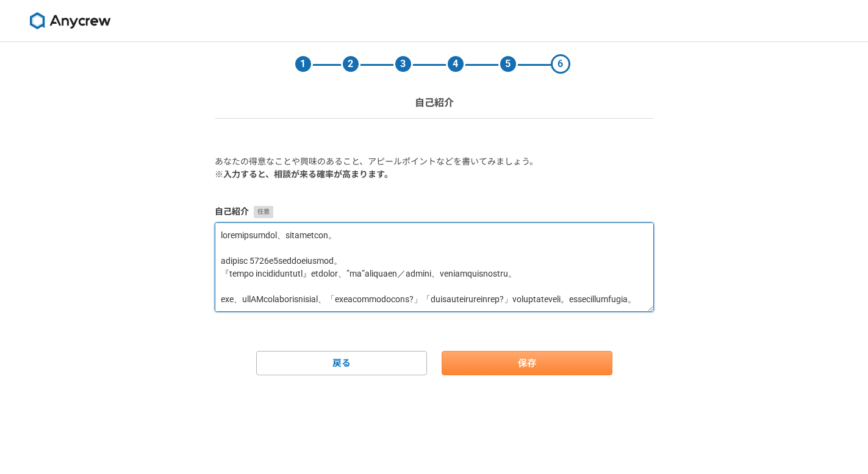
type textarea "プロフィールをご覧いただき、ありがとうございます。 モナファームは 2025年7月に開業した個人事業です。 『人は誰しも 活躍できるフィールドがある』という理…"
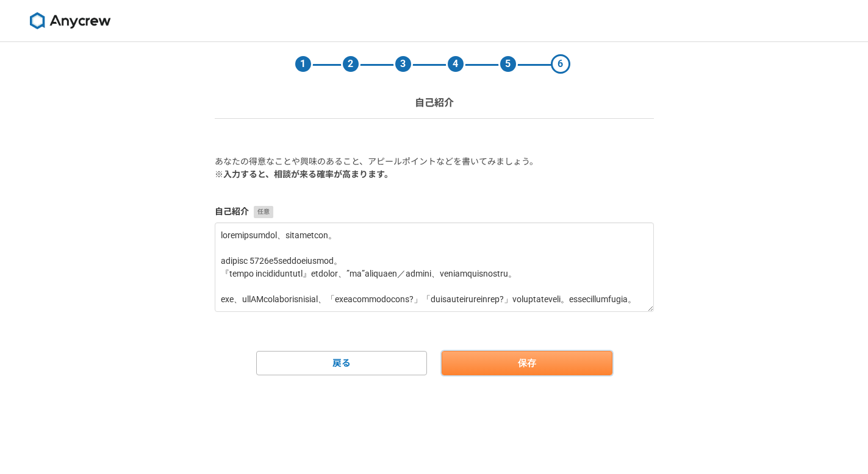
click at [523, 363] on button "保存" at bounding box center [526, 363] width 171 height 24
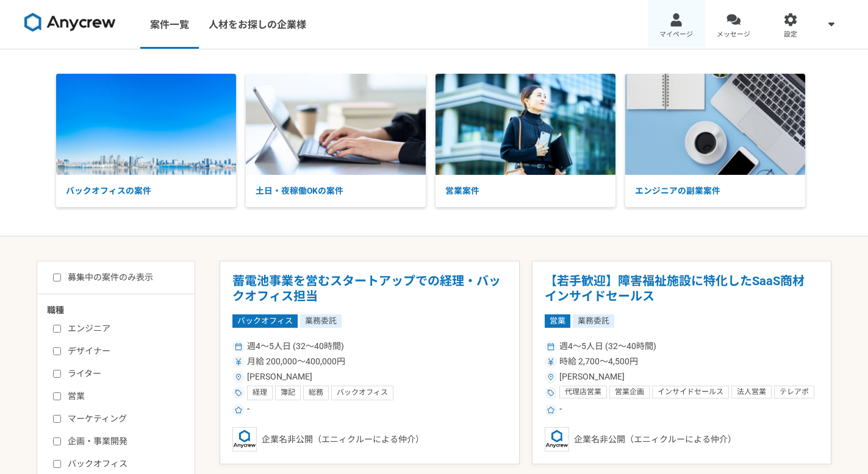
click at [666, 31] on span "マイページ" at bounding box center [676, 35] width 34 height 10
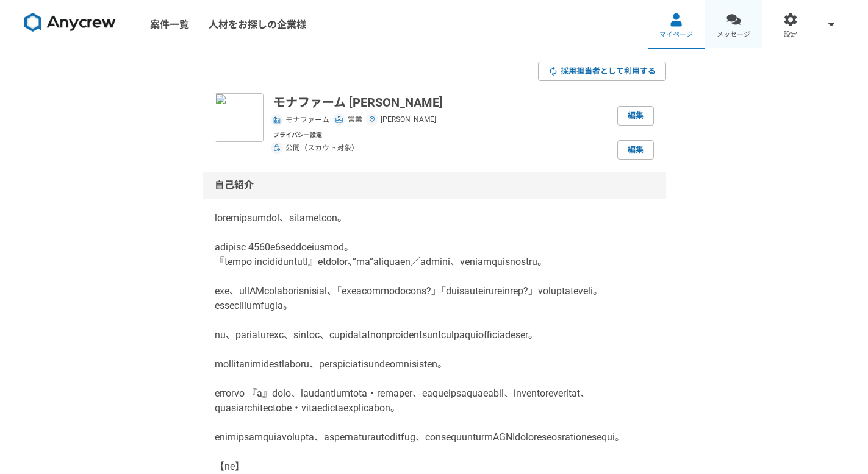
click at [721, 27] on link "メッセージ" at bounding box center [733, 24] width 57 height 49
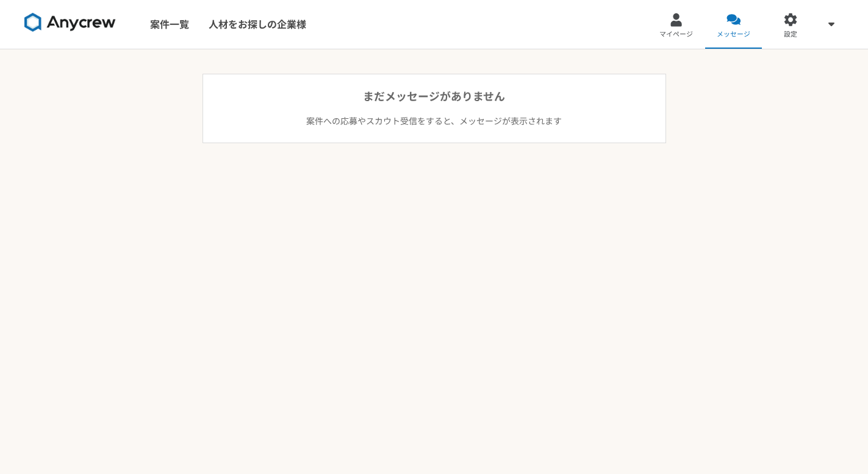
click at [94, 23] on img at bounding box center [69, 23] width 91 height 20
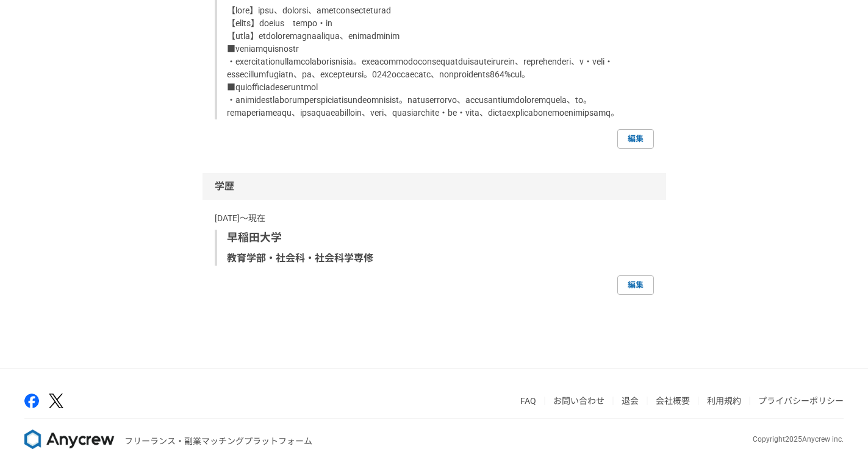
scroll to position [3787, 0]
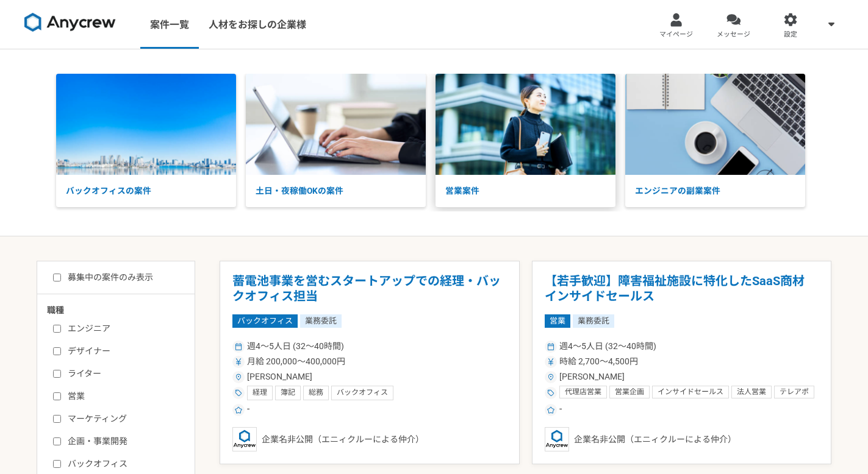
click at [535, 200] on p "営業案件" at bounding box center [525, 191] width 180 height 32
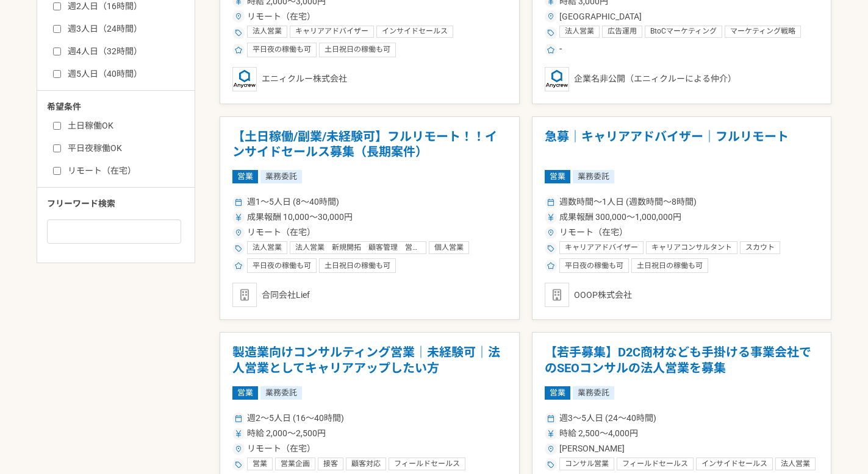
scroll to position [577, 0]
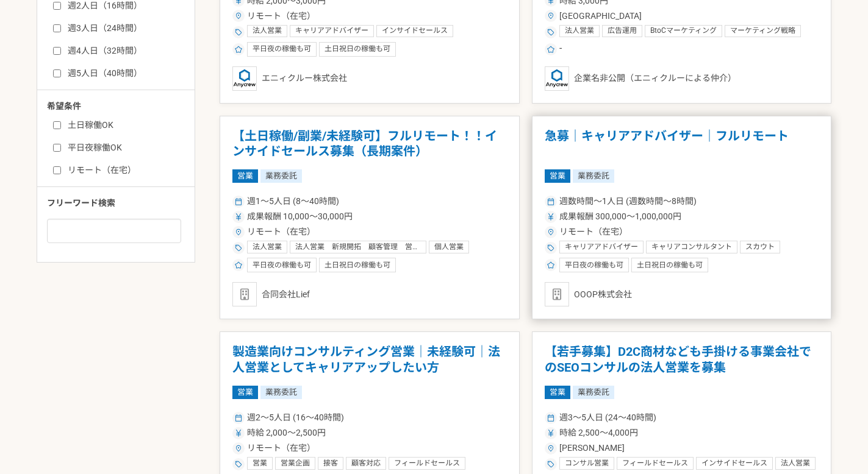
click at [627, 153] on h1 "急募｜キャリアアドバイザー｜フルリモート" at bounding box center [681, 144] width 274 height 31
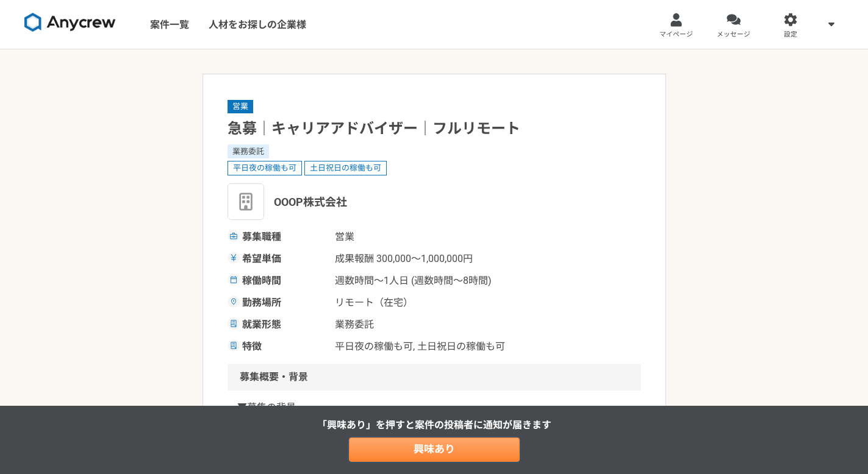
click at [414, 438] on link "興味あり" at bounding box center [434, 450] width 171 height 24
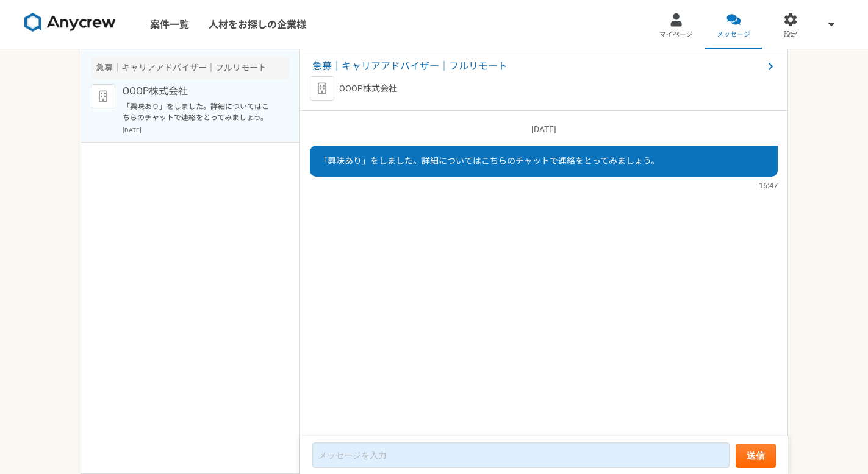
click at [91, 24] on img at bounding box center [69, 23] width 91 height 20
